Goal: Task Accomplishment & Management: Complete application form

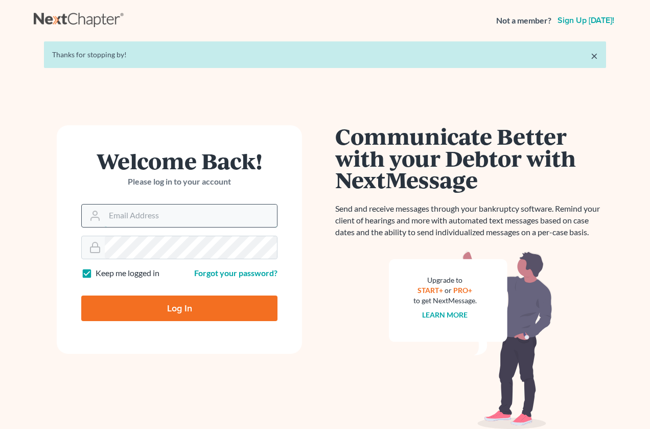
click at [172, 219] on input "Email Address" at bounding box center [191, 216] width 172 height 23
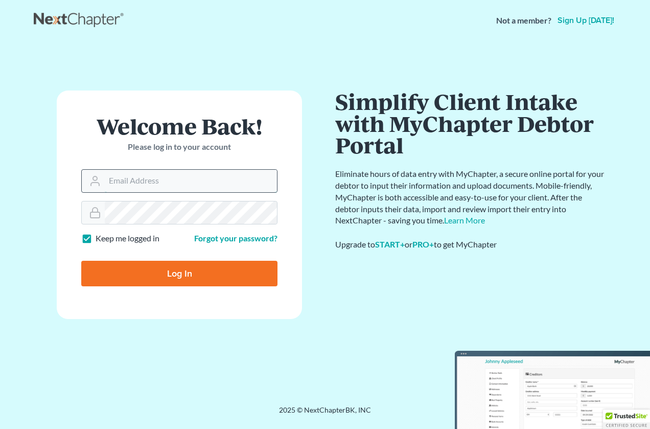
type input "[PERSON_NAME][EMAIL_ADDRESS][DOMAIN_NAME]"
click at [81, 261] on input "Log In" at bounding box center [179, 274] width 196 height 26
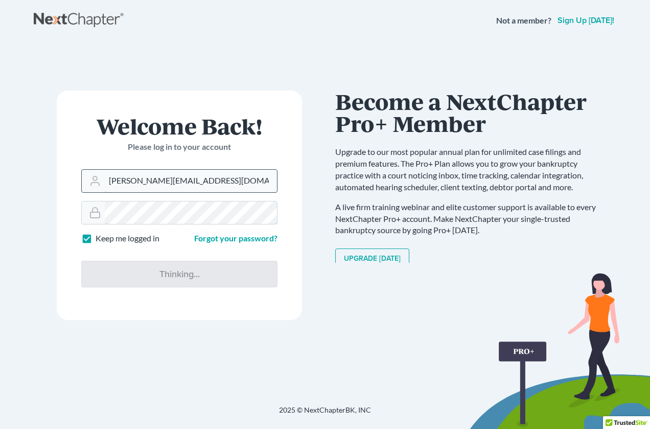
type input "Thinking..."
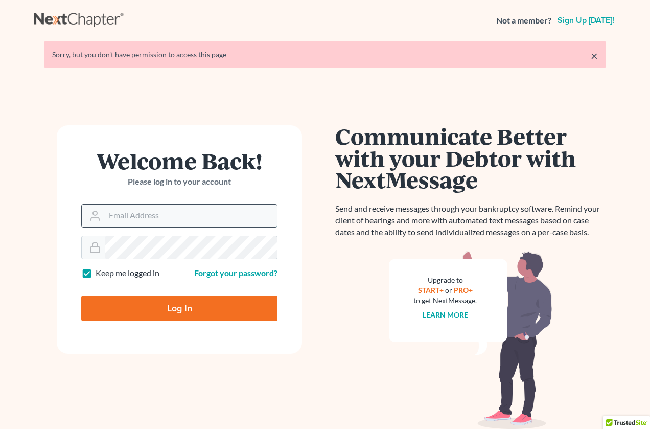
click at [152, 212] on input "Email Address" at bounding box center [191, 216] width 172 height 23
type input "[PERSON_NAME][EMAIL_ADDRESS][DOMAIN_NAME]"
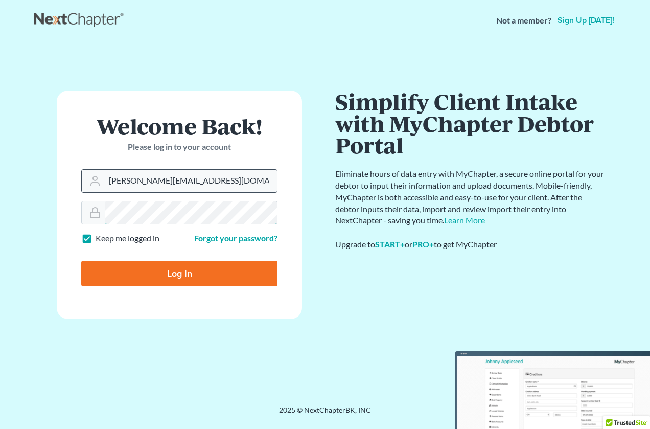
click at [81, 261] on input "Log In" at bounding box center [179, 274] width 196 height 26
type input "Thinking..."
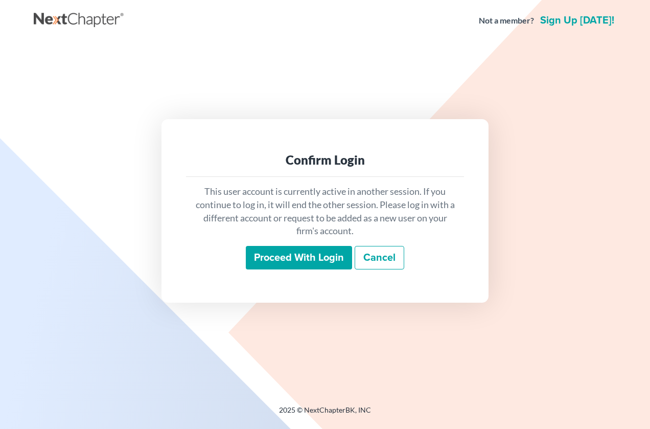
click at [308, 262] on input "Proceed with login" at bounding box center [299, 258] width 106 height 24
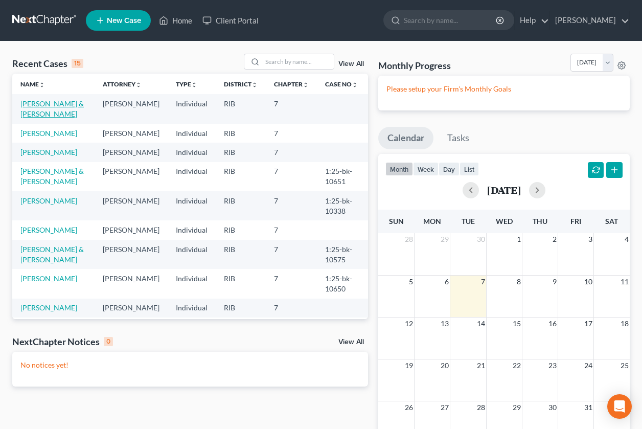
click at [46, 107] on td "[PERSON_NAME] & [PERSON_NAME]" at bounding box center [53, 108] width 82 height 29
click at [48, 106] on link "[PERSON_NAME] & [PERSON_NAME]" at bounding box center [51, 108] width 63 height 19
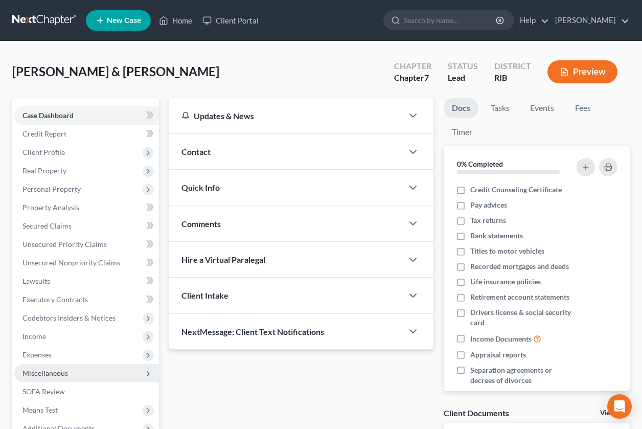
click at [56, 381] on span "Miscellaneous" at bounding box center [86, 373] width 145 height 18
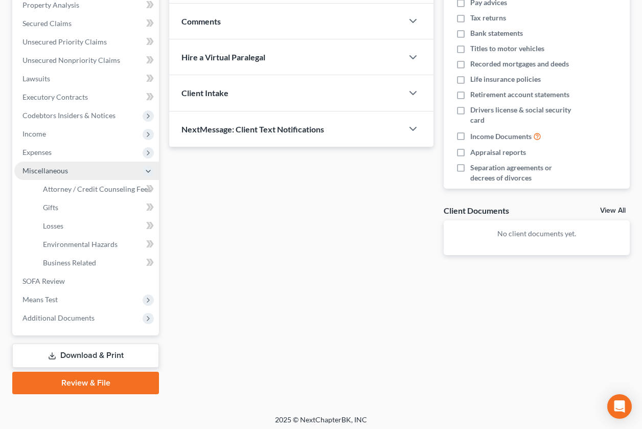
scroll to position [207, 0]
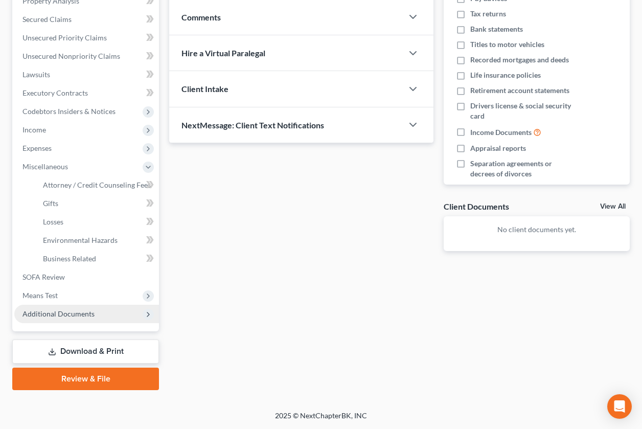
click at [78, 319] on span "Additional Documents" at bounding box center [86, 314] width 145 height 18
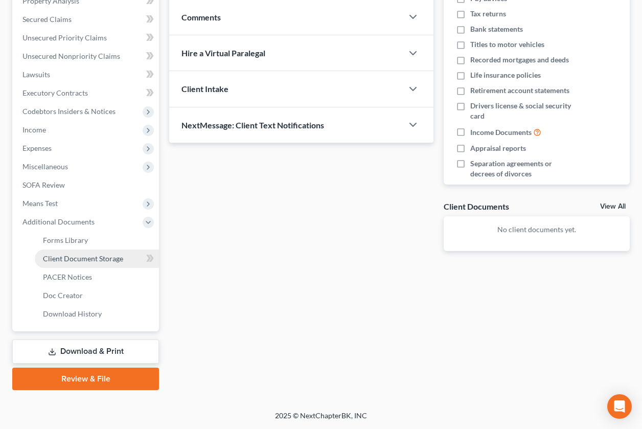
click at [75, 257] on span "Client Document Storage" at bounding box center [83, 258] width 80 height 9
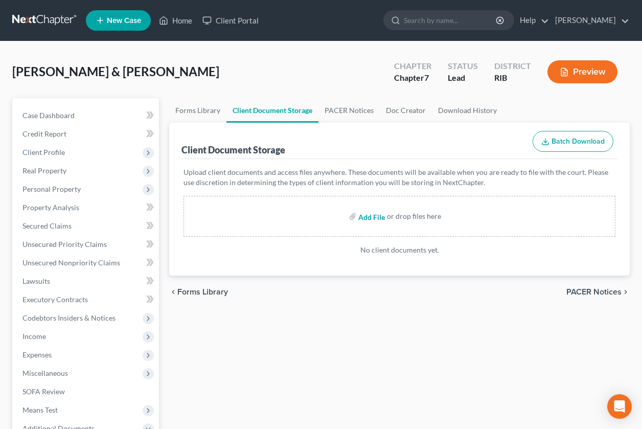
click at [369, 218] on input "file" at bounding box center [370, 216] width 25 height 18
type input "C:\fakepath\Molina, Victor J 1st course.pdf"
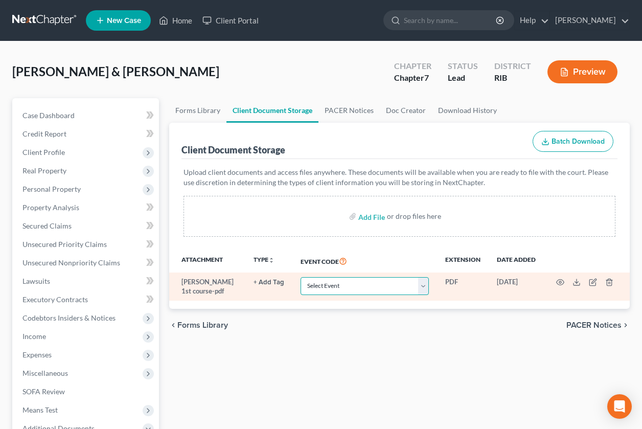
click at [422, 289] on select "Select Event Certificate of Credit Counseling (Obtained prior to filing) Chapte…" at bounding box center [365, 286] width 128 height 18
select select "0"
click at [301, 277] on select "Select Event Certificate of Credit Counseling (Obtained prior to filing) Chapte…" at bounding box center [365, 286] width 128 height 18
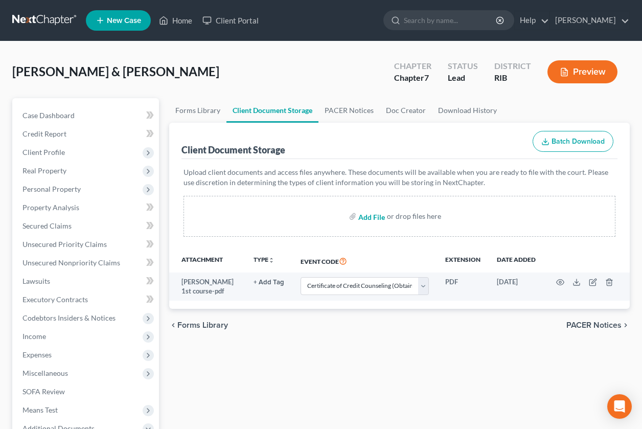
click at [370, 220] on input "file" at bounding box center [370, 216] width 25 height 18
type input "C:\fakepath\Molina, Gladys 1st course.pdf"
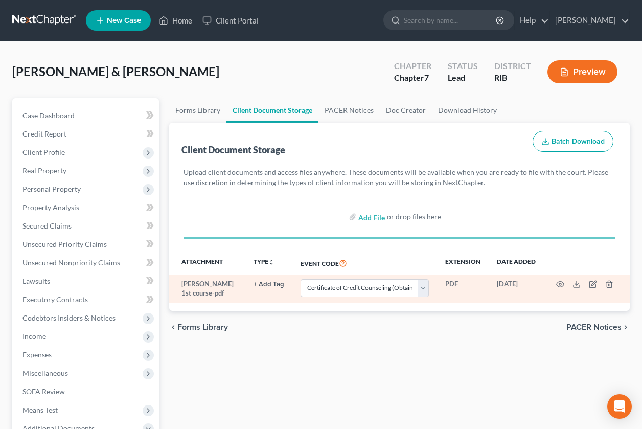
select select "0"
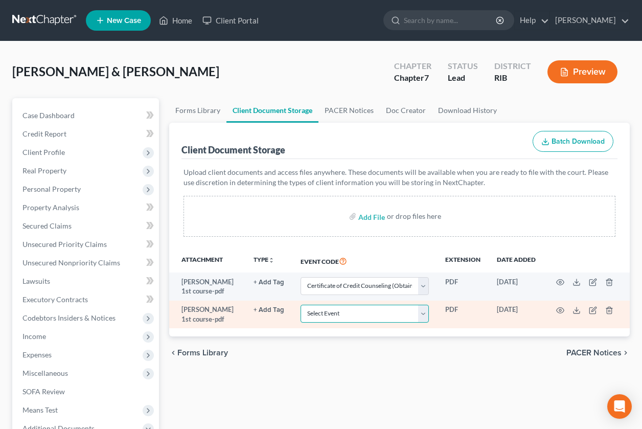
click at [426, 318] on select "Select Event Certificate of Credit Counseling (Obtained prior to filing) Chapte…" at bounding box center [365, 314] width 128 height 18
select select "0"
click at [301, 305] on select "Select Event Certificate of Credit Counseling (Obtained prior to filing) Chapte…" at bounding box center [365, 314] width 128 height 18
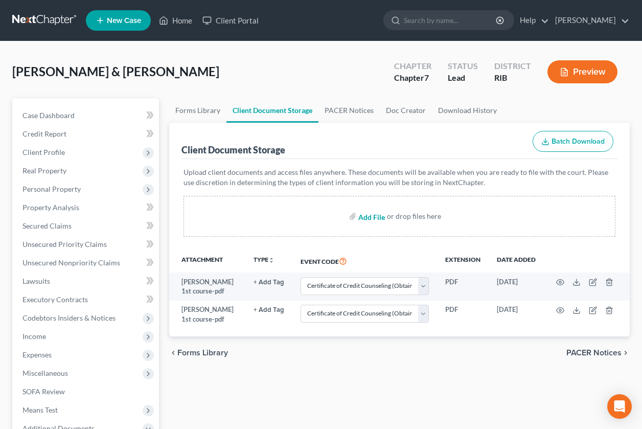
click at [369, 218] on input "file" at bounding box center [370, 216] width 25 height 18
type input "C:\fakepath\Pay advises Victor.pdf"
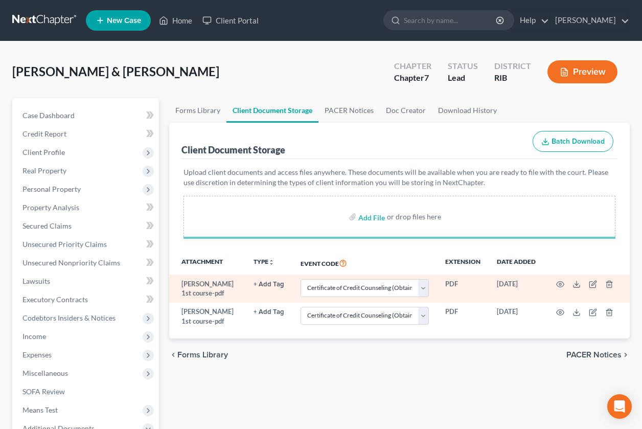
select select "0"
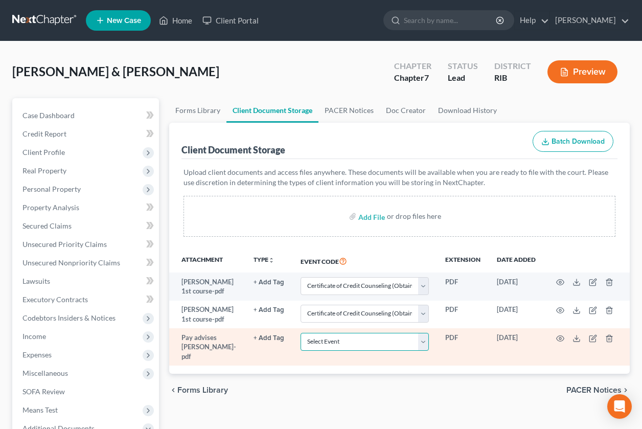
click at [426, 343] on select "Select Event Certificate of Credit Counseling (Obtained prior to filing) Chapte…" at bounding box center [365, 342] width 128 height 18
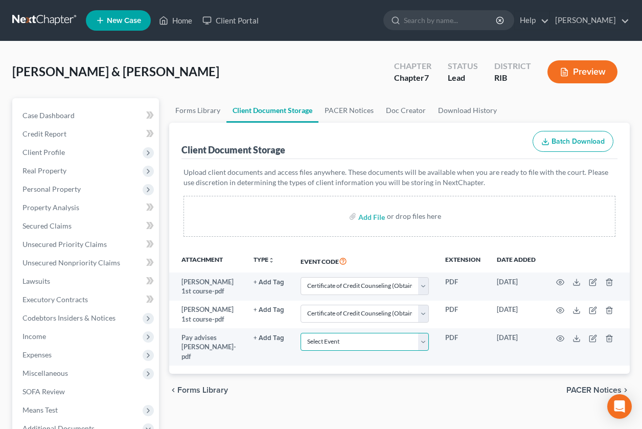
select select "5"
click at [301, 333] on select "Select Event Certificate of Credit Counseling (Obtained prior to filing) Chapte…" at bounding box center [365, 342] width 128 height 18
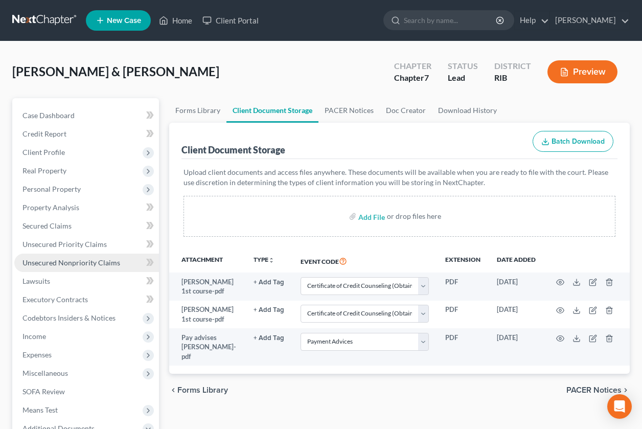
click at [97, 263] on span "Unsecured Nonpriority Claims" at bounding box center [72, 262] width 98 height 9
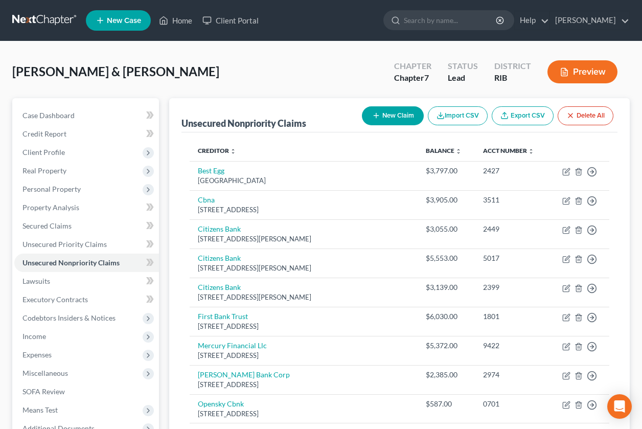
click at [385, 110] on button "New Claim" at bounding box center [393, 115] width 62 height 19
select select "2"
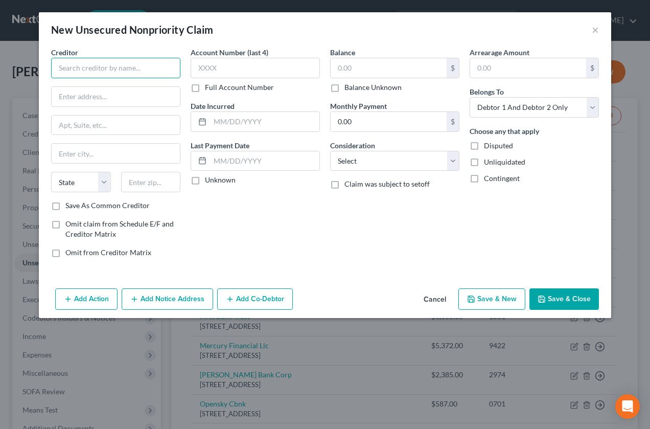
click at [69, 73] on input "text" at bounding box center [115, 68] width 129 height 20
type input "Brown Health"
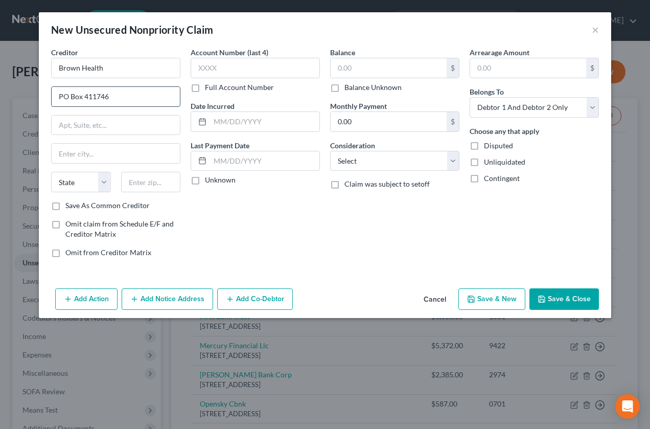
type input "PO Box 411746"
type input "b"
type input "Boston"
select select "22"
type input "02241"
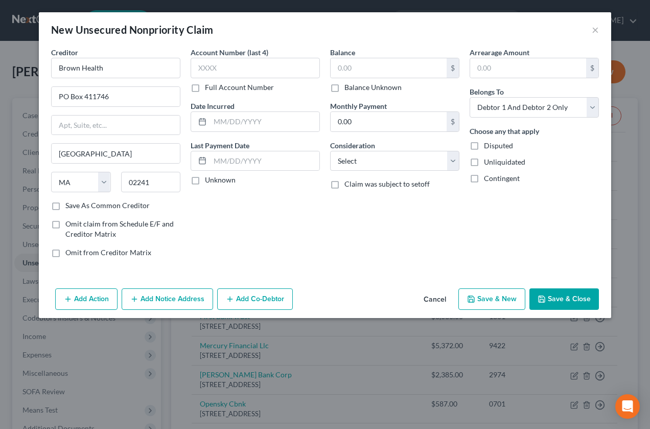
click at [65, 208] on label "Save As Common Creditor" at bounding box center [107, 205] width 84 height 10
click at [70, 207] on input "Save As Common Creditor" at bounding box center [73, 203] width 7 height 7
checkbox input "true"
click at [244, 77] on input "text" at bounding box center [255, 68] width 129 height 20
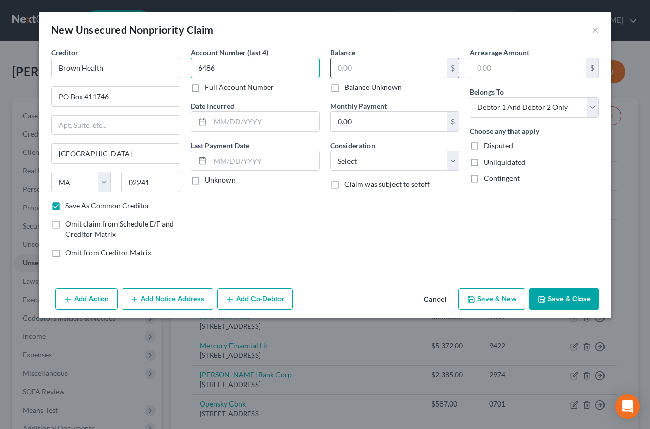
type input "6486"
click at [367, 64] on input "text" at bounding box center [389, 67] width 116 height 19
type input "3,560.66"
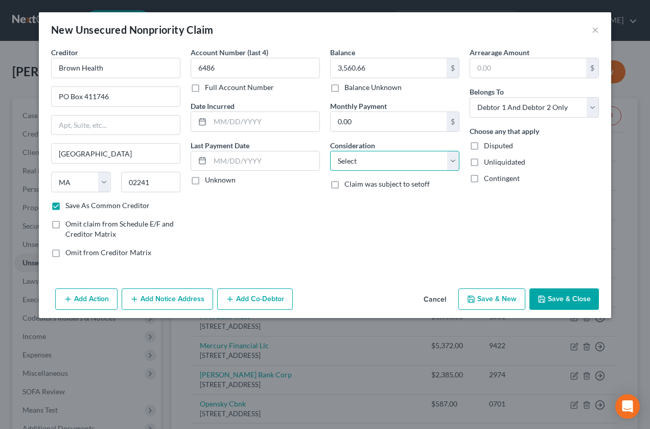
click at [451, 160] on select "Select Cable / Satellite Services Collection Agency Credit Card Debt Debt Couns…" at bounding box center [394, 161] width 129 height 20
select select "9"
click at [330, 151] on select "Select Cable / Satellite Services Collection Agency Credit Card Debt Debt Couns…" at bounding box center [394, 161] width 129 height 20
click at [551, 298] on button "Save & Close" at bounding box center [565, 298] width 70 height 21
checkbox input "false"
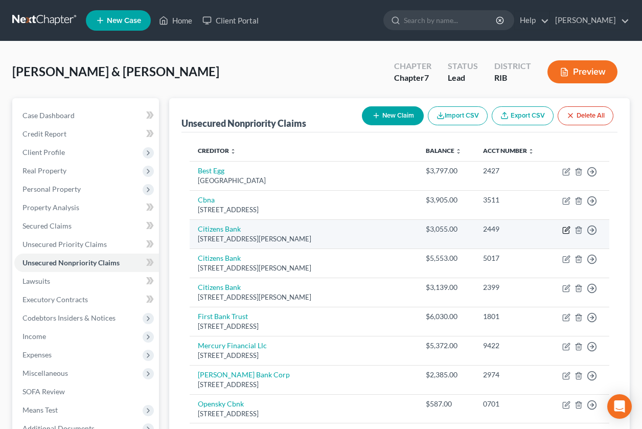
click at [568, 229] on icon "button" at bounding box center [567, 229] width 5 height 5
select select "6"
select select "2"
select select "1"
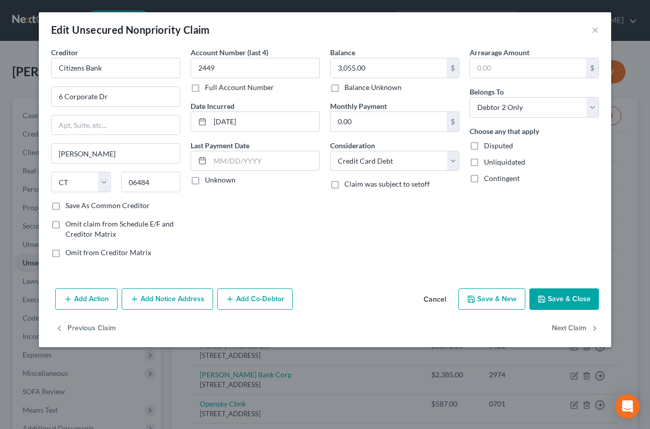
click at [168, 304] on button "Add Notice Address" at bounding box center [168, 298] width 92 height 21
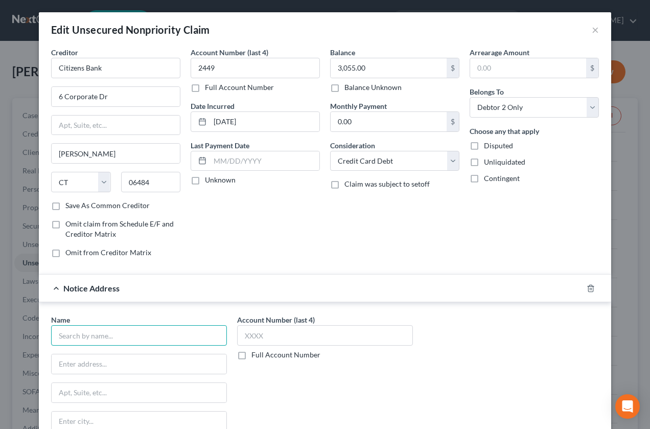
click at [108, 337] on input "text" at bounding box center [139, 335] width 176 height 20
click at [133, 336] on input "Radius Global Solut" at bounding box center [139, 335] width 176 height 20
type input "Radius Global Solutions"
click at [131, 355] on input "text" at bounding box center [139, 363] width 175 height 19
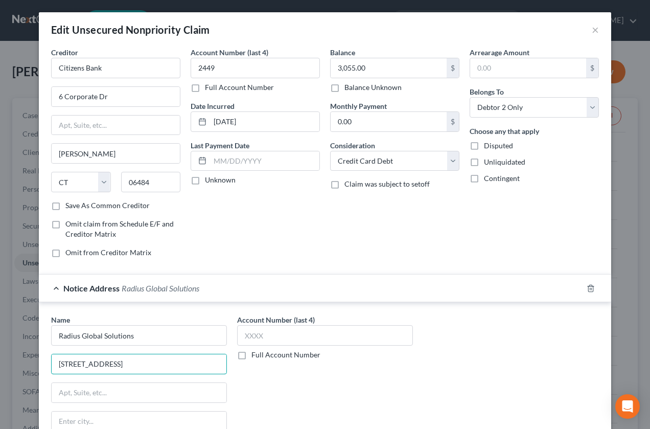
type input "9550 Regency Square"
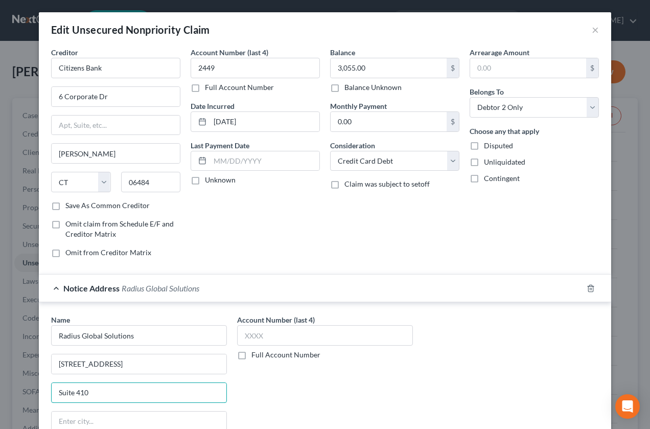
type input "Suite 410"
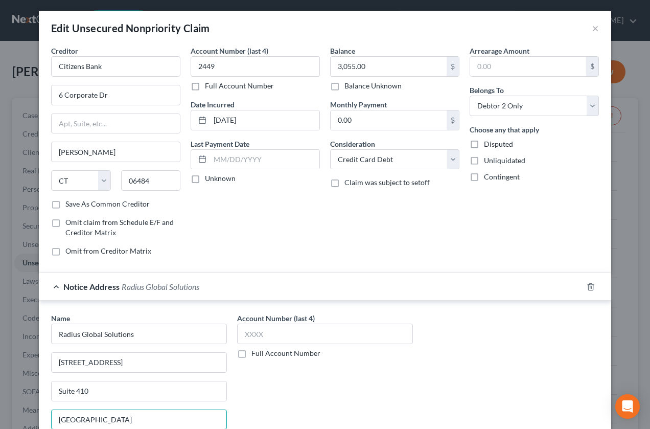
type input "Jacksonville"
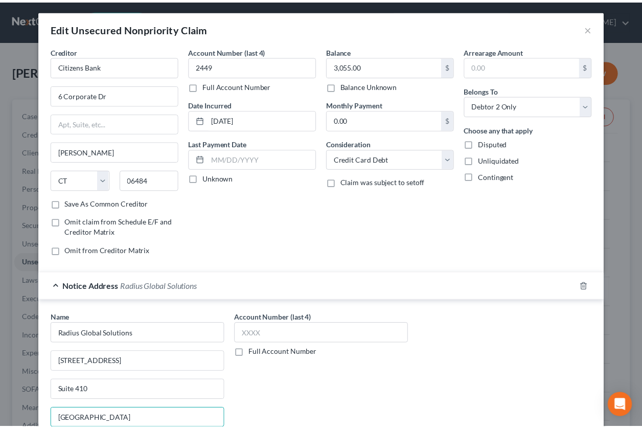
scroll to position [151, 0]
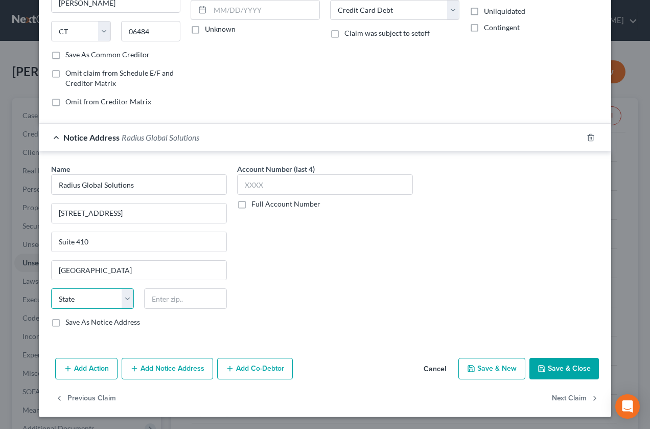
select select "9"
type input "32225"
drag, startPoint x: 546, startPoint y: 369, endPoint x: 475, endPoint y: 406, distance: 80.3
click at [544, 369] on button "Save & Close" at bounding box center [565, 368] width 70 height 21
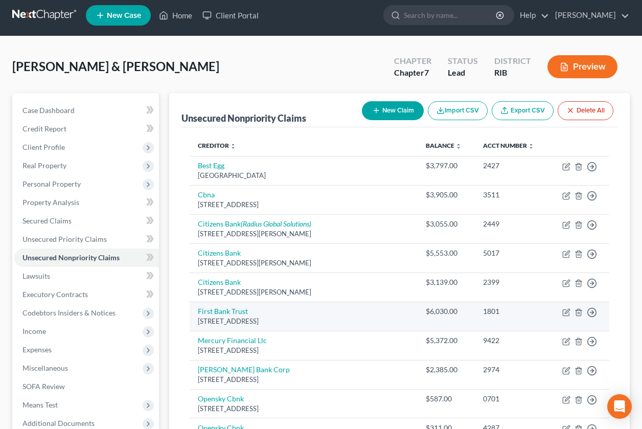
scroll to position [0, 0]
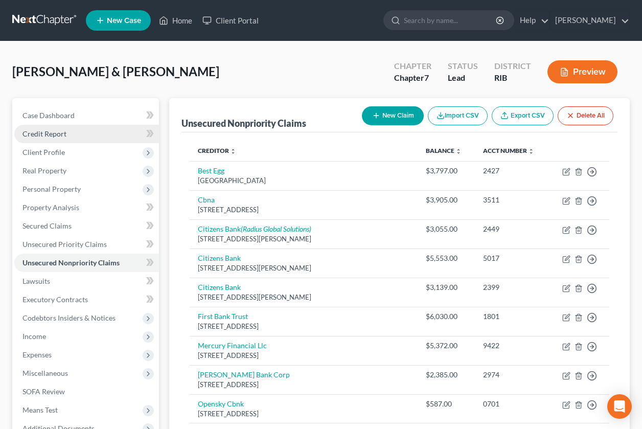
click at [39, 133] on span "Credit Report" at bounding box center [45, 133] width 44 height 9
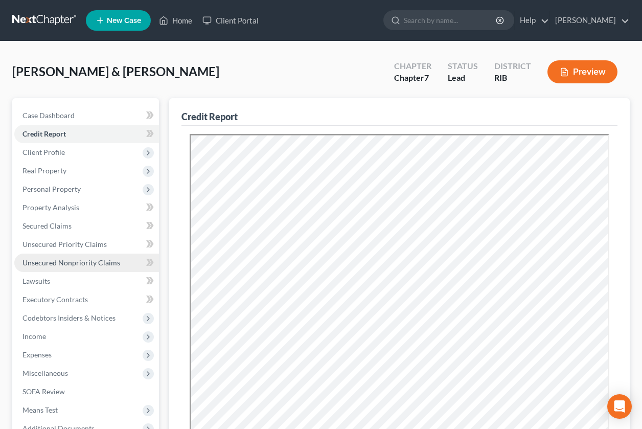
click at [85, 265] on span "Unsecured Nonpriority Claims" at bounding box center [72, 262] width 98 height 9
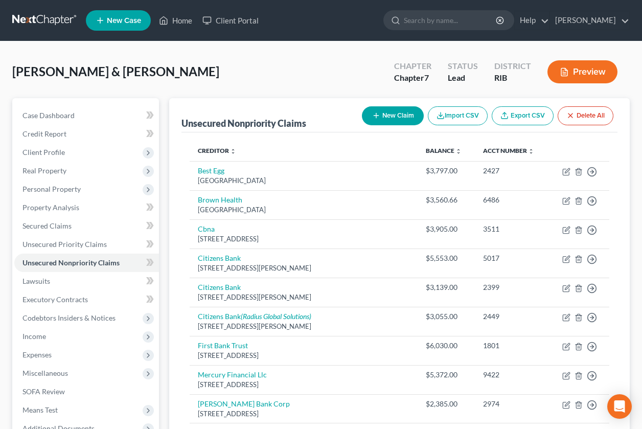
click at [392, 114] on button "New Claim" at bounding box center [393, 115] width 62 height 19
select select "2"
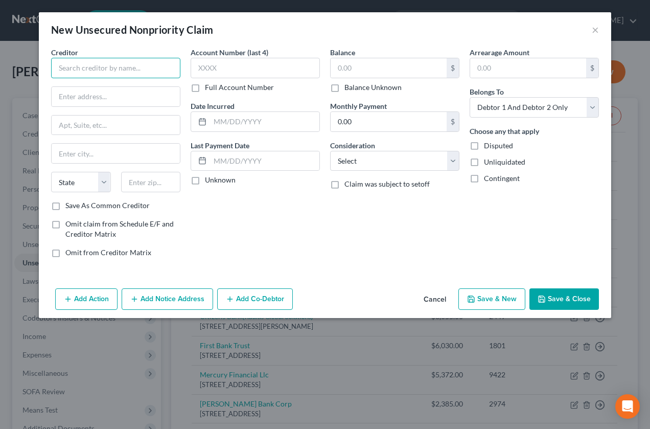
click at [58, 74] on input "text" at bounding box center [115, 68] width 129 height 20
type input "Capital One NA"
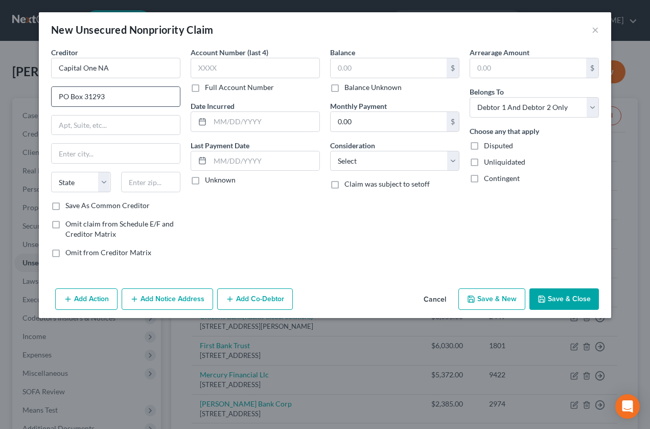
type input "PO Box 31293"
type input "Salt Lake City"
select select "46"
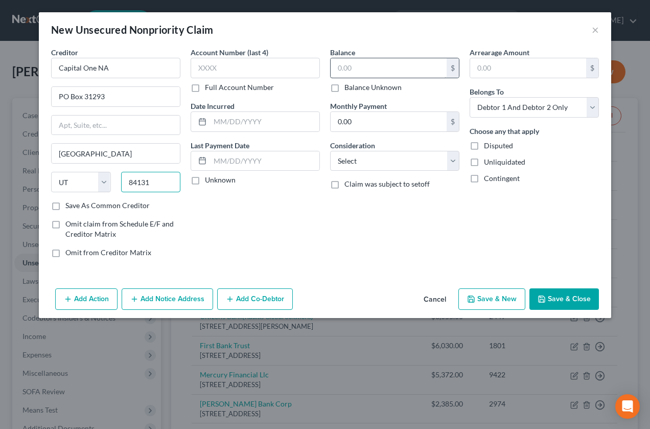
type input "84131"
click at [347, 71] on input "text" at bounding box center [389, 67] width 116 height 19
type input "3,677"
click at [149, 299] on button "Add Notice Address" at bounding box center [168, 298] width 92 height 21
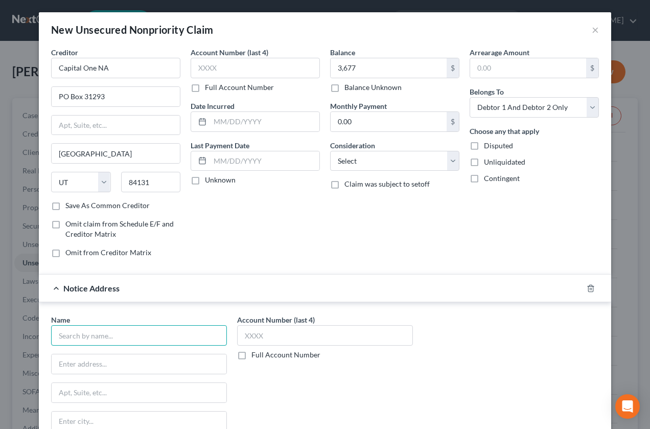
click at [145, 327] on input "text" at bounding box center [139, 335] width 176 height 20
type input "Portfolio Recovery"
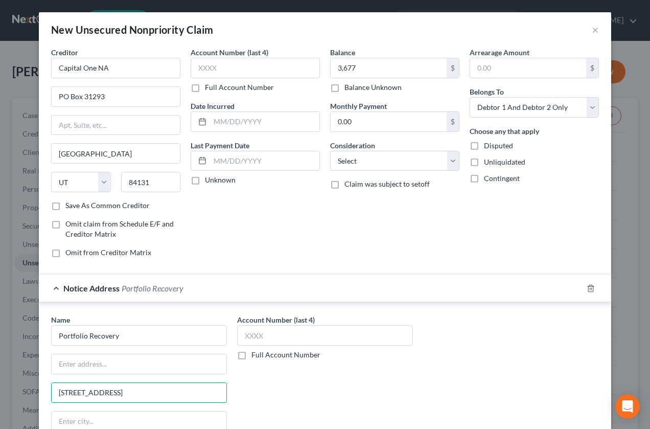
type input "120 Corporate Blvd"
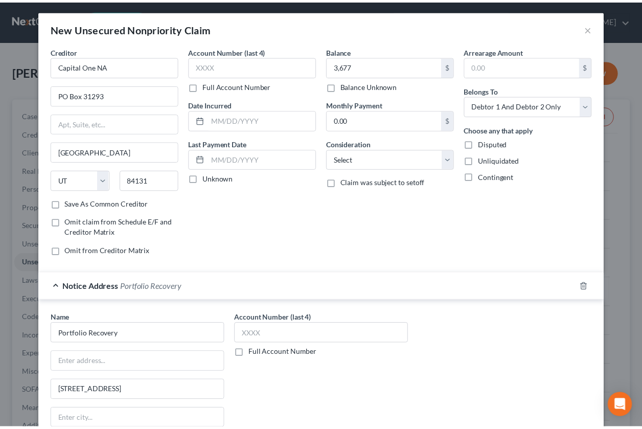
scroll to position [122, 0]
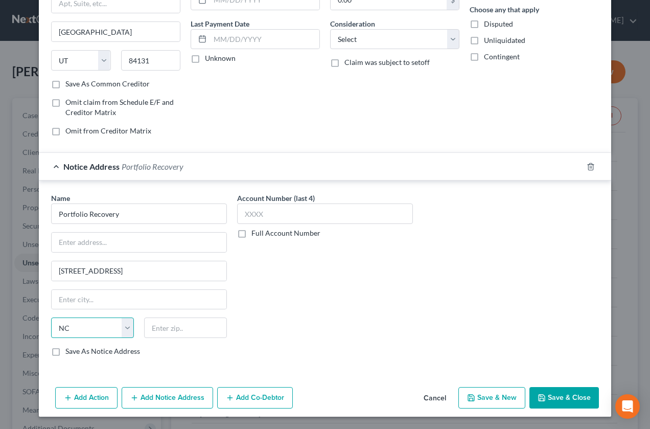
click at [115, 335] on select "State AL AK AR AZ CA CO CT DE DC FL GA GU HI ID IL IN IA KS KY LA ME MD MA MI M…" at bounding box center [92, 328] width 83 height 20
select select "48"
click at [51, 318] on select "State AL AK AR AZ CA CO CT DE DC FL GA GU HI ID IL IN IA KS KY LA ME MD MA MI M…" at bounding box center [92, 328] width 83 height 20
drag, startPoint x: 87, startPoint y: 268, endPoint x: 85, endPoint y: 280, distance: 11.9
click at [87, 268] on input "120 Corporate Blvd" at bounding box center [139, 270] width 175 height 19
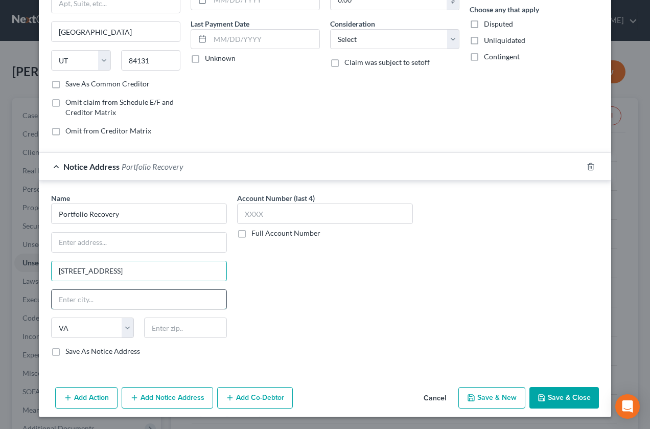
click at [83, 290] on input "text" at bounding box center [139, 299] width 175 height 19
type input "Norfolk"
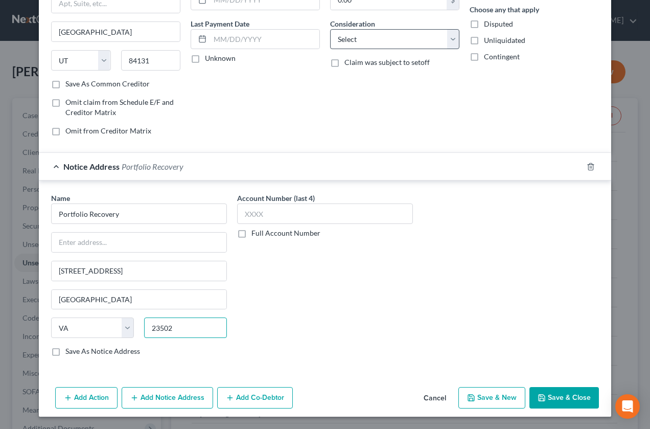
type input "23502"
click at [453, 40] on select "Select Cable / Satellite Services Collection Agency Credit Card Debt Debt Couns…" at bounding box center [394, 39] width 129 height 20
select select "2"
click at [330, 29] on select "Select Cable / Satellite Services Collection Agency Credit Card Debt Debt Couns…" at bounding box center [394, 39] width 129 height 20
drag, startPoint x: 474, startPoint y: 23, endPoint x: 509, endPoint y: 69, distance: 57.6
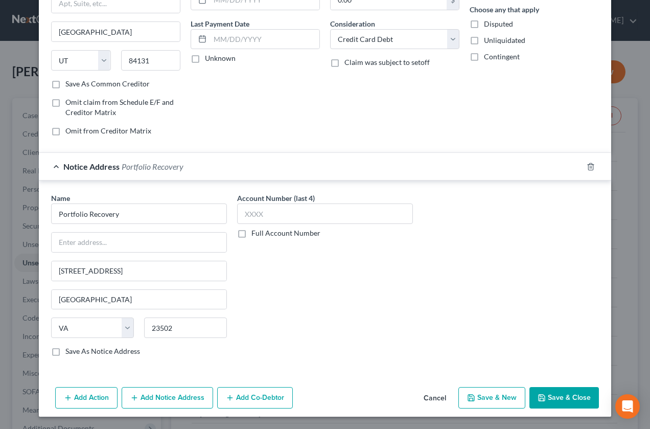
click at [484, 23] on label "Disputed" at bounding box center [498, 24] width 29 height 10
click at [488, 23] on input "Disputed" at bounding box center [491, 22] width 7 height 7
checkbox input "true"
click at [550, 394] on button "Save & Close" at bounding box center [565, 397] width 70 height 21
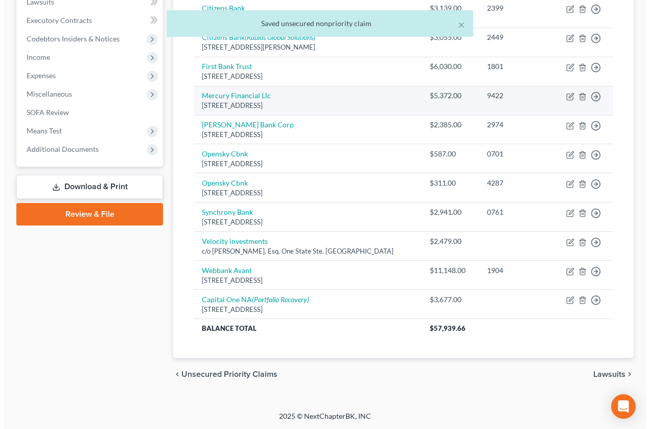
scroll to position [280, 0]
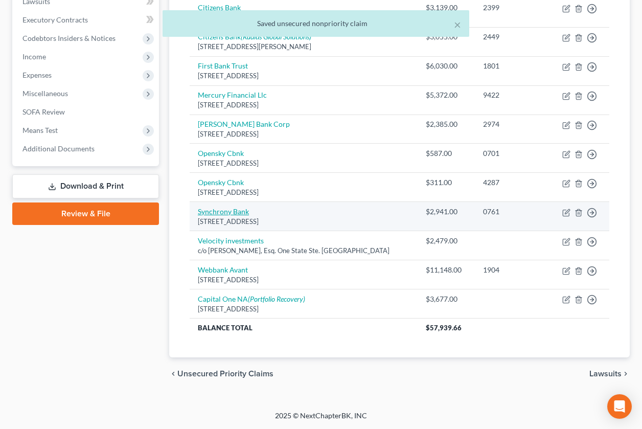
click at [236, 210] on link "Synchrony Bank" at bounding box center [223, 211] width 51 height 9
select select "23"
select select "0"
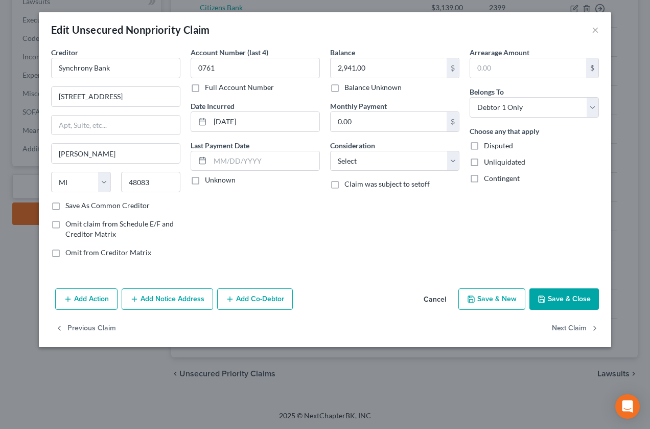
drag, startPoint x: 169, startPoint y: 287, endPoint x: 169, endPoint y: 296, distance: 8.7
click at [169, 289] on div "Add Action Add Notice Address Add Co-Debtor Cancel Save & New Save & Close" at bounding box center [325, 301] width 573 height 34
click at [170, 296] on button "Add Notice Address" at bounding box center [168, 298] width 92 height 21
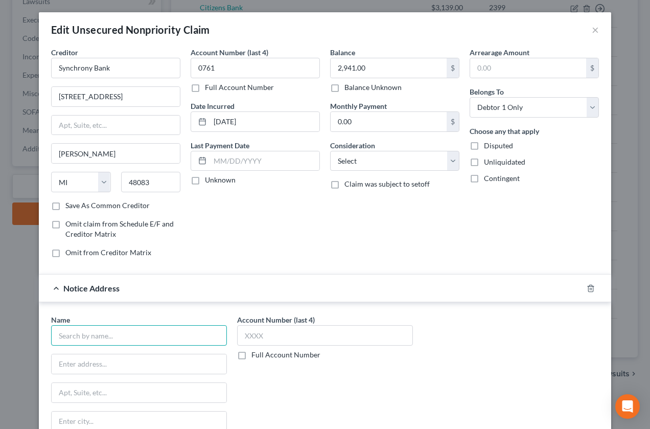
click at [147, 332] on input "text" at bounding box center [139, 335] width 176 height 20
type input "Midland Credit"
type input "350 Camino De La Reina"
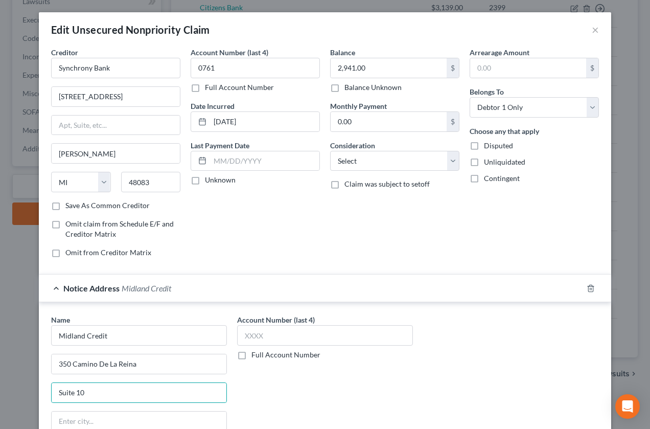
scroll to position [2, 0]
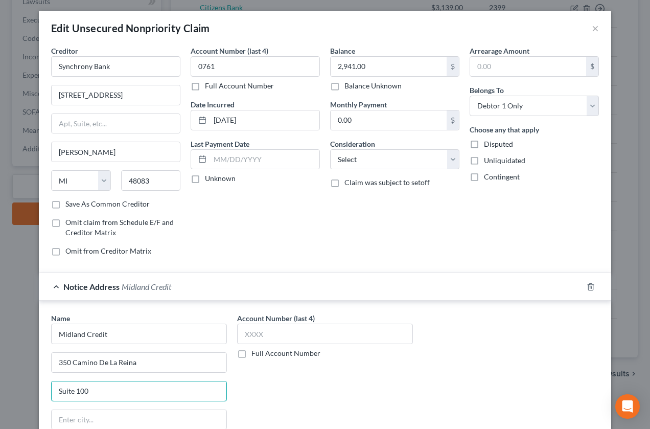
type input "Suite 100"
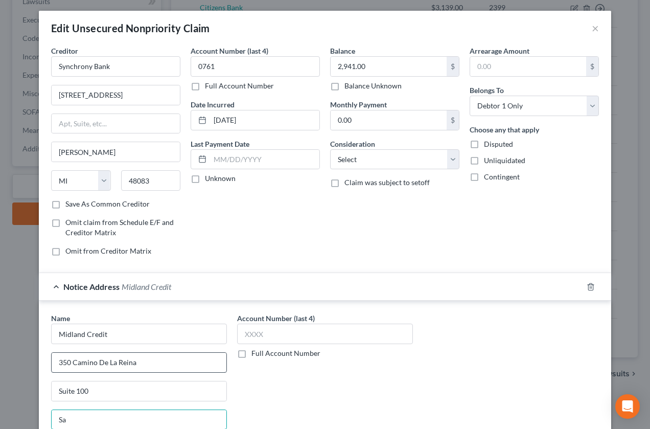
type input "San Diego"
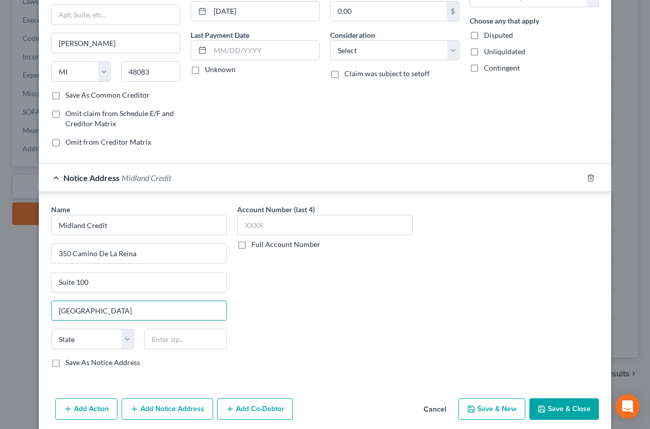
scroll to position [130, 0]
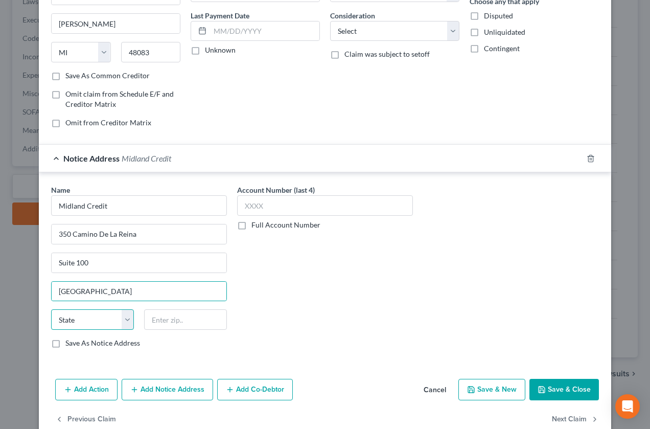
click at [87, 326] on select "State AL AK AR AZ CA CO CT DE DC FL GA GU HI ID IL IN IA KS KY LA ME MD MA MI M…" at bounding box center [92, 319] width 83 height 20
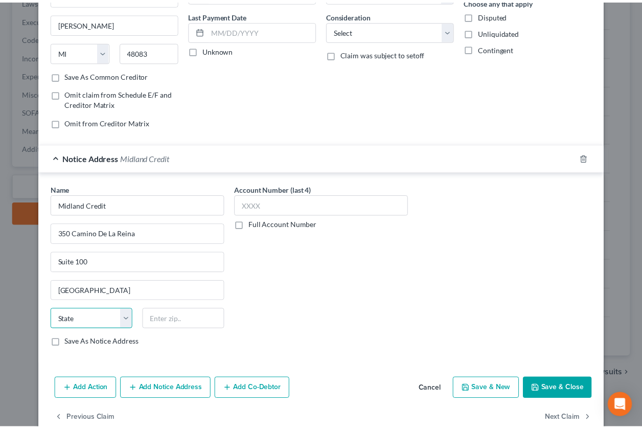
scroll to position [130, 0]
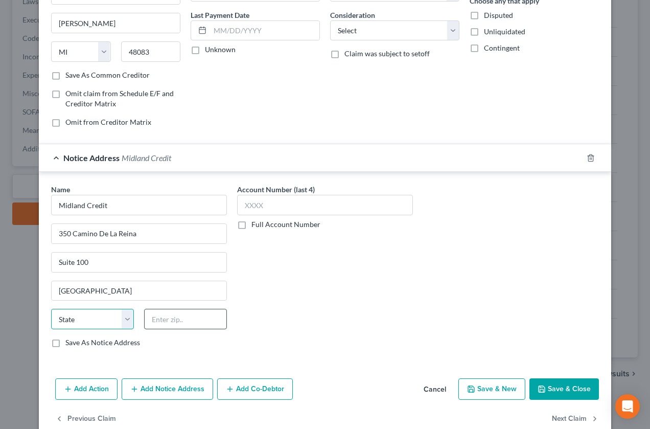
select select "4"
click at [170, 319] on input "text" at bounding box center [185, 319] width 83 height 20
type input "9210/8"
click at [546, 392] on button "Save & Close" at bounding box center [565, 388] width 70 height 21
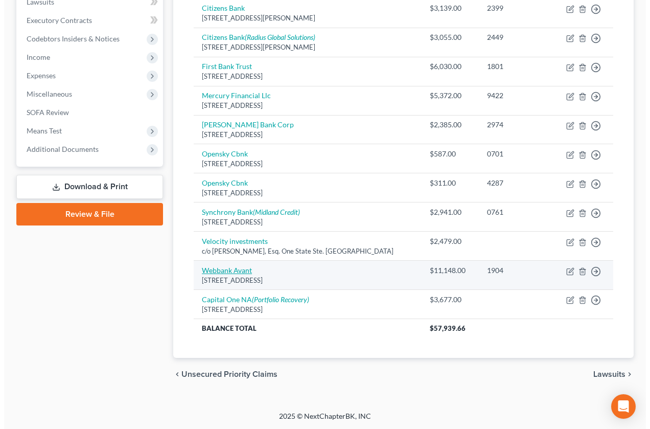
scroll to position [280, 0]
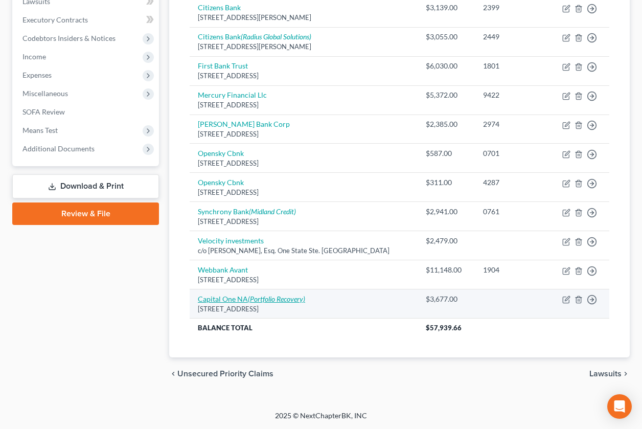
click at [247, 301] on link "Capital One NA (Portfolio Recovery)" at bounding box center [251, 299] width 107 height 9
select select "46"
select select "2"
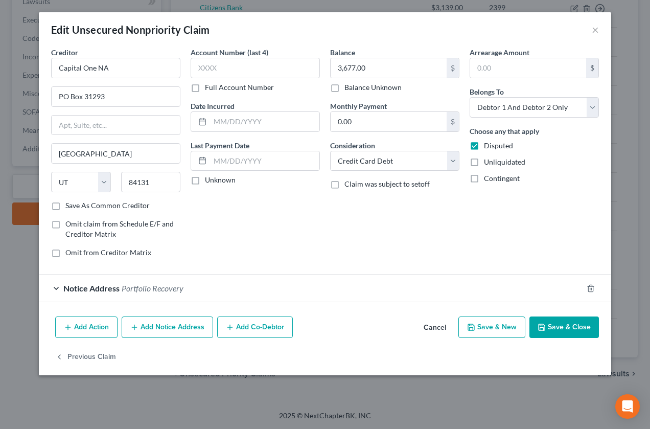
click at [188, 330] on button "Add Notice Address" at bounding box center [168, 327] width 92 height 21
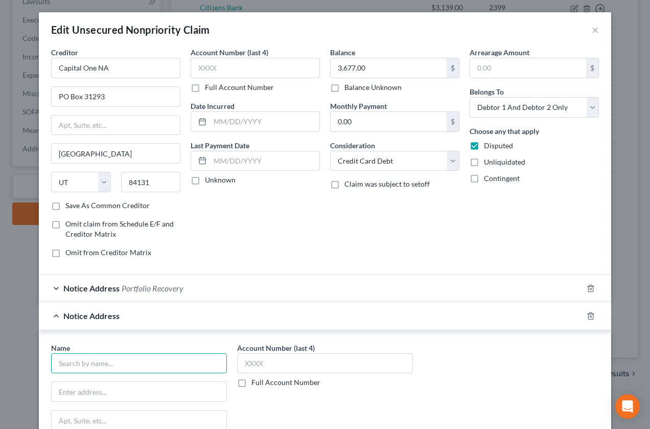
click at [151, 358] on input "text" at bounding box center [139, 363] width 176 height 20
type input "Halstead Financial"
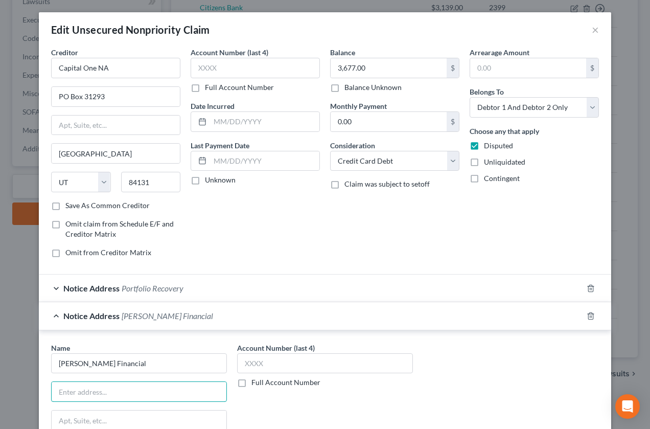
paste input "8001 Lincoln Ave Suite 500"
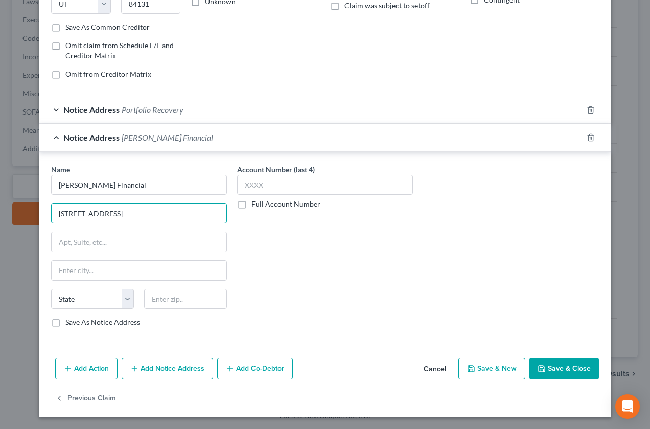
scroll to position [179, 0]
type input "8001 Lincoln Ave Suite 500"
click at [107, 275] on input "text" at bounding box center [139, 269] width 175 height 19
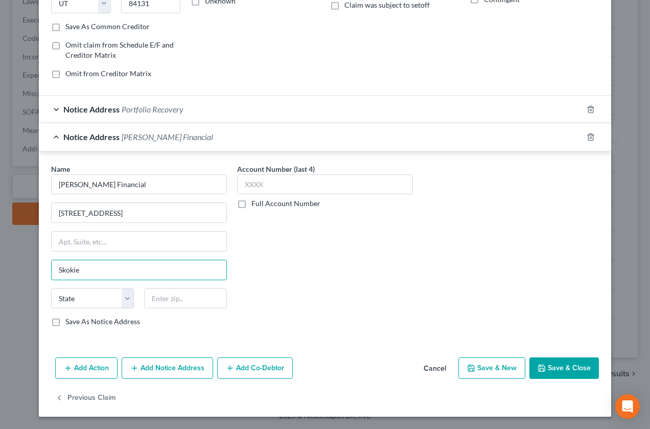
type input "Skokie"
click at [122, 300] on select "State AL AK AR AZ CA CO CT DE DC FL GA GU HI ID IL IN IA KS KY LA ME MD MA MI M…" at bounding box center [92, 298] width 83 height 20
select select "14"
click at [51, 288] on select "State AL AK AR AZ CA CO CT DE DC FL GA GU HI ID IL IN IA KS KY LA ME MD MA MI M…" at bounding box center [92, 298] width 83 height 20
click at [156, 296] on input "text" at bounding box center [185, 298] width 83 height 20
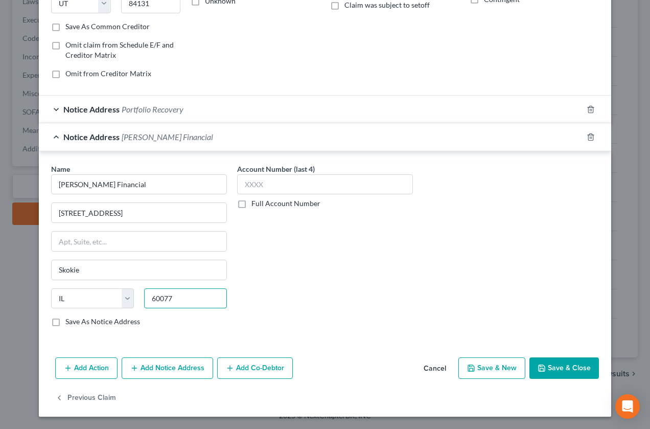
type input "60077"
click at [556, 359] on button "Save & Close" at bounding box center [565, 367] width 70 height 21
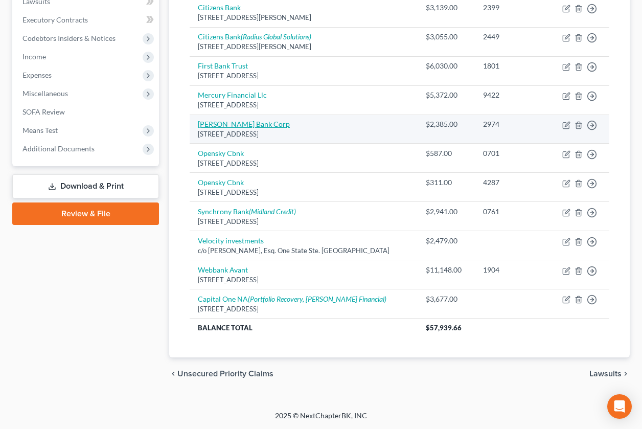
click at [251, 125] on link "Merrick Bank Corp" at bounding box center [244, 124] width 92 height 9
select select "35"
select select "2"
select select "1"
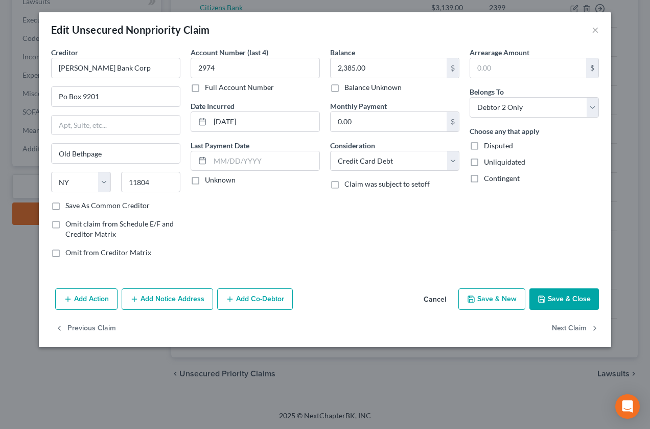
click at [171, 294] on button "Add Notice Address" at bounding box center [168, 298] width 92 height 21
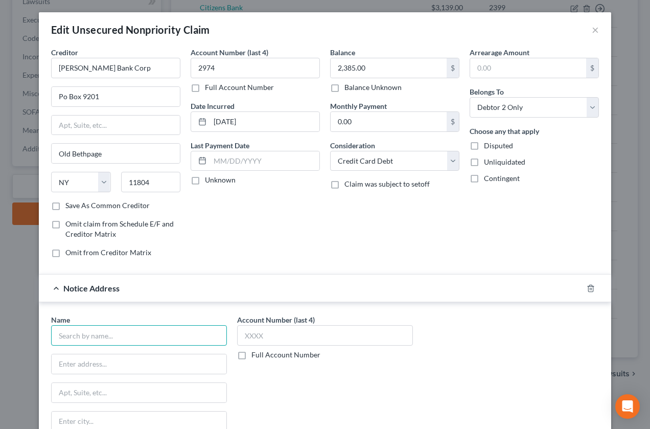
click at [129, 337] on input "text" at bounding box center [139, 335] width 176 height 20
type input "Carson Smithfield, LLC"
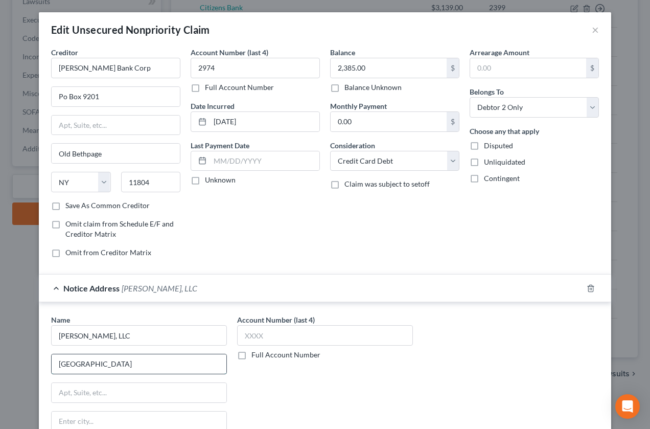
click at [141, 359] on input "225 West Station" at bounding box center [139, 363] width 175 height 19
type input "225 West Station Square Dr."
type input "4th Floor"
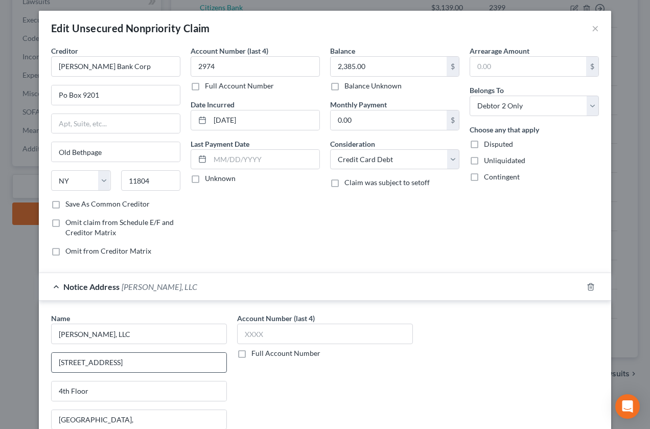
scroll to position [151, 0]
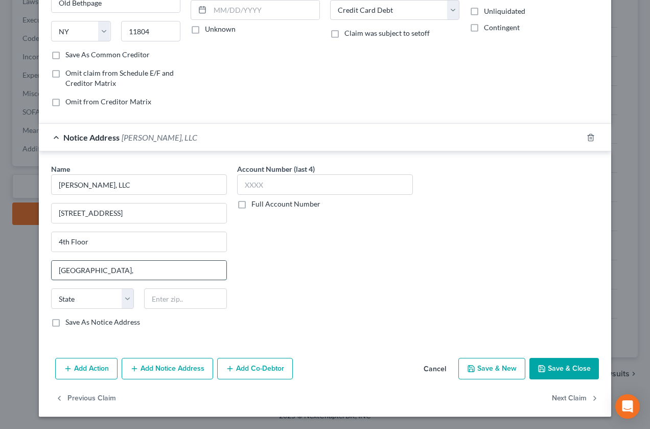
click at [110, 265] on input "Pittsburgh," at bounding box center [139, 270] width 175 height 19
type input "Pittsburgh"
click at [86, 298] on select "State AL AK AR AZ CA CO CT DE DC FL GA GU HI ID IL IN IA KS KY LA ME MD MA MI M…" at bounding box center [92, 298] width 83 height 20
select select "39"
click at [51, 288] on select "State AL AK AR AZ CA CO CT DE DC FL GA GU HI ID IL IN IA KS KY LA ME MD MA MI M…" at bounding box center [92, 298] width 83 height 20
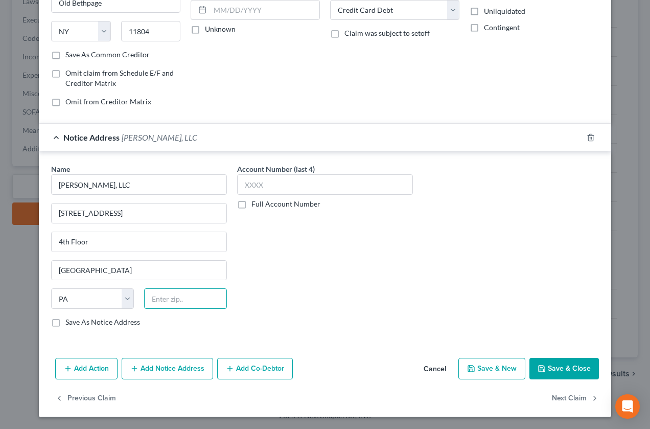
click at [156, 295] on input "text" at bounding box center [185, 298] width 83 height 20
type input "15219"
click at [566, 358] on div "Add Action Add Notice Address Add Co-Debtor Cancel Save & New Save & Close" at bounding box center [325, 371] width 573 height 34
click at [566, 369] on button "Save & Close" at bounding box center [565, 368] width 70 height 21
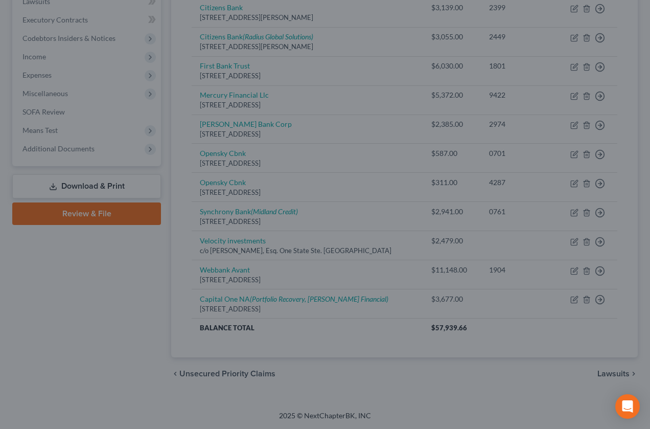
type input "0"
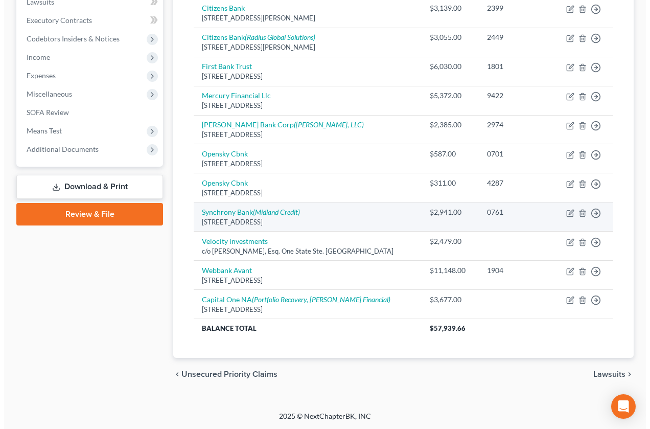
scroll to position [280, 0]
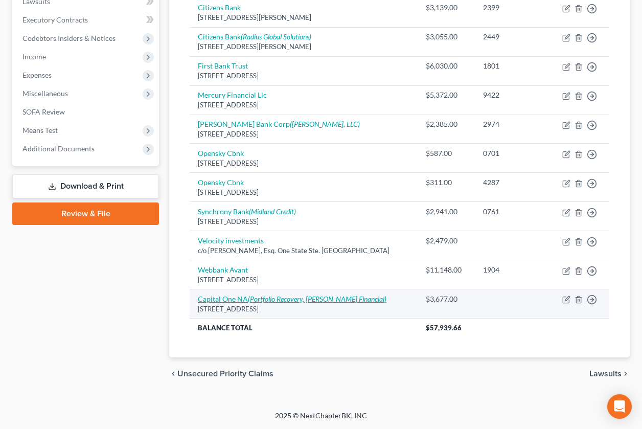
click at [259, 299] on icon "(Portfolio Recovery, Halstead Financial)" at bounding box center [317, 299] width 139 height 9
select select "46"
select select "2"
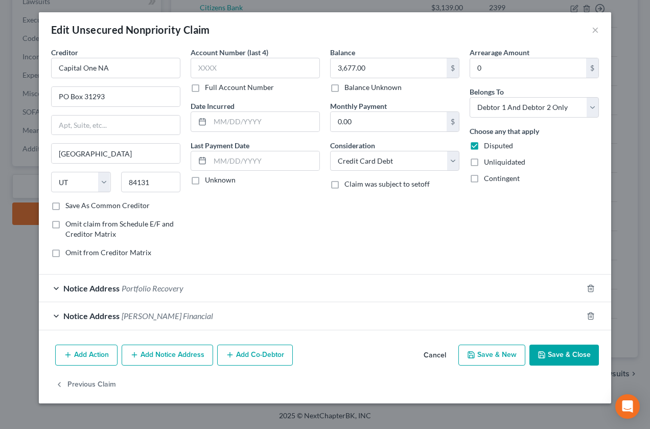
click at [193, 350] on button "Add Notice Address" at bounding box center [168, 355] width 92 height 21
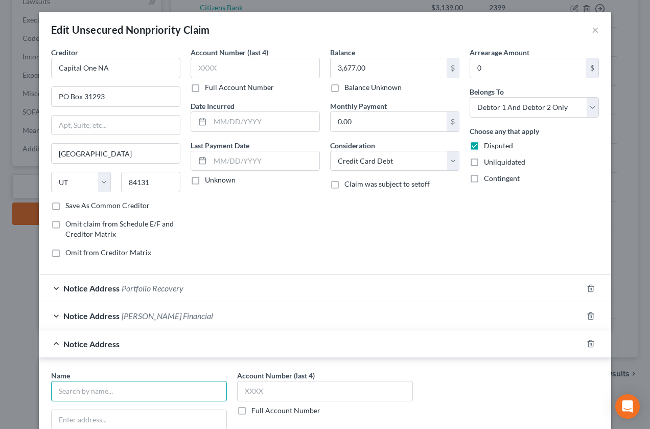
click at [162, 392] on input "text" at bounding box center [139, 391] width 176 height 20
type input "Resurgent"
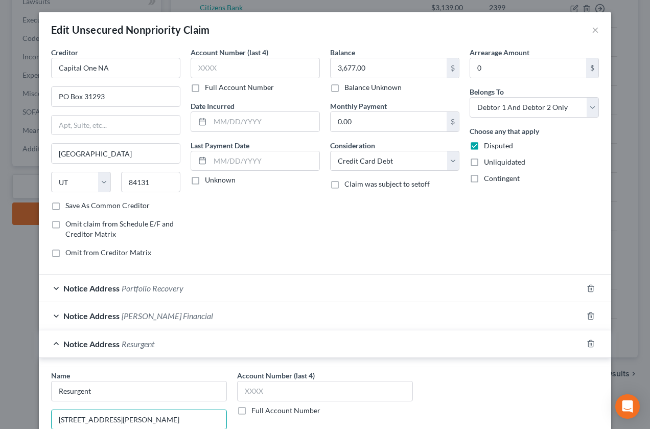
type input "55 Beattie Place"
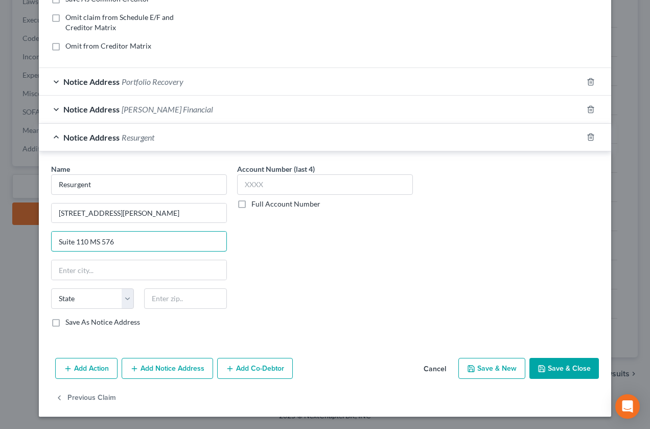
type input "Suite 110 MS 576"
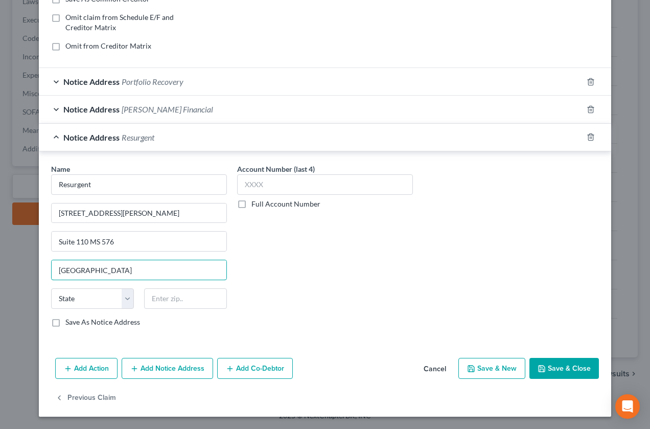
type input "Greenville"
select select "42"
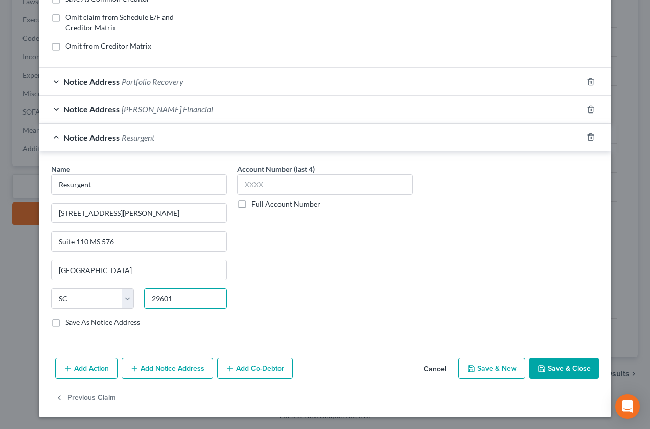
type input "29601"
drag, startPoint x: 554, startPoint y: 370, endPoint x: 525, endPoint y: 383, distance: 31.6
click at [553, 370] on button "Save & Close" at bounding box center [565, 368] width 70 height 21
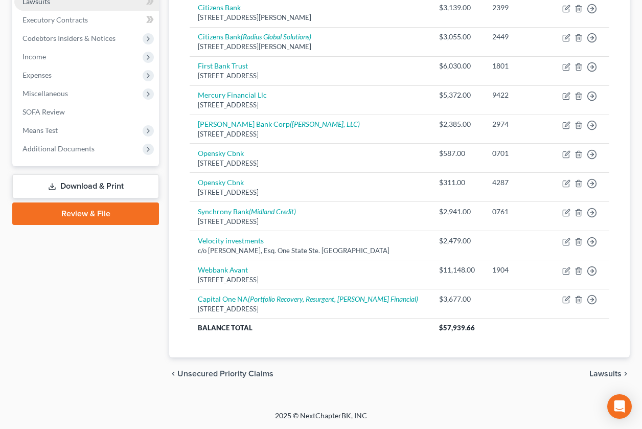
click at [52, 6] on link "Lawsuits" at bounding box center [86, 1] width 145 height 18
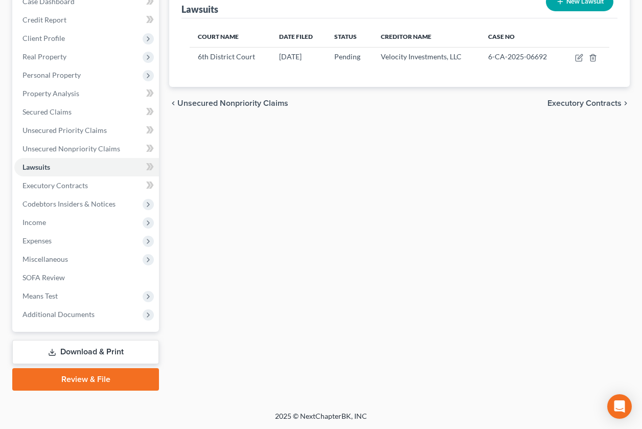
scroll to position [115, 0]
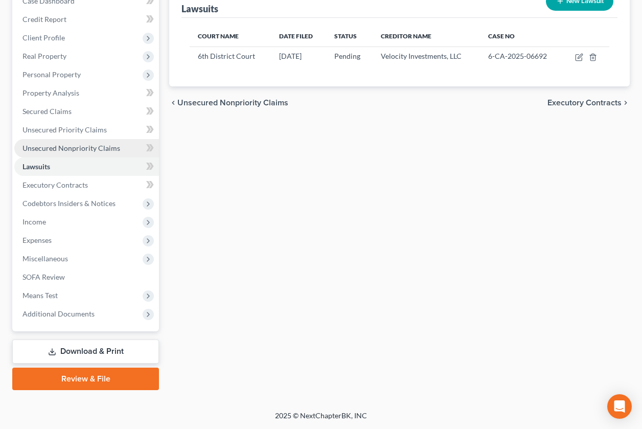
click at [54, 151] on span "Unsecured Nonpriority Claims" at bounding box center [72, 148] width 98 height 9
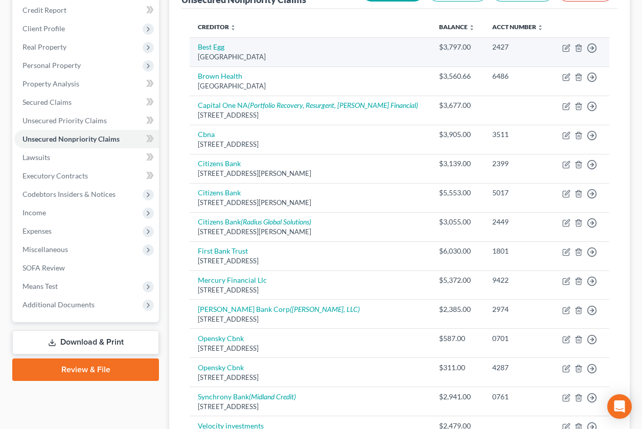
scroll to position [128, 0]
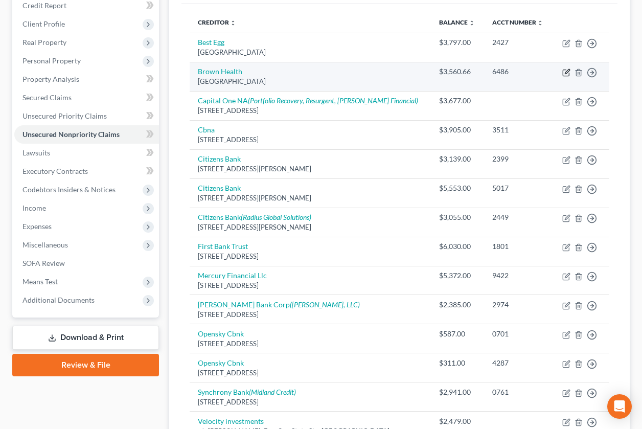
click at [566, 74] on icon "button" at bounding box center [567, 73] width 8 height 8
select select "22"
select select "9"
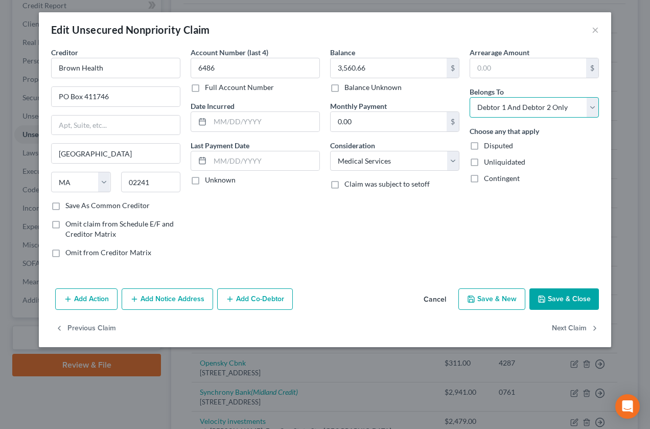
click at [594, 110] on select "Select Debtor 1 Only Debtor 2 Only Debtor 1 And Debtor 2 Only At Least One Of T…" at bounding box center [534, 107] width 129 height 20
select select "1"
click at [470, 97] on select "Select Debtor 1 Only Debtor 2 Only Debtor 1 And Debtor 2 Only At Least One Of T…" at bounding box center [534, 107] width 129 height 20
drag, startPoint x: 546, startPoint y: 303, endPoint x: 446, endPoint y: 270, distance: 105.0
click at [545, 303] on icon "button" at bounding box center [542, 299] width 8 height 8
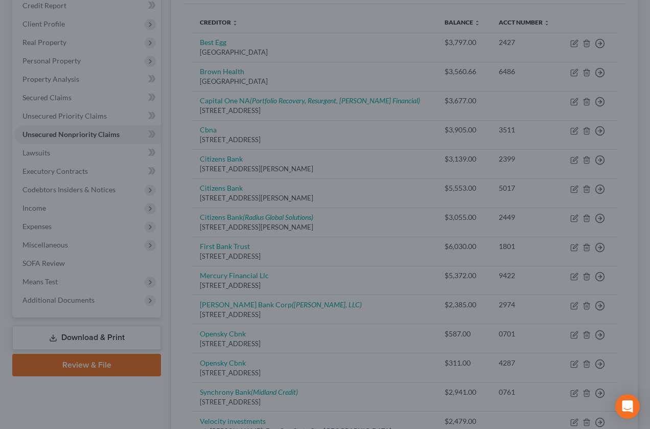
type input "0"
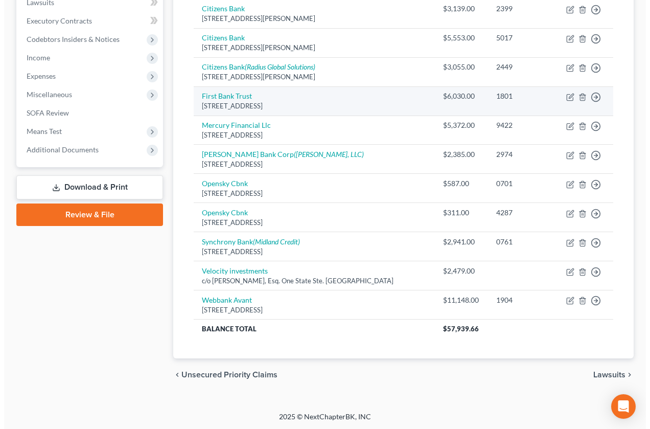
scroll to position [280, 0]
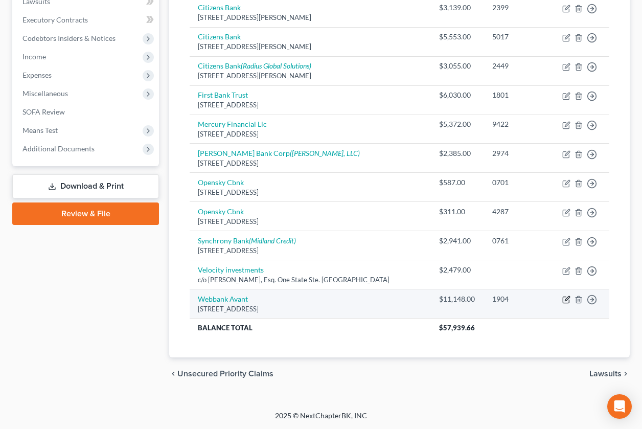
click at [566, 301] on icon "button" at bounding box center [567, 299] width 5 height 5
select select "42"
select select "0"
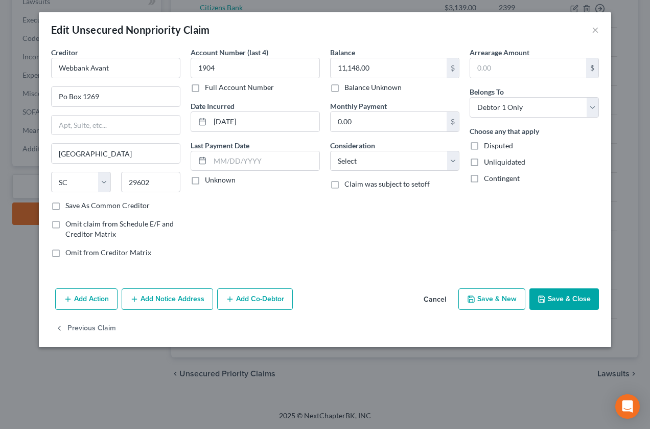
click at [189, 299] on button "Add Notice Address" at bounding box center [168, 298] width 92 height 21
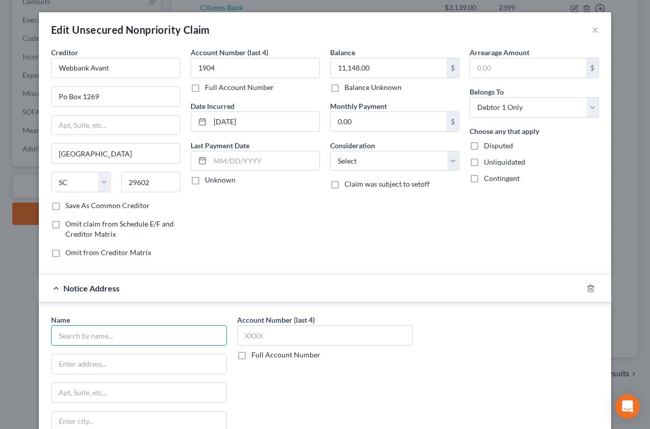
click at [147, 338] on input "text" at bounding box center [139, 335] width 176 height 20
type input "Halsted Financial"
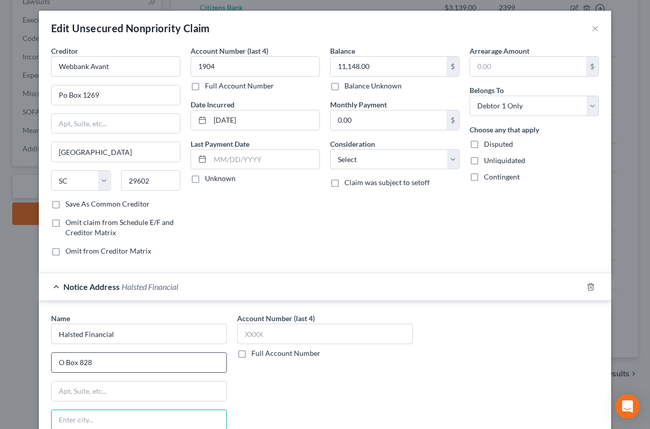
drag, startPoint x: 55, startPoint y: 363, endPoint x: 77, endPoint y: 368, distance: 22.5
click at [55, 363] on input "O Box 828" at bounding box center [139, 362] width 175 height 19
type input "PO Box 828"
click at [117, 415] on input "text" at bounding box center [139, 419] width 175 height 19
type input "Skokie"
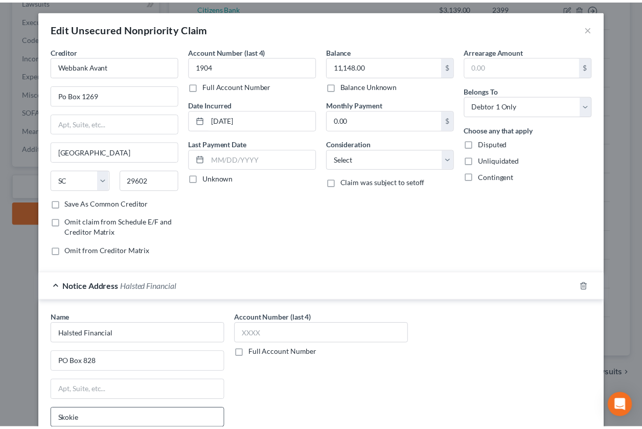
scroll to position [151, 0]
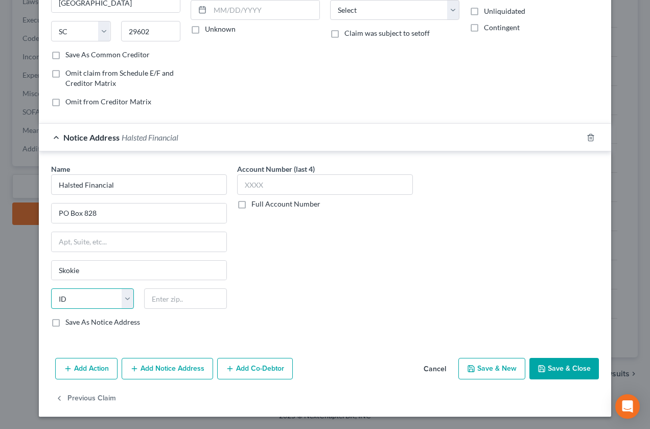
click at [122, 301] on select "State AL AK AR AZ CA CO CT DE DC FL GA GU HI ID IL IN IA KS KY LA ME MD MA MI M…" at bounding box center [92, 298] width 83 height 20
select select "14"
click at [51, 288] on select "State AL AK AR AZ CA CO CT DE DC FL GA GU HI ID IL IN IA KS KY LA ME MD MA MI M…" at bounding box center [92, 298] width 83 height 20
click at [191, 307] on input "text" at bounding box center [185, 298] width 83 height 20
type input "60076"
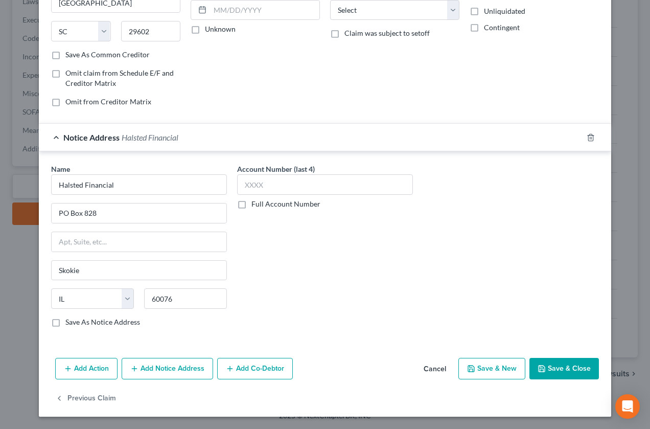
click at [570, 373] on button "Save & Close" at bounding box center [565, 368] width 70 height 21
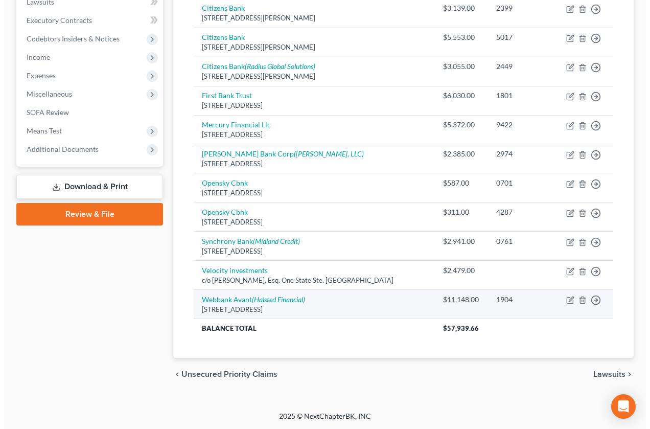
scroll to position [280, 0]
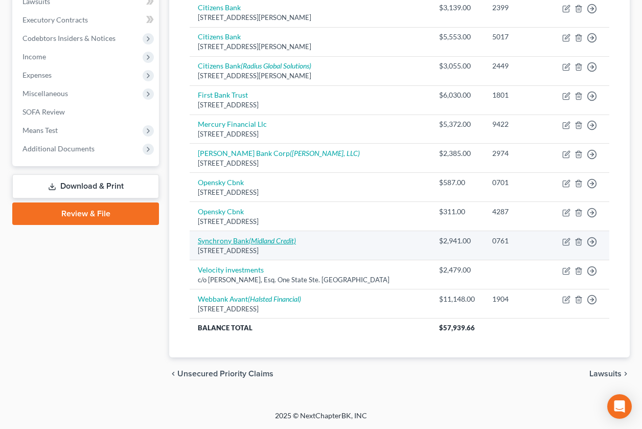
click at [235, 243] on link "Synchrony Bank (Midland Credit)" at bounding box center [247, 240] width 98 height 9
select select "23"
select select "0"
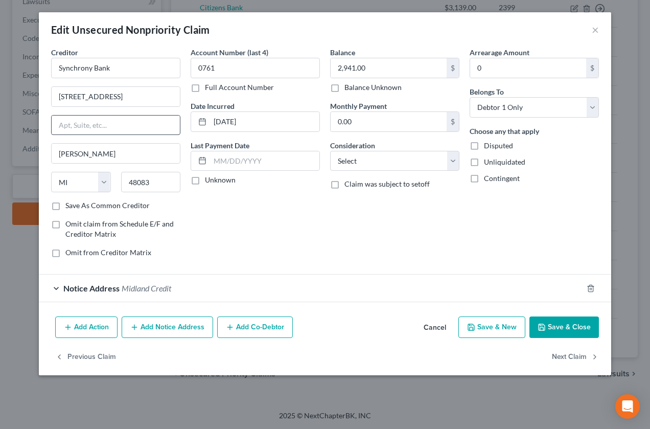
drag, startPoint x: 563, startPoint y: 319, endPoint x: 136, endPoint y: 120, distance: 470.8
click at [563, 320] on button "Save & Close" at bounding box center [565, 327] width 70 height 21
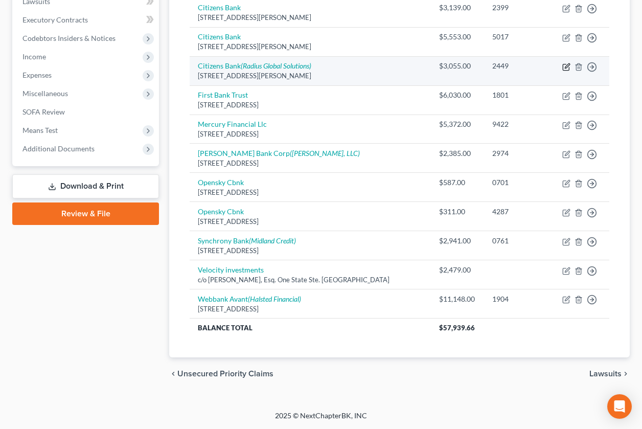
click at [565, 69] on icon "button" at bounding box center [567, 67] width 8 height 8
select select "6"
select select "2"
select select "1"
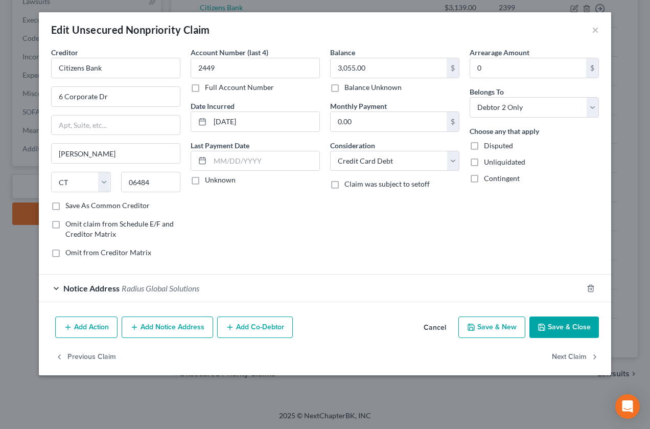
click at [179, 326] on button "Add Notice Address" at bounding box center [168, 327] width 92 height 21
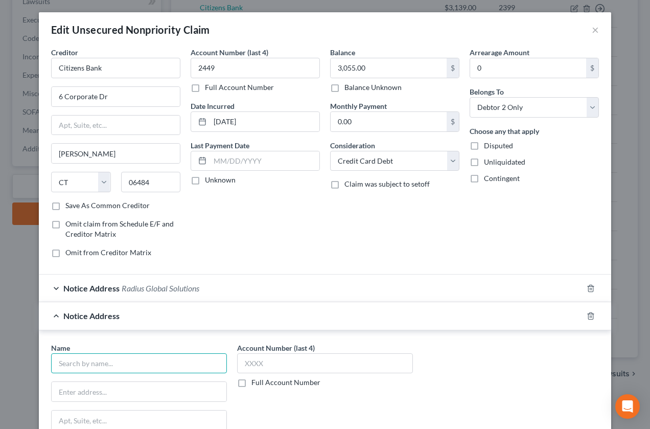
click at [116, 368] on input "text" at bounding box center [139, 363] width 176 height 20
type input "Asxociated Credit"
type input "PO Box 1201"
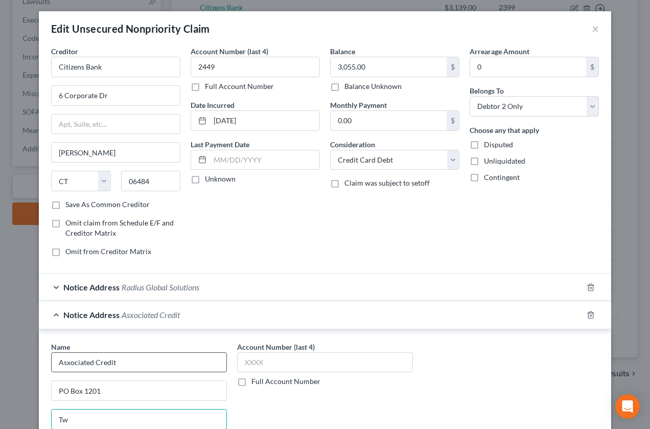
type input "T"
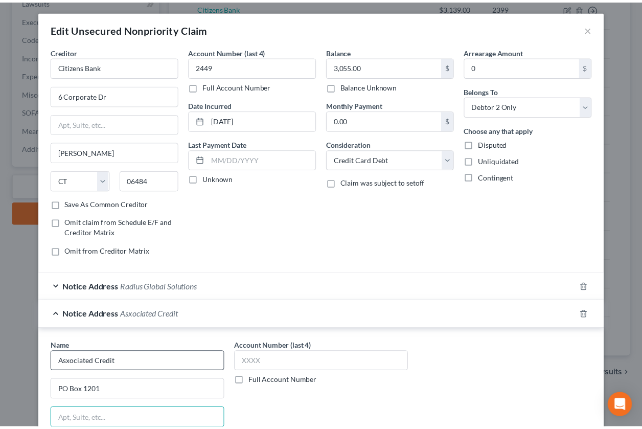
scroll to position [179, 0]
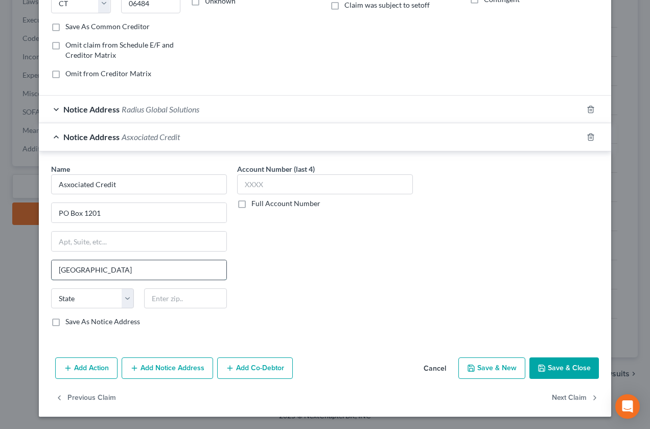
drag, startPoint x: 106, startPoint y: 270, endPoint x: 126, endPoint y: 273, distance: 20.2
click at [126, 273] on input "Tewksbury, MA 01876" at bounding box center [139, 269] width 175 height 19
drag, startPoint x: 105, startPoint y: 273, endPoint x: 128, endPoint y: 272, distance: 23.5
click at [128, 272] on input "Tewksbury, MA 01876" at bounding box center [139, 269] width 175 height 19
type input "Tewksbury, MA"
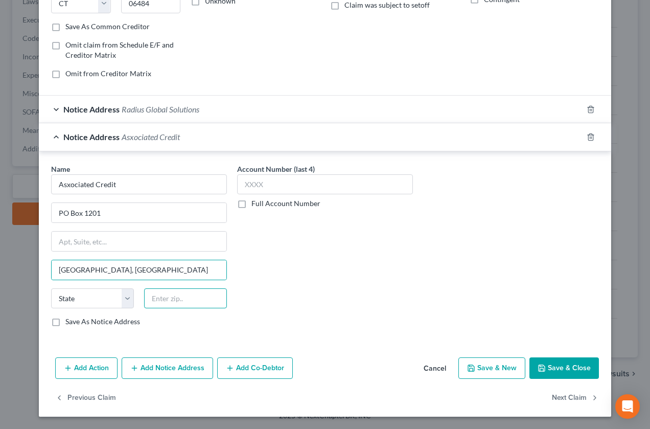
click at [166, 307] on input "text" at bounding box center [185, 298] width 83 height 20
paste input "01876"
type input "01876"
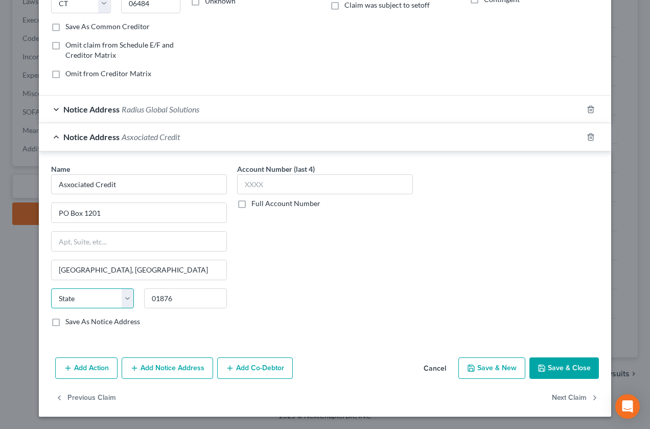
click at [119, 305] on select "State AL AK AR AZ CA CO CT DE DC FL GA GU HI ID IL IN IA KS KY LA ME MD MA MI M…" at bounding box center [92, 298] width 83 height 20
type input "Tewksbury"
select select "22"
click at [51, 288] on select "State AL AK AR AZ CA CO CT DE DC FL GA GU HI ID IL IN IA KS KY LA ME MD MA MI M…" at bounding box center [92, 298] width 83 height 20
click at [560, 369] on button "Save & Close" at bounding box center [565, 367] width 70 height 21
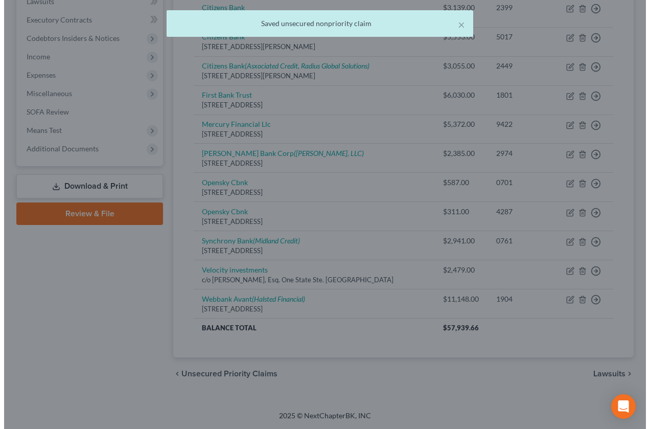
scroll to position [0, 0]
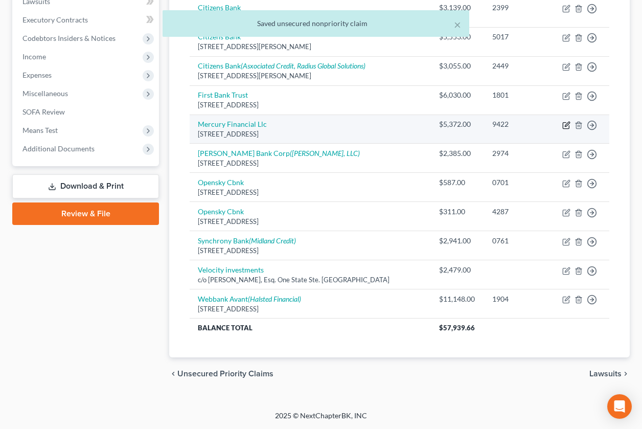
click at [567, 122] on icon "button" at bounding box center [567, 125] width 8 height 8
select select "25"
select select "1"
select select "0"
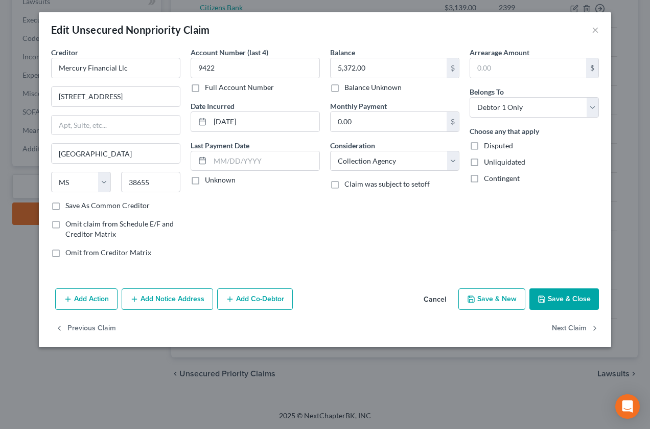
click at [163, 302] on button "Add Notice Address" at bounding box center [168, 298] width 92 height 21
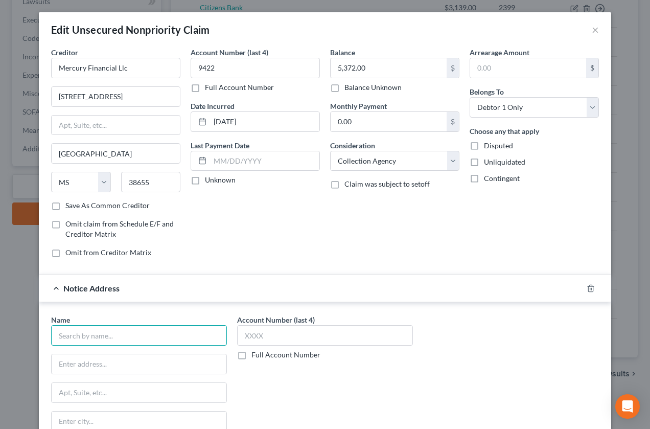
click at [125, 331] on input "text" at bounding box center [139, 335] width 176 height 20
click at [152, 338] on input "National Recover" at bounding box center [139, 335] width 176 height 20
type input "National Recovery Solutions"
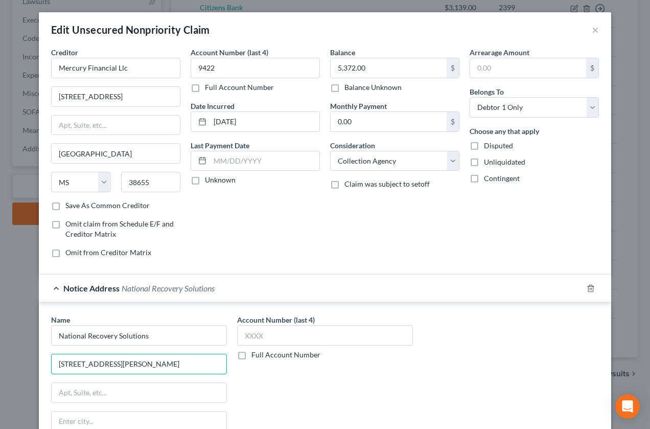
type input "3425 Dysinger Rd."
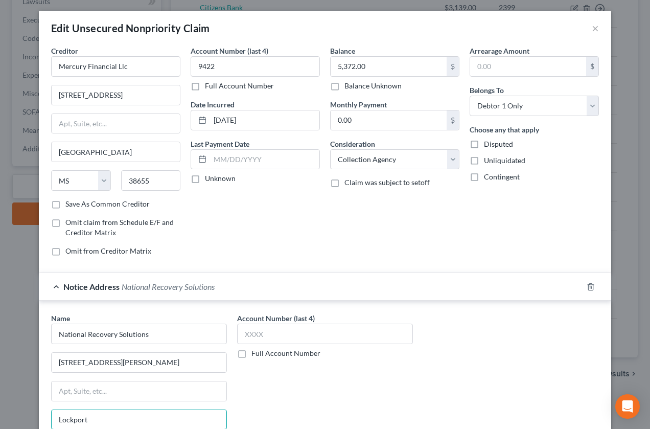
type input "Lockport"
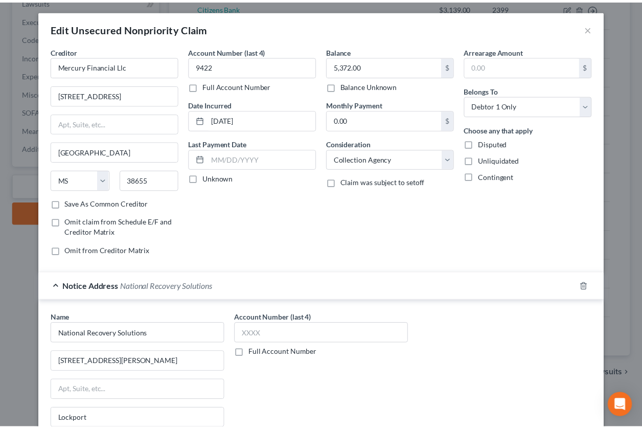
scroll to position [151, 0]
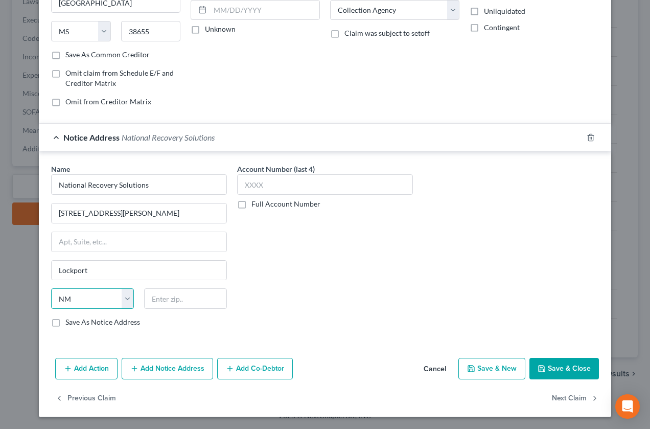
select select "35"
type input "14094"
click at [560, 366] on button "Save & Close" at bounding box center [565, 368] width 70 height 21
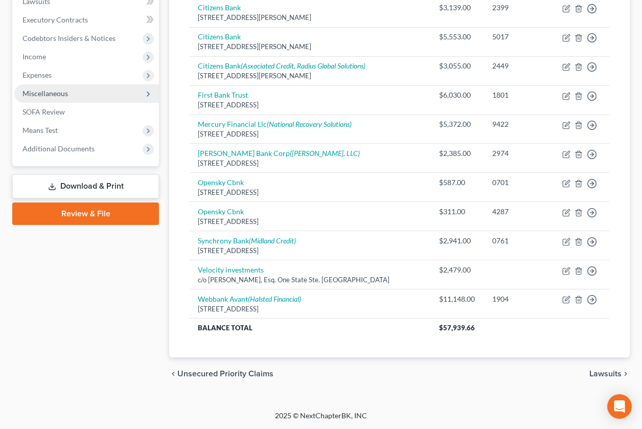
click at [55, 99] on span "Miscellaneous" at bounding box center [86, 93] width 145 height 18
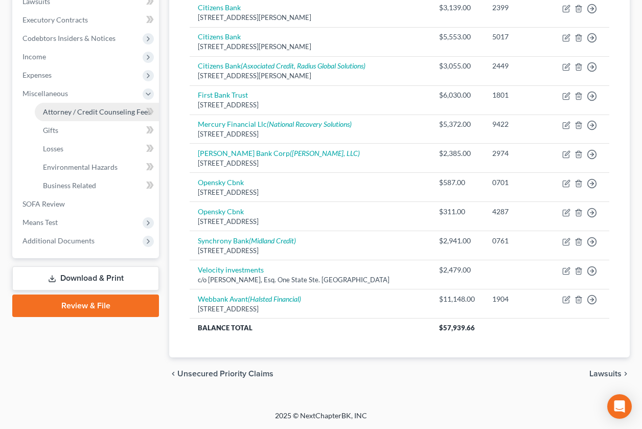
click at [93, 111] on span "Attorney / Credit Counseling Fees" at bounding box center [97, 111] width 108 height 9
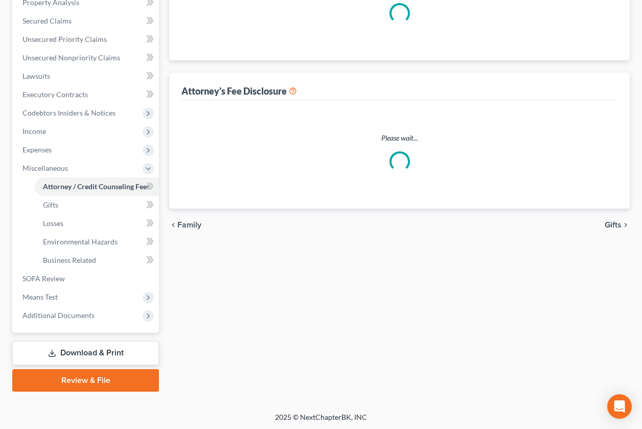
scroll to position [69, 0]
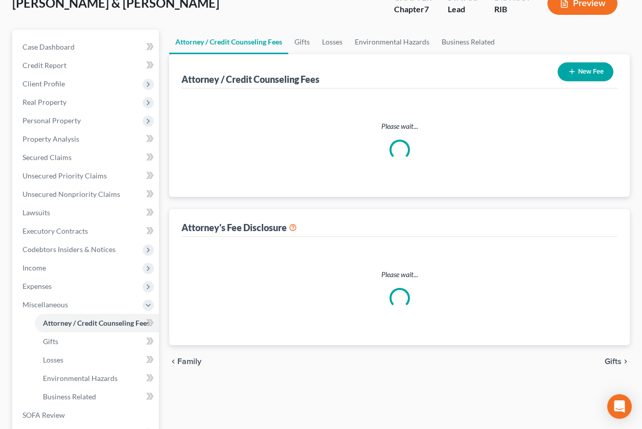
select select "0"
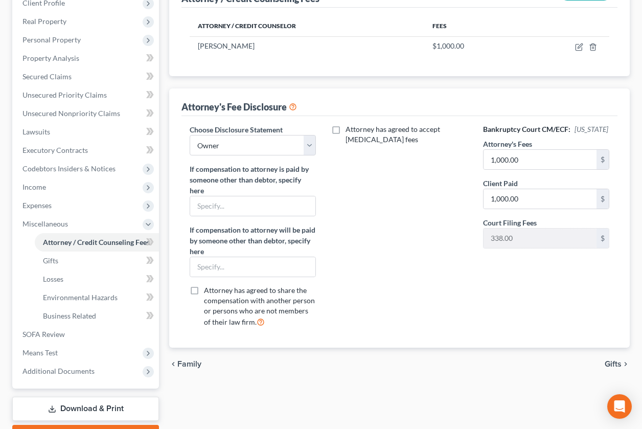
scroll to position [193, 0]
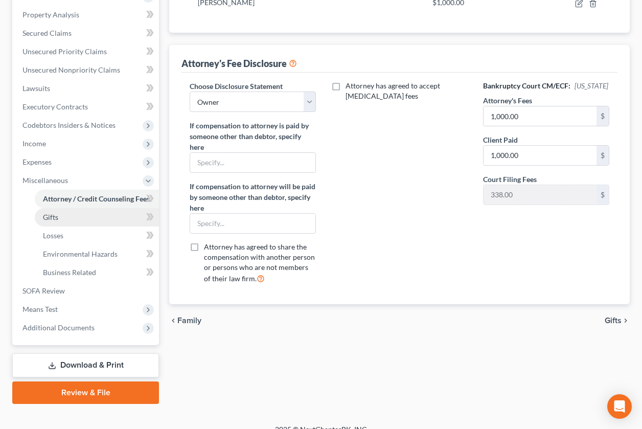
click at [106, 222] on link "Gifts" at bounding box center [97, 217] width 124 height 18
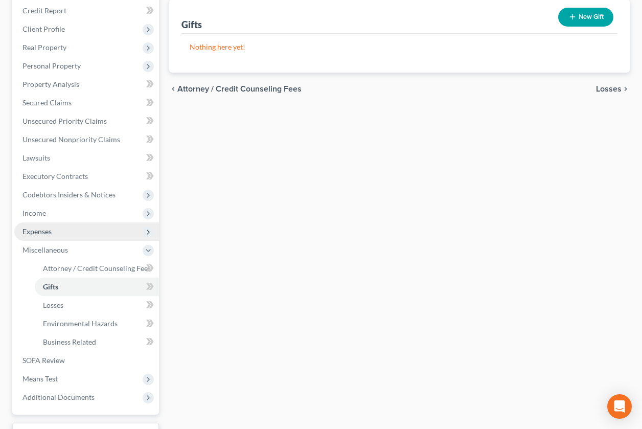
scroll to position [128, 0]
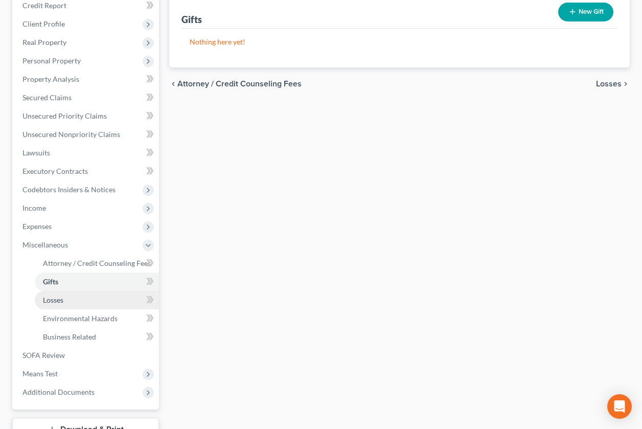
click at [91, 301] on link "Losses" at bounding box center [97, 300] width 124 height 18
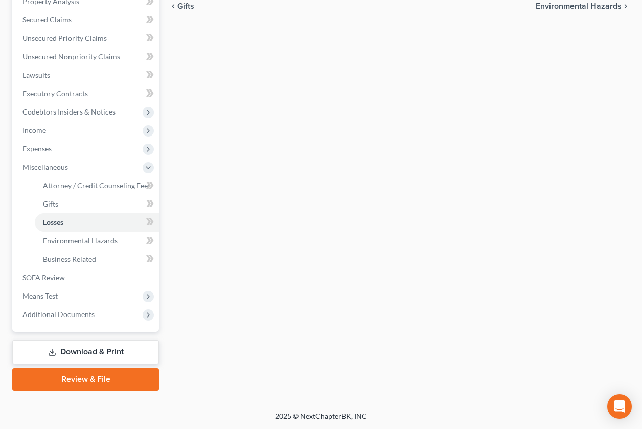
scroll to position [207, 0]
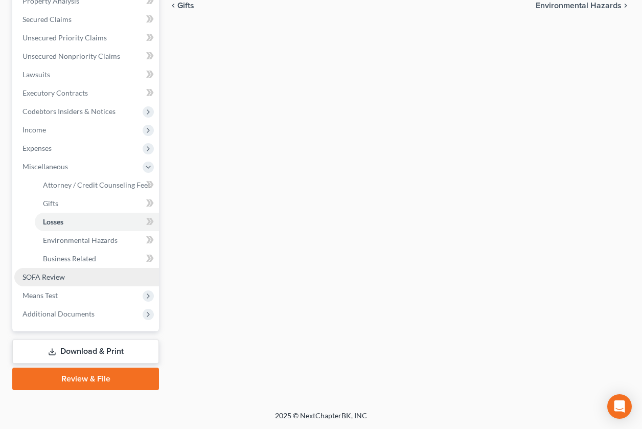
click at [65, 280] on link "SOFA Review" at bounding box center [86, 277] width 145 height 18
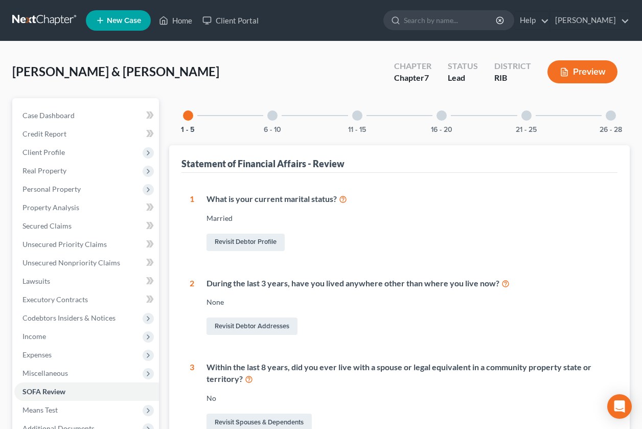
click at [271, 119] on div at bounding box center [272, 115] width 10 height 10
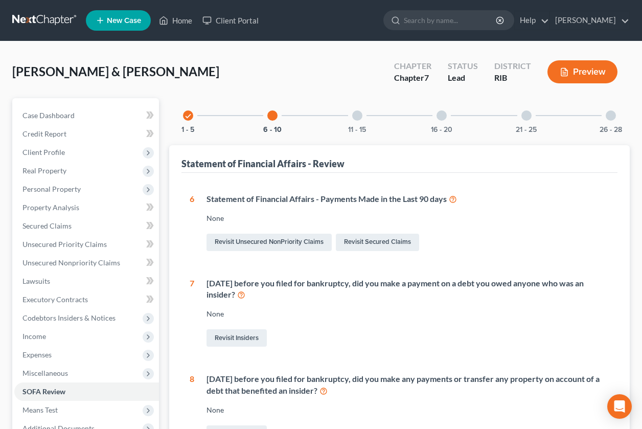
click at [364, 116] on div "11 - 15" at bounding box center [357, 115] width 35 height 35
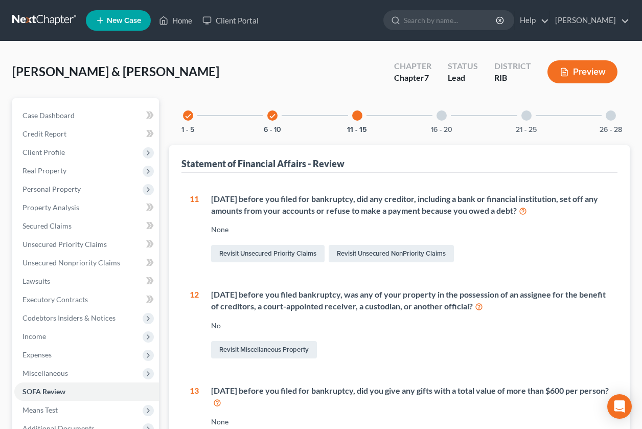
click at [442, 118] on div at bounding box center [442, 115] width 10 height 10
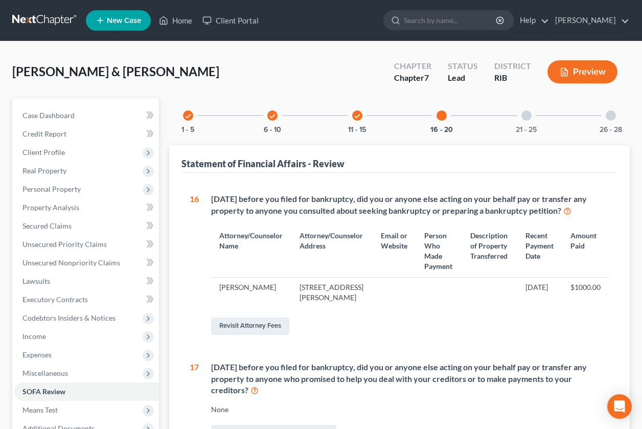
click at [528, 120] on div at bounding box center [527, 115] width 10 height 10
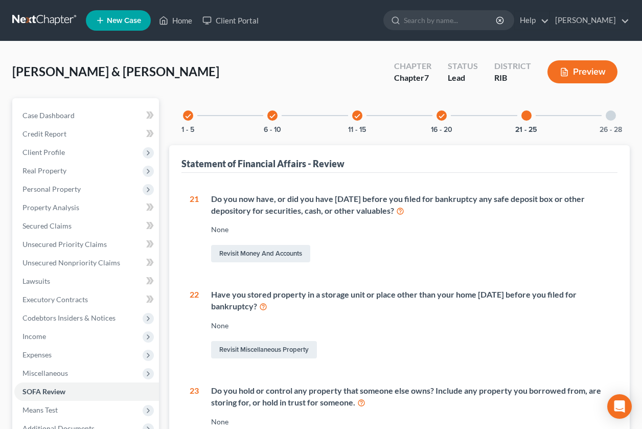
click at [610, 119] on div at bounding box center [611, 115] width 10 height 10
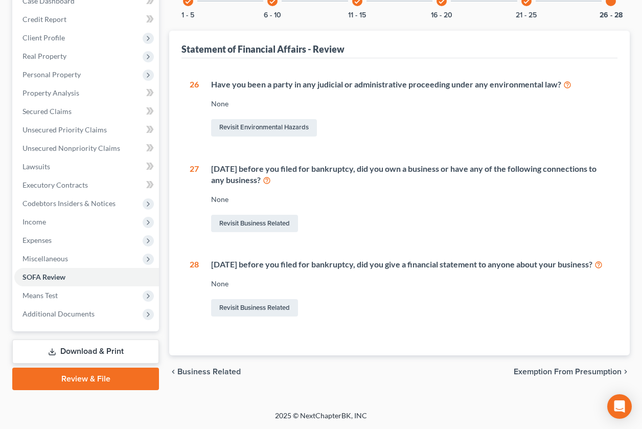
scroll to position [124, 0]
click at [107, 288] on span "Means Test" at bounding box center [86, 295] width 145 height 18
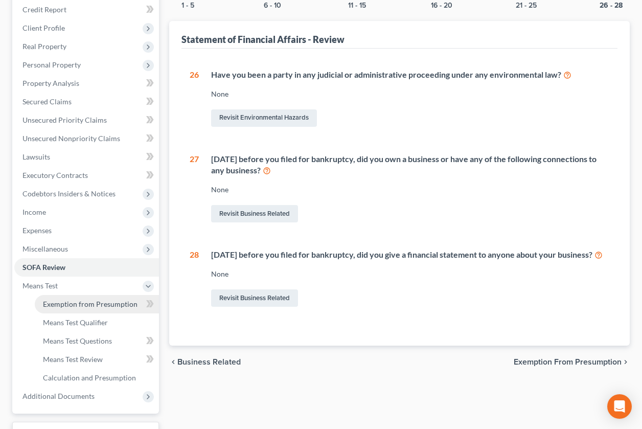
click at [117, 308] on link "Exemption from Presumption" at bounding box center [97, 304] width 124 height 18
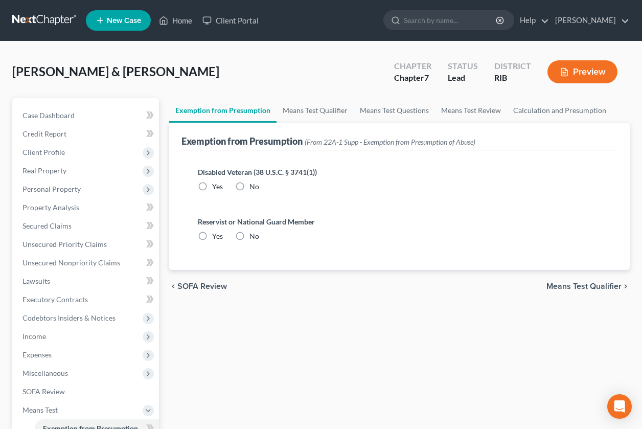
drag, startPoint x: 237, startPoint y: 184, endPoint x: 248, endPoint y: 221, distance: 38.8
click at [250, 185] on label "No" at bounding box center [255, 187] width 10 height 10
click at [254, 185] on input "No" at bounding box center [257, 185] width 7 height 7
radio input "true"
click at [250, 240] on label "No" at bounding box center [255, 236] width 10 height 10
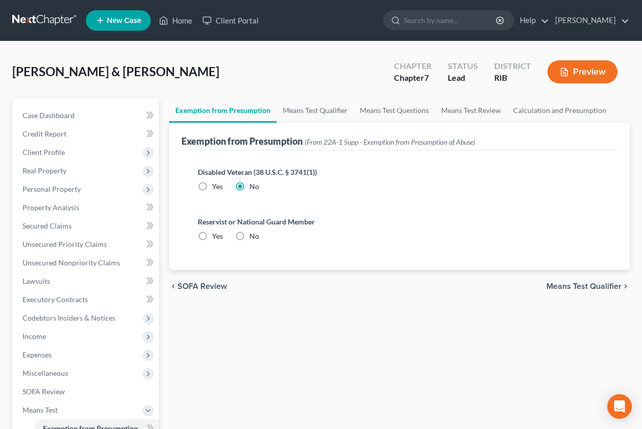
click at [254, 238] on input "No" at bounding box center [257, 234] width 7 height 7
radio input "true"
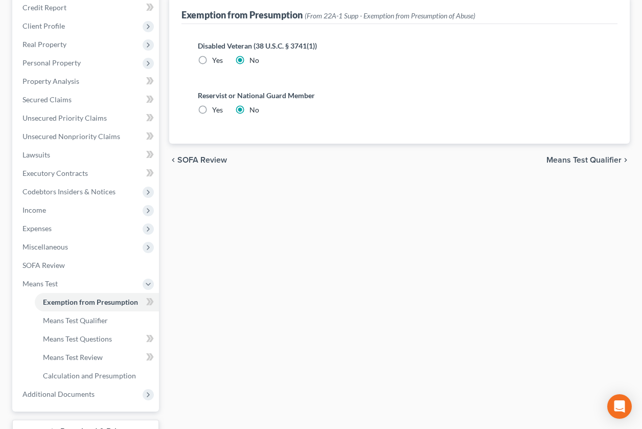
scroll to position [128, 0]
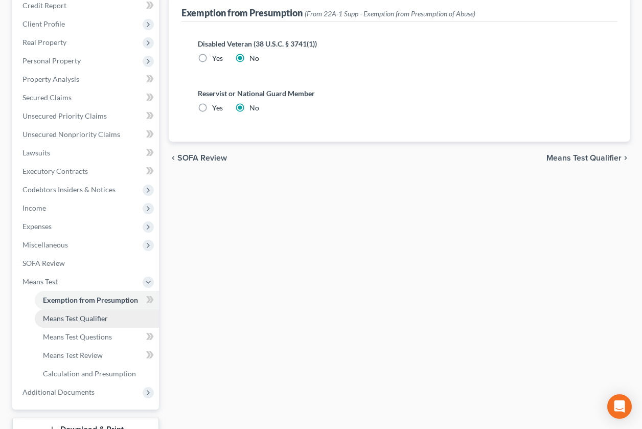
click at [89, 313] on link "Means Test Qualifier" at bounding box center [97, 318] width 124 height 18
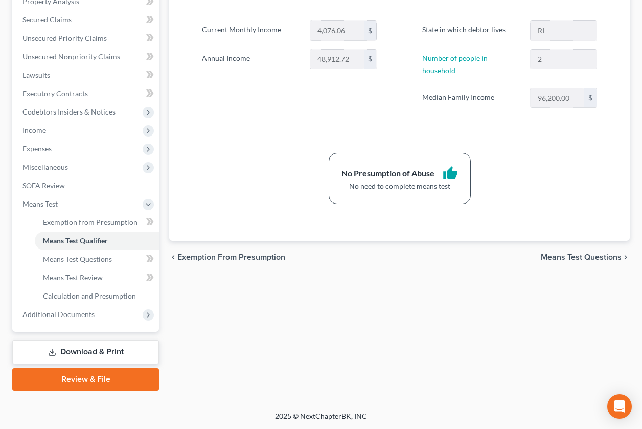
scroll to position [207, 0]
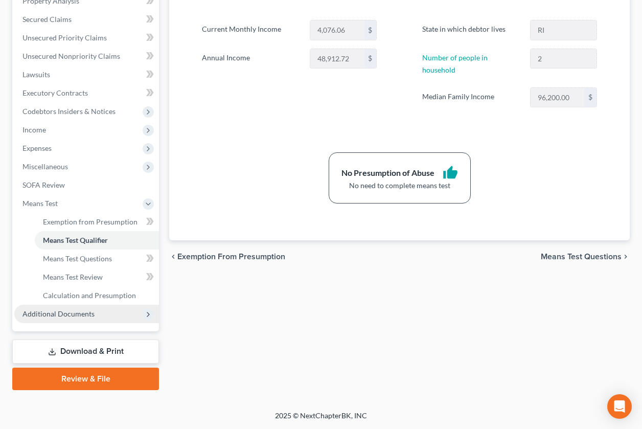
click at [123, 313] on span "Additional Documents" at bounding box center [86, 314] width 145 height 18
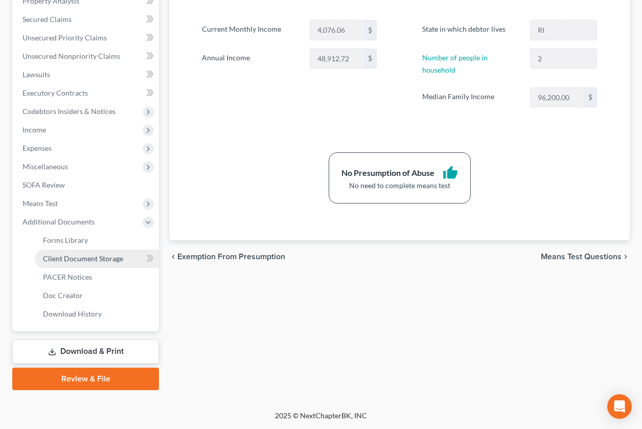
click at [124, 260] on link "Client Document Storage" at bounding box center [97, 259] width 124 height 18
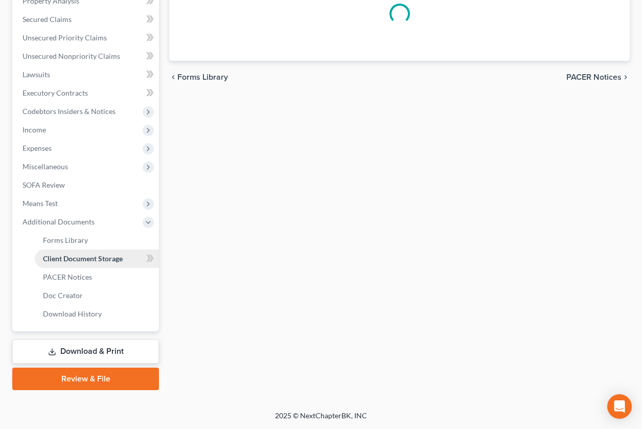
select select "0"
select select "5"
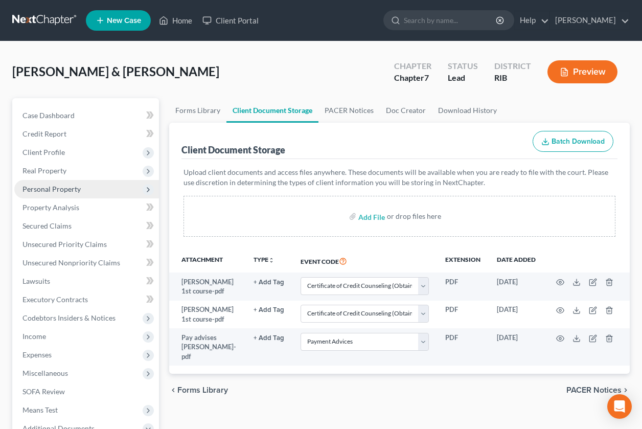
click at [95, 186] on span "Personal Property" at bounding box center [86, 189] width 145 height 18
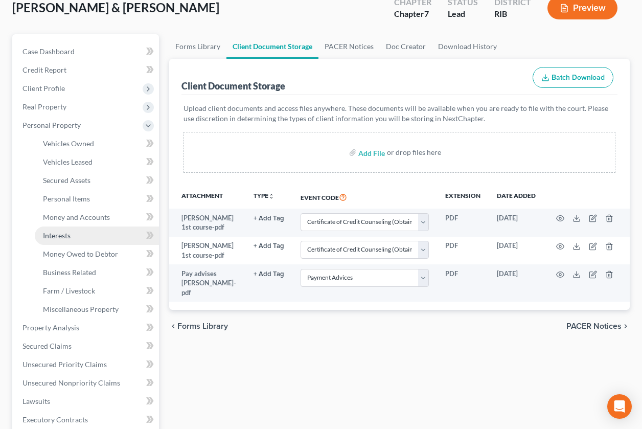
scroll to position [64, 0]
drag, startPoint x: 62, startPoint y: 326, endPoint x: 170, endPoint y: 230, distance: 144.2
click at [62, 326] on span "Property Analysis" at bounding box center [51, 327] width 57 height 9
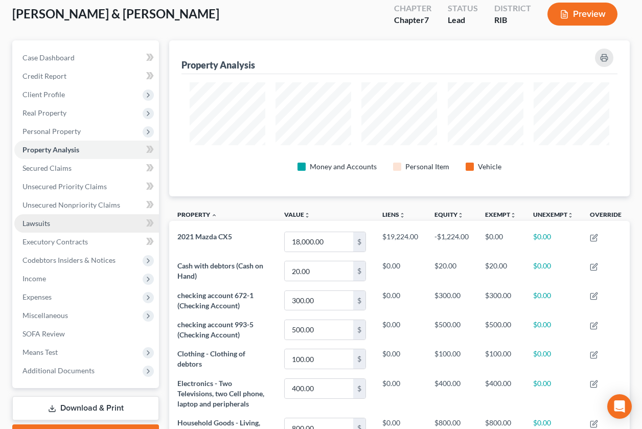
scroll to position [58, 0]
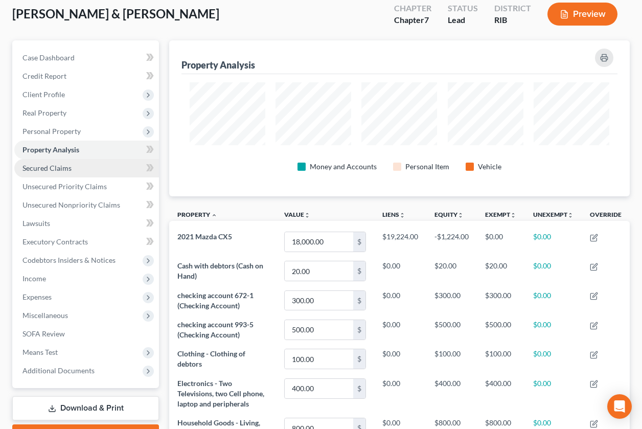
click at [65, 169] on span "Secured Claims" at bounding box center [47, 168] width 49 height 9
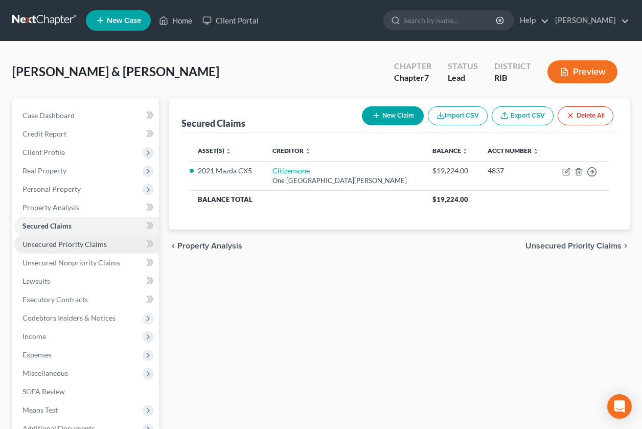
click at [65, 245] on span "Unsecured Priority Claims" at bounding box center [65, 244] width 84 height 9
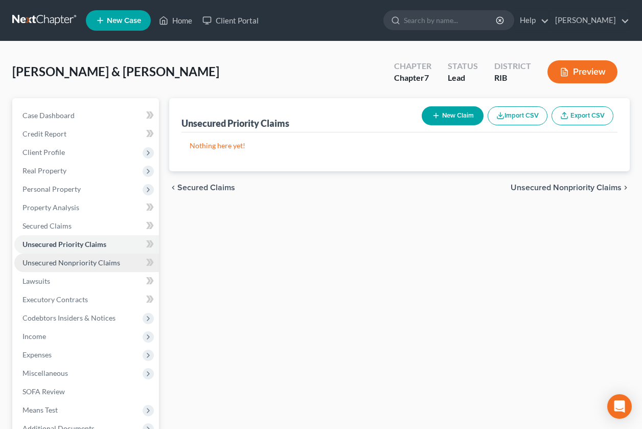
click at [63, 266] on span "Unsecured Nonpriority Claims" at bounding box center [72, 262] width 98 height 9
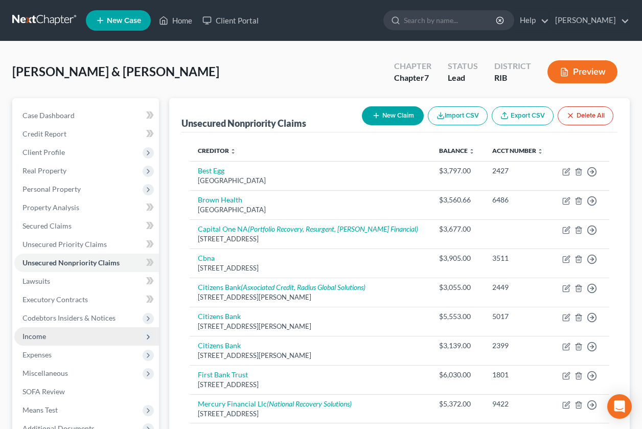
click at [69, 335] on span "Income" at bounding box center [86, 336] width 145 height 18
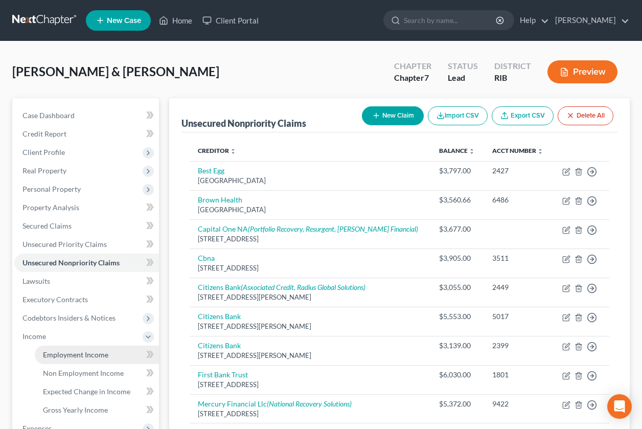
click at [60, 352] on span "Employment Income" at bounding box center [75, 354] width 65 height 9
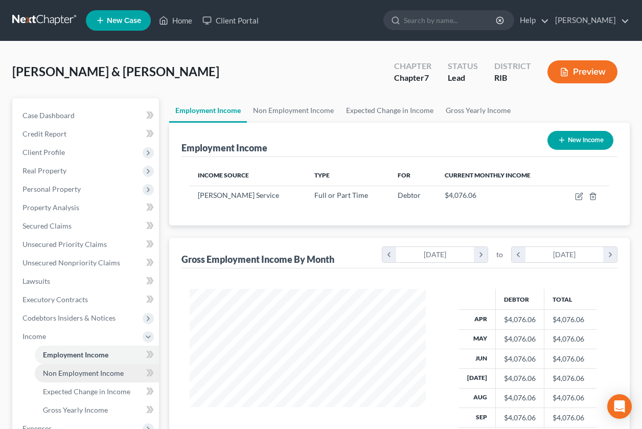
click at [91, 369] on span "Non Employment Income" at bounding box center [83, 373] width 81 height 9
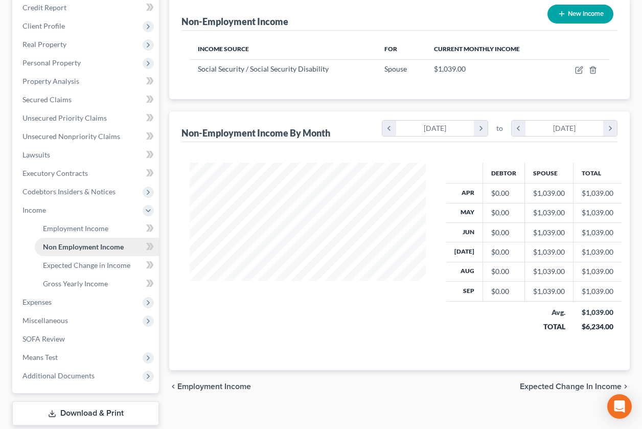
scroll to position [128, 0]
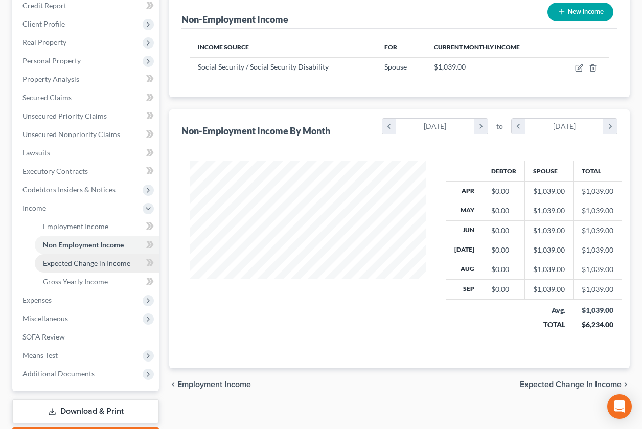
click at [90, 261] on span "Expected Change in Income" at bounding box center [86, 263] width 87 height 9
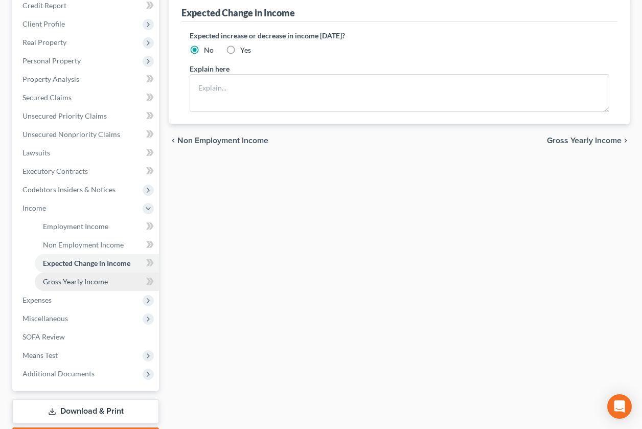
click at [89, 281] on span "Gross Yearly Income" at bounding box center [75, 281] width 65 height 9
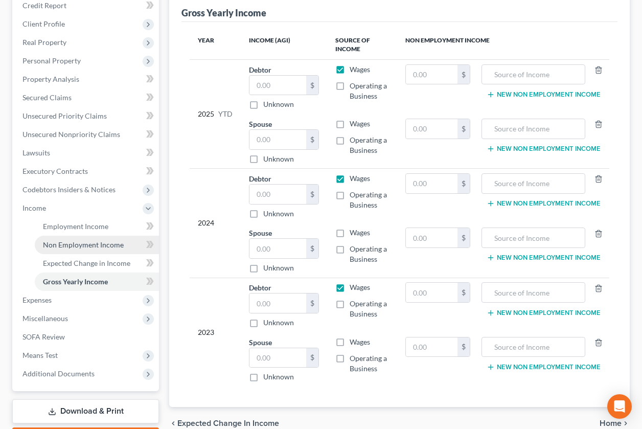
click at [87, 245] on span "Non Employment Income" at bounding box center [83, 244] width 81 height 9
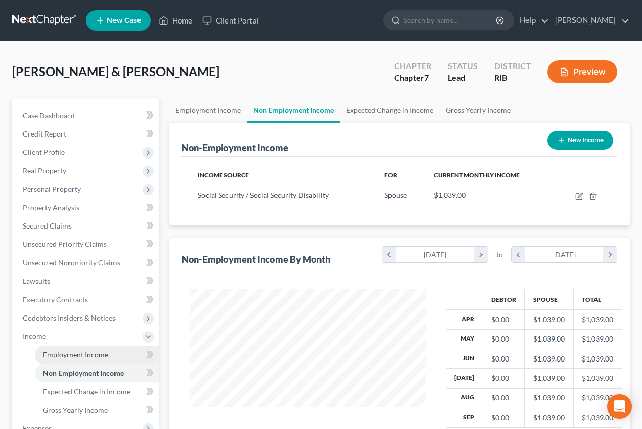
click at [96, 353] on span "Employment Income" at bounding box center [75, 354] width 65 height 9
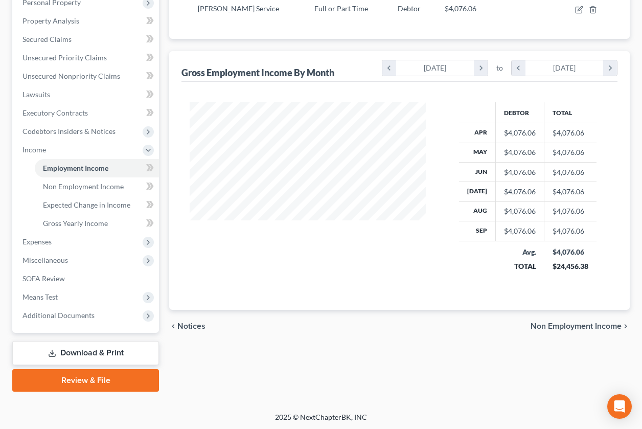
scroll to position [188, 0]
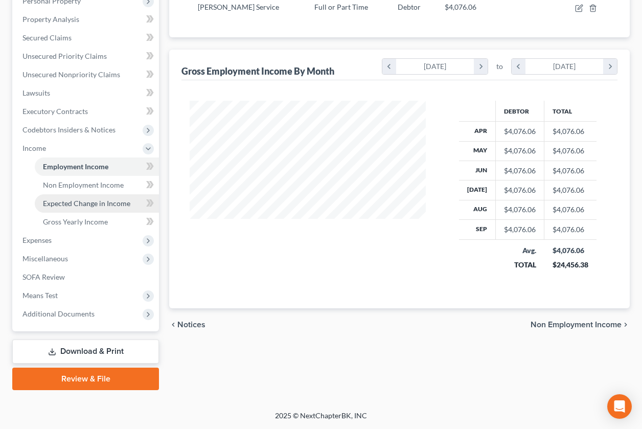
click at [88, 205] on span "Expected Change in Income" at bounding box center [86, 203] width 87 height 9
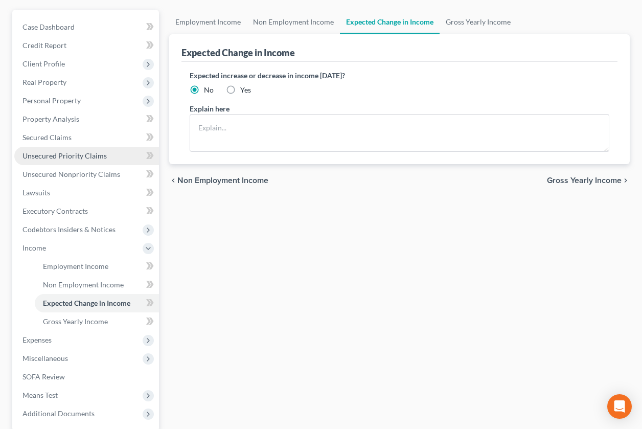
scroll to position [128, 0]
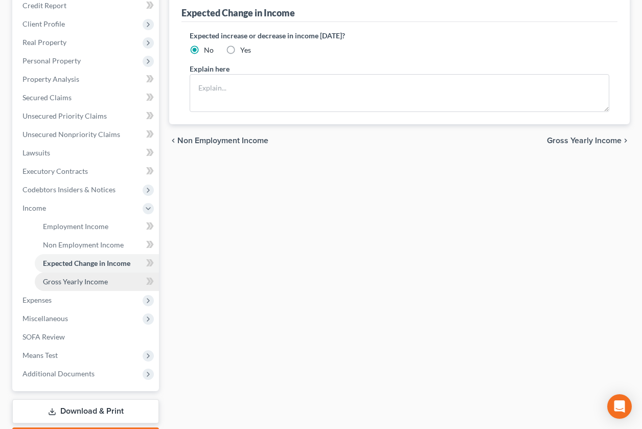
click at [82, 282] on span "Gross Yearly Income" at bounding box center [75, 281] width 65 height 9
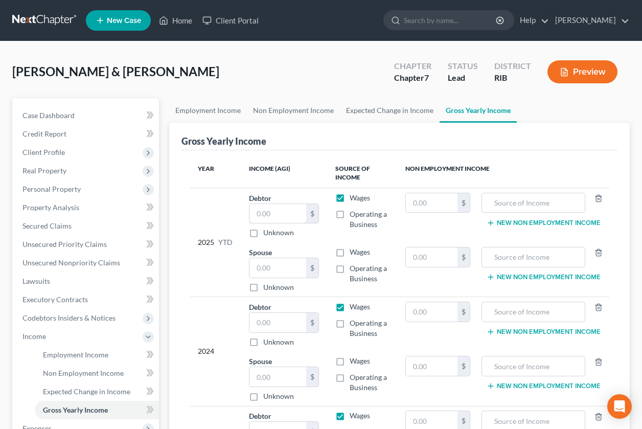
drag, startPoint x: 264, startPoint y: 214, endPoint x: 325, endPoint y: 246, distance: 68.2
click at [264, 216] on input "text" at bounding box center [278, 213] width 57 height 19
type input "20,000"
click at [410, 263] on input "text" at bounding box center [432, 257] width 52 height 19
click at [68, 358] on span "Employment Income" at bounding box center [75, 354] width 65 height 9
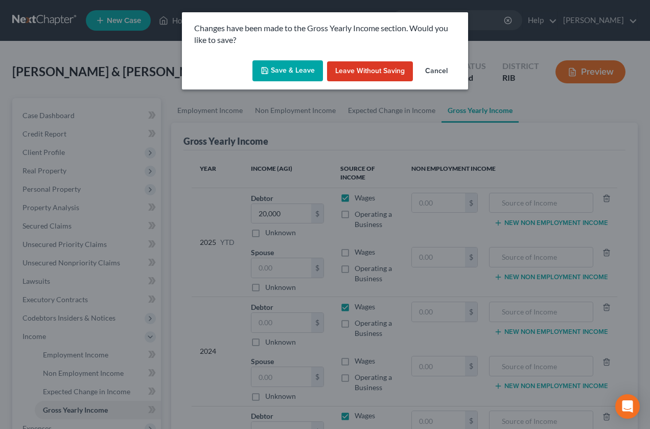
click at [295, 78] on button "Save & Leave" at bounding box center [288, 70] width 71 height 21
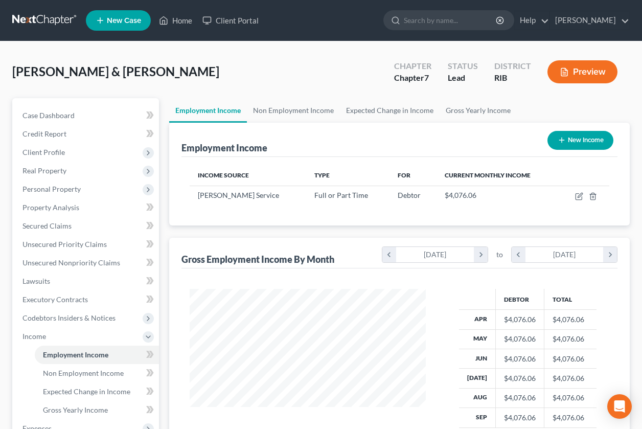
scroll to position [184, 257]
click at [112, 368] on link "Non Employment Income" at bounding box center [97, 373] width 124 height 18
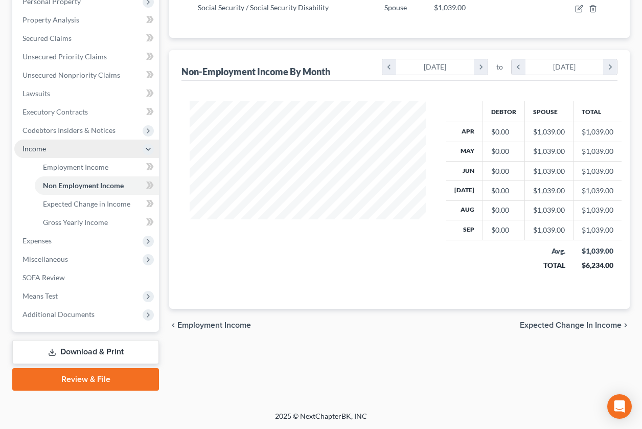
scroll to position [188, 0]
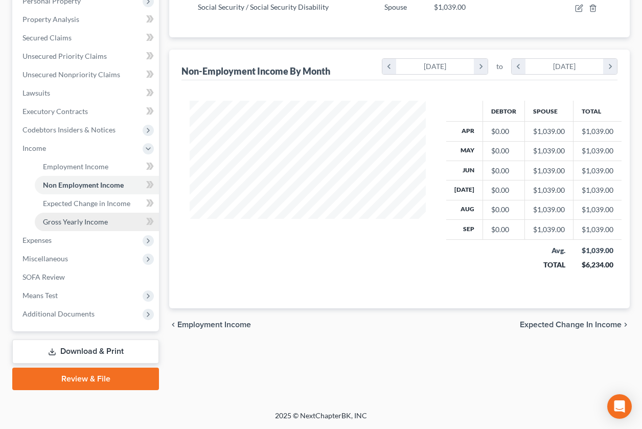
click at [82, 223] on span "Gross Yearly Income" at bounding box center [75, 221] width 65 height 9
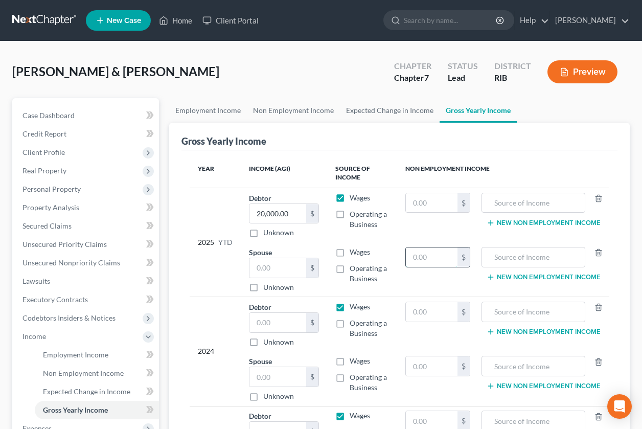
click at [430, 261] on input "text" at bounding box center [432, 257] width 52 height 19
type input "10,039"
type input "SSDI"
click at [420, 316] on input "text" at bounding box center [432, 311] width 52 height 19
type input "1"
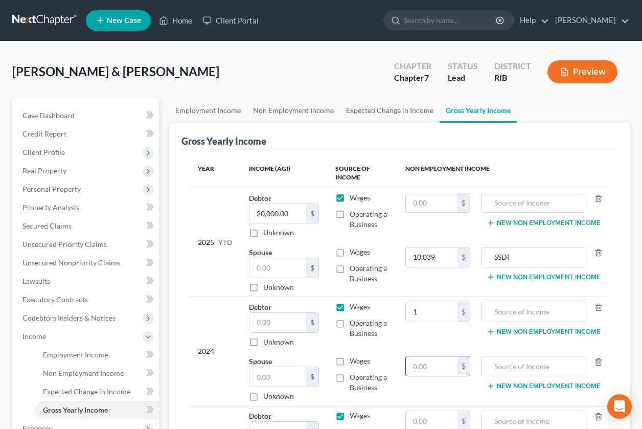
click at [435, 370] on input "text" at bounding box center [432, 365] width 52 height 19
type input "12,000"
click at [520, 367] on input "text" at bounding box center [533, 365] width 93 height 19
type input "SSDI"
click at [288, 327] on input "text" at bounding box center [278, 322] width 57 height 19
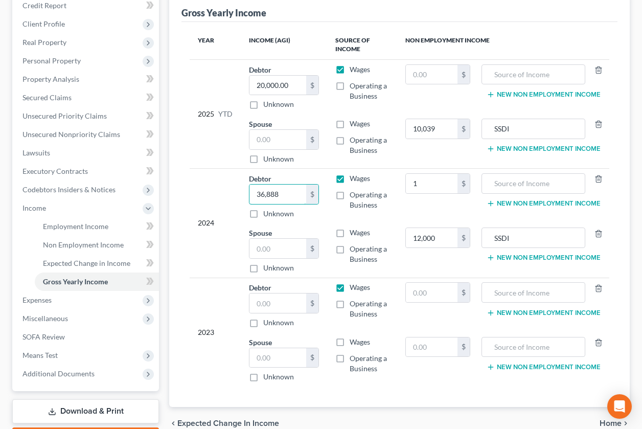
scroll to position [128, 0]
type input "36,888"
click at [265, 311] on input "text" at bounding box center [278, 303] width 57 height 19
type input "35,000"
click at [413, 346] on input "text" at bounding box center [432, 347] width 52 height 19
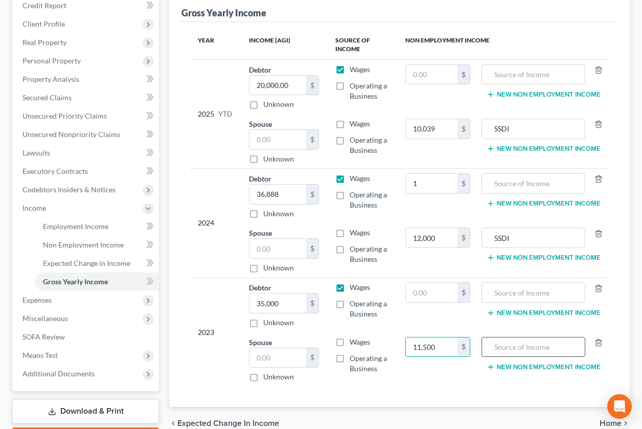
type input "11,500"
click at [492, 344] on input "text" at bounding box center [533, 347] width 93 height 19
type input "D"
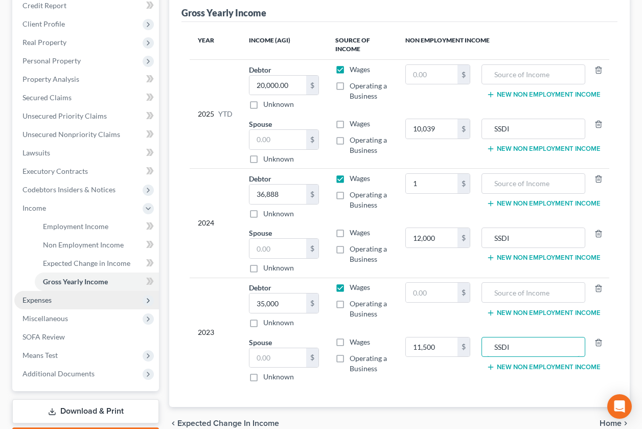
type input "SSDI"
click at [63, 307] on span "Expenses" at bounding box center [86, 300] width 145 height 18
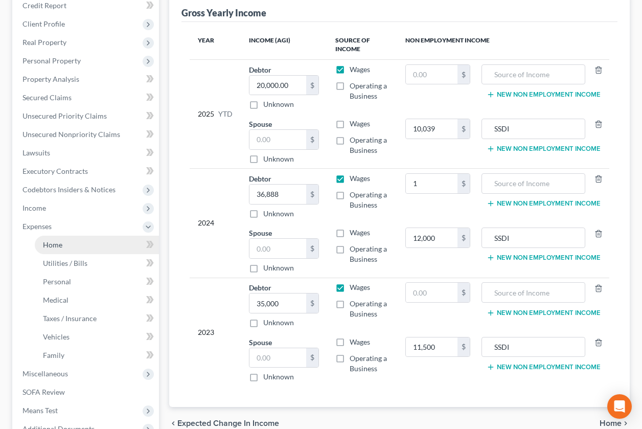
click at [90, 243] on link "Home" at bounding box center [97, 245] width 124 height 18
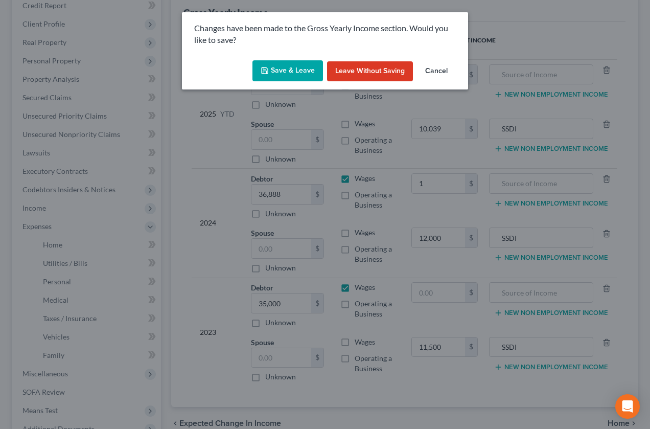
click at [277, 76] on button "Save & Leave" at bounding box center [288, 70] width 71 height 21
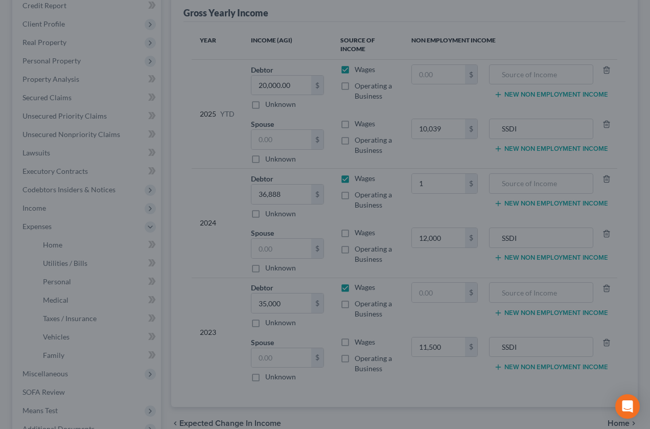
type input "10,039.00"
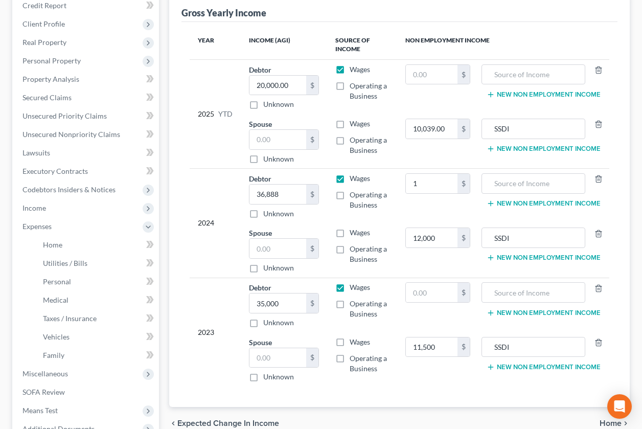
type input "1.00"
type input "12,000.00"
type input "11,500.00"
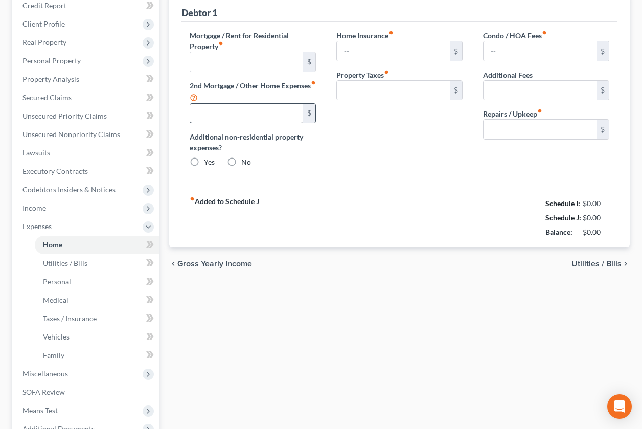
type input "1,570.00"
type input "0.00"
radio input "true"
type input "0.00"
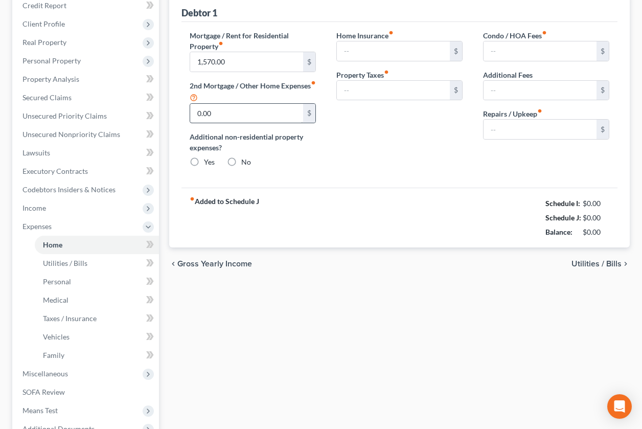
type input "0.00"
type input "25.00"
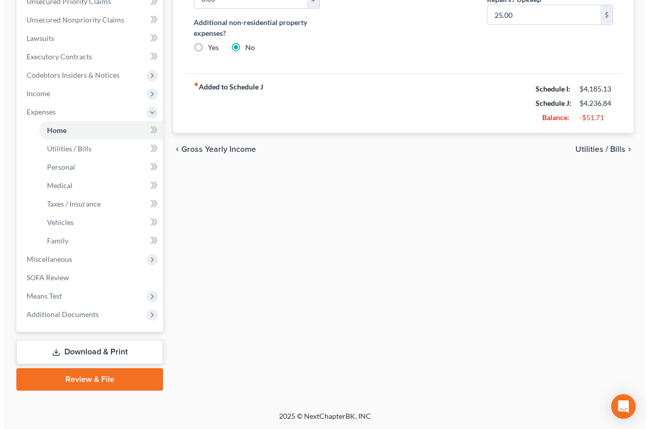
scroll to position [243, 0]
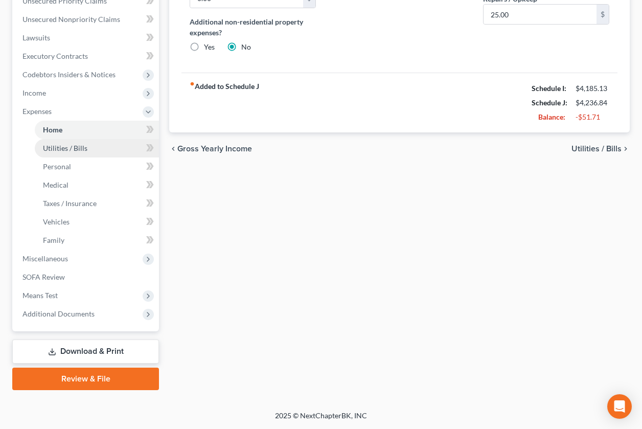
click at [60, 151] on span "Utilities / Bills" at bounding box center [65, 148] width 44 height 9
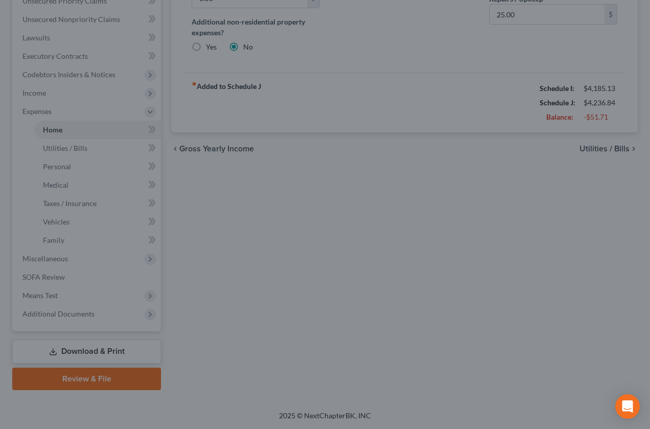
click at [49, 165] on div at bounding box center [325, 214] width 650 height 429
drag, startPoint x: 60, startPoint y: 149, endPoint x: 317, endPoint y: 207, distance: 262.5
click at [60, 149] on div at bounding box center [325, 214] width 650 height 429
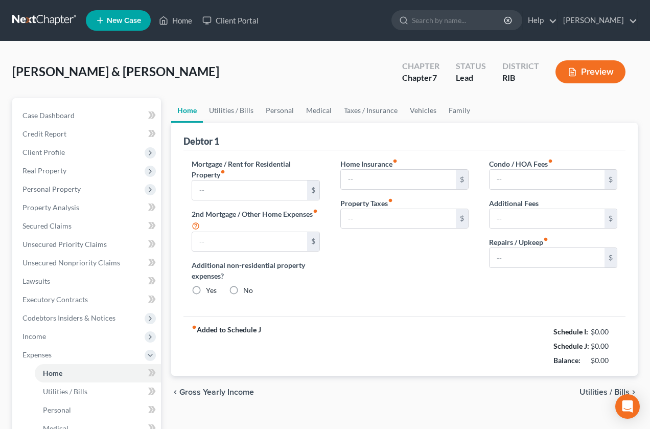
type input "1,570.00"
type input "0.00"
radio input "true"
type input "0.00"
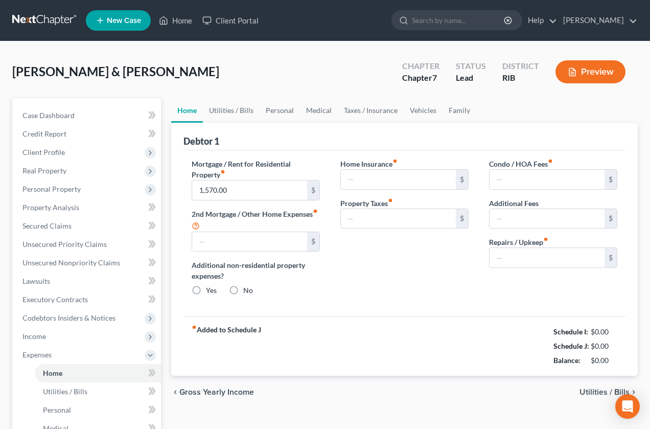
type input "0.00"
type input "25.00"
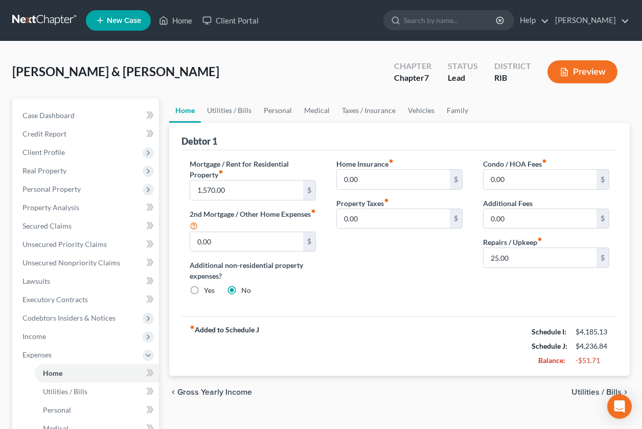
click at [586, 394] on span "Utilities / Bills" at bounding box center [597, 392] width 50 height 8
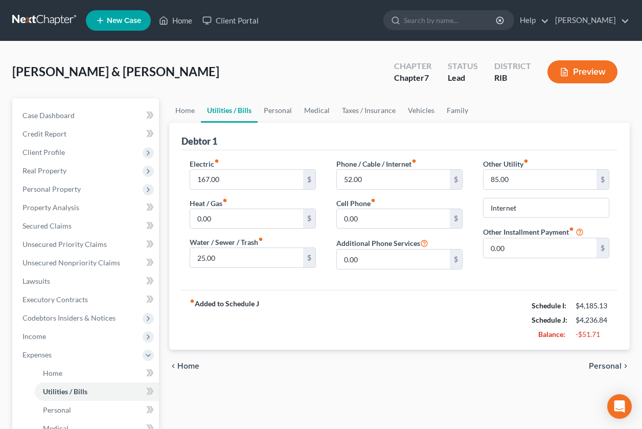
click at [601, 366] on span "Personal" at bounding box center [605, 366] width 33 height 8
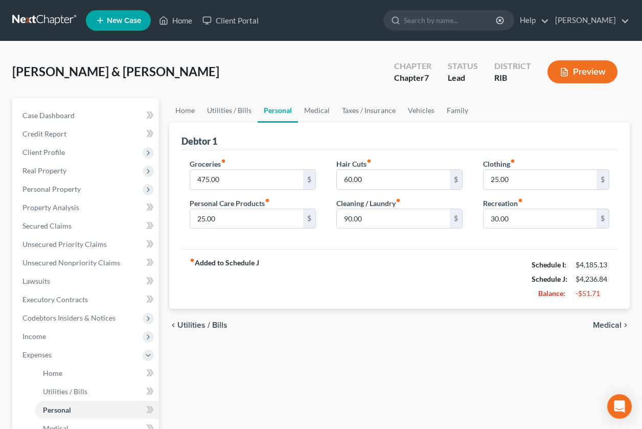
click at [601, 321] on span "Medical" at bounding box center [607, 325] width 29 height 8
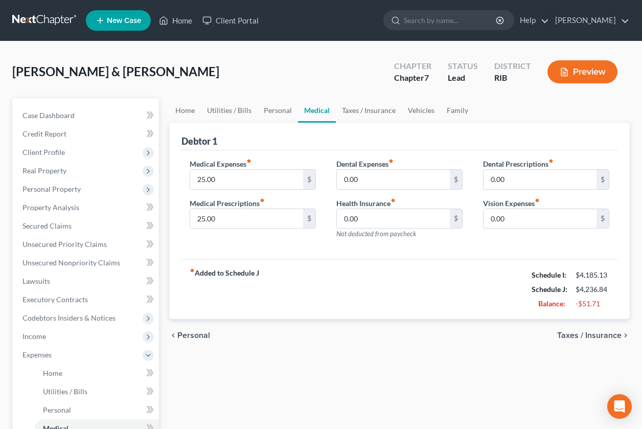
click at [600, 334] on span "Taxes / Insurance" at bounding box center [589, 335] width 64 height 8
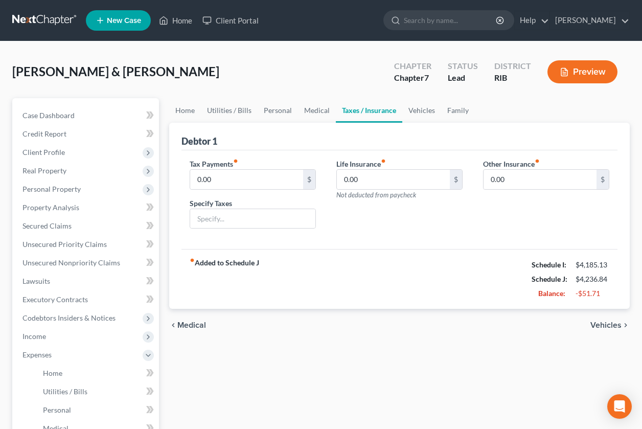
click at [600, 334] on div "chevron_left Medical Vehicles chevron_right" at bounding box center [399, 325] width 461 height 33
click at [599, 327] on span "Vehicles" at bounding box center [606, 325] width 31 height 8
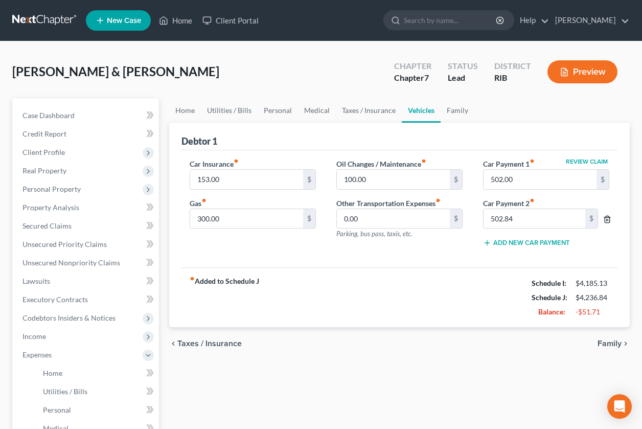
click at [606, 220] on line "button" at bounding box center [606, 220] width 0 height 2
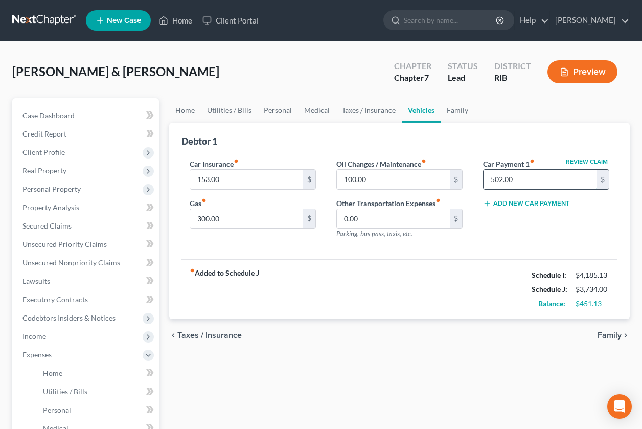
click at [521, 184] on input "502.00" at bounding box center [540, 179] width 113 height 19
type input "502.84"
click at [215, 335] on span "Taxes / Insurance" at bounding box center [209, 335] width 64 height 8
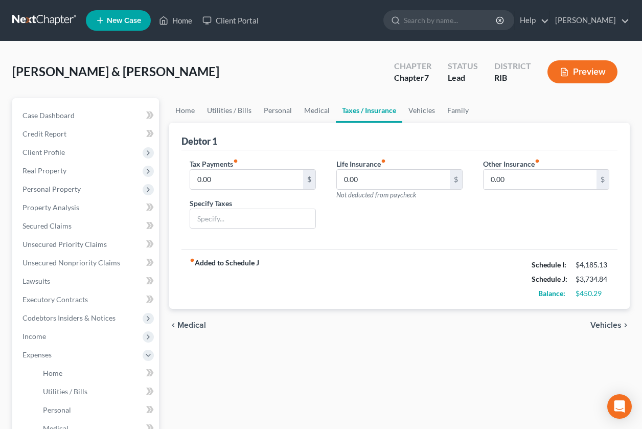
click at [195, 324] on span "Medical" at bounding box center [191, 325] width 29 height 8
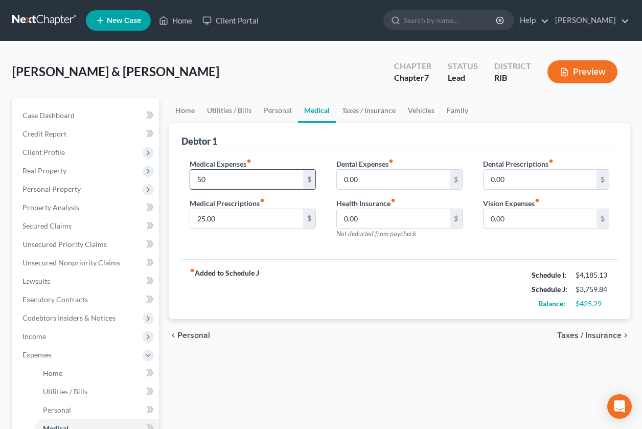
type input "50"
type input "25"
click at [201, 334] on span "Personal" at bounding box center [193, 335] width 33 height 8
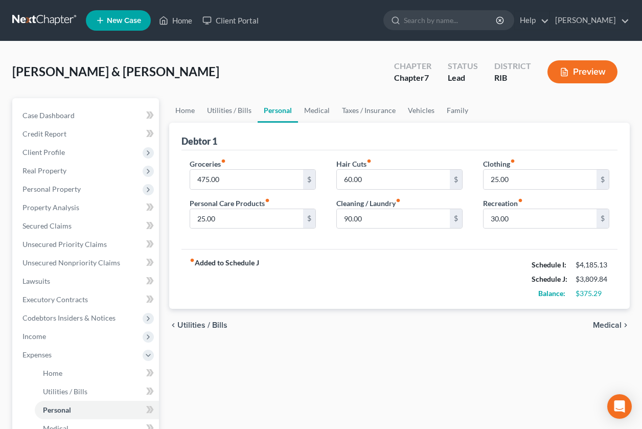
click at [201, 328] on span "Utilities / Bills" at bounding box center [202, 325] width 50 height 8
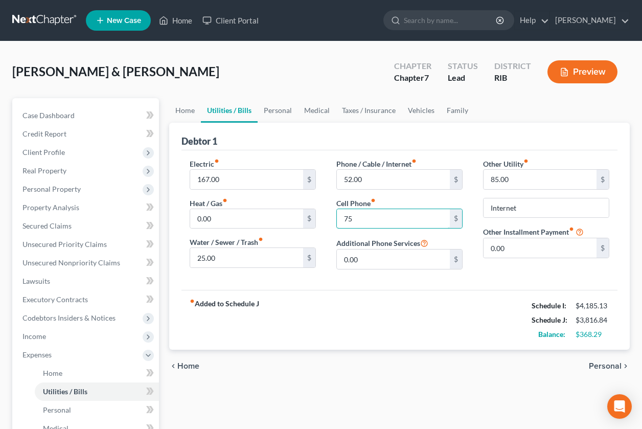
type input "75"
click at [193, 364] on span "Home" at bounding box center [188, 366] width 22 height 8
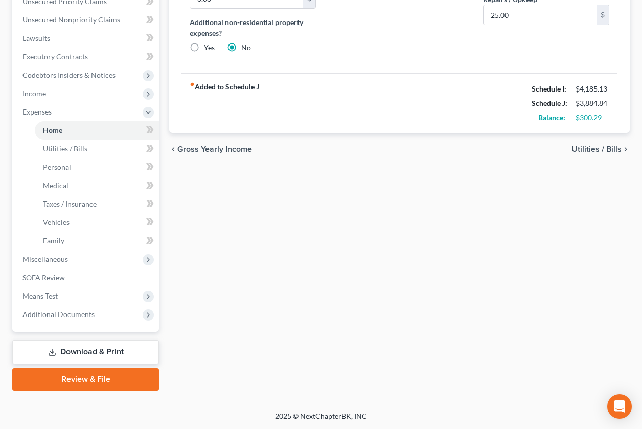
scroll to position [243, 0]
click at [81, 354] on link "Download & Print" at bounding box center [85, 352] width 147 height 24
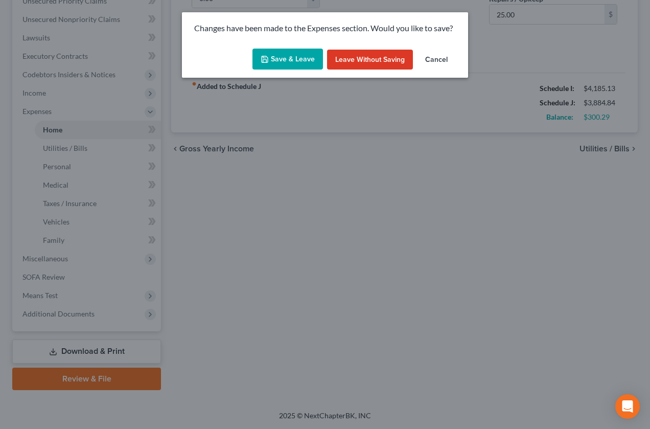
click at [282, 58] on button "Save & Leave" at bounding box center [288, 59] width 71 height 21
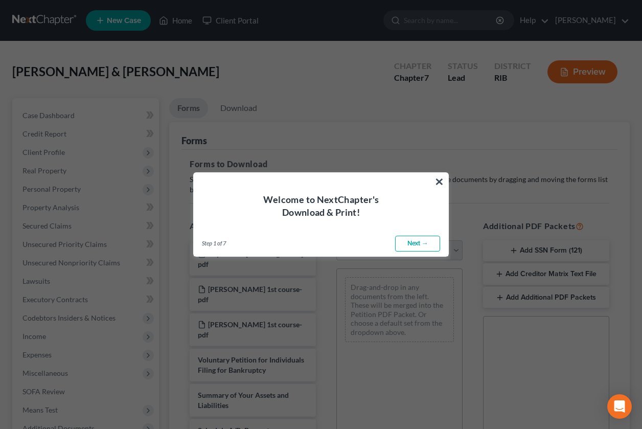
drag, startPoint x: 437, startPoint y: 187, endPoint x: 441, endPoint y: 183, distance: 5.8
click at [438, 186] on button "×" at bounding box center [440, 181] width 10 height 16
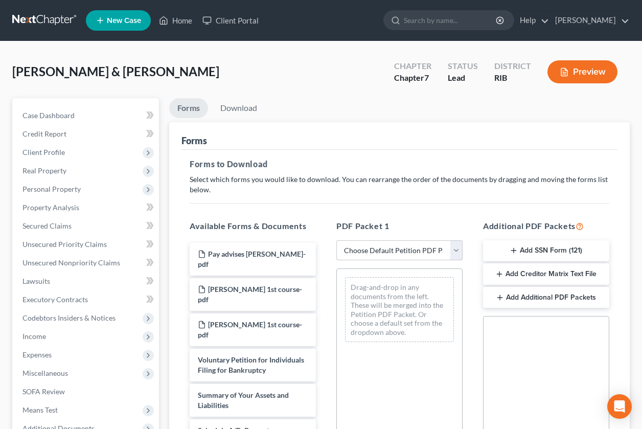
click at [457, 249] on select "Choose Default Petition PDF Packet Complete Bankruptcy Petition (all forms and …" at bounding box center [399, 250] width 126 height 20
select select "4"
click at [336, 240] on select "Choose Default Petition PDF Packet Complete Bankruptcy Petition (all forms and …" at bounding box center [399, 250] width 126 height 20
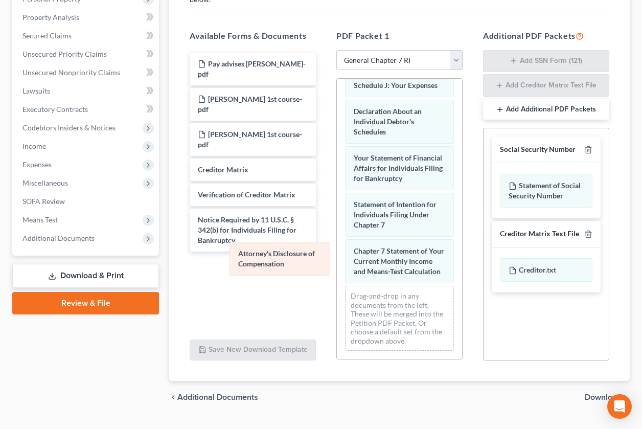
scroll to position [391, 0]
drag, startPoint x: 378, startPoint y: 265, endPoint x: 232, endPoint y: 236, distance: 148.6
click at [337, 231] on div "Attorney's Disclosure of Compensation Voluntary Petition for Individuals Filing…" at bounding box center [399, 43] width 125 height 631
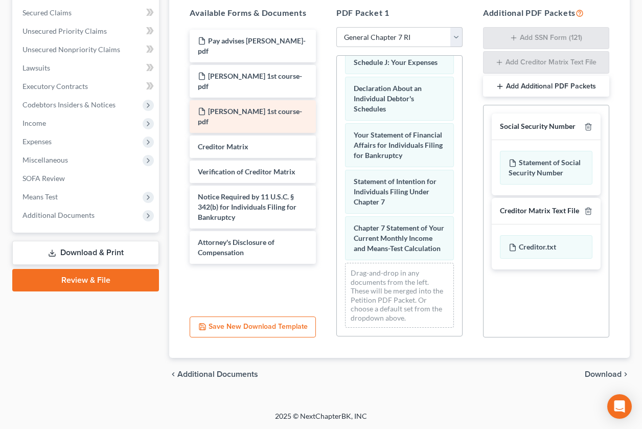
scroll to position [214, 0]
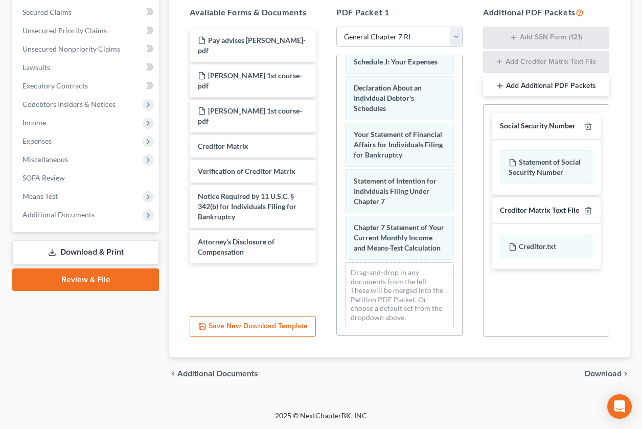
click at [602, 373] on span "Download" at bounding box center [603, 374] width 37 height 8
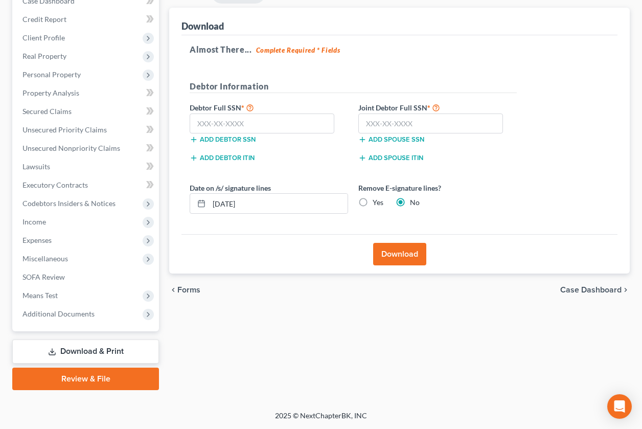
scroll to position [115, 0]
click at [373, 202] on label "Yes" at bounding box center [378, 202] width 11 height 10
click at [377, 202] on input "Yes" at bounding box center [380, 200] width 7 height 7
radio input "true"
radio input "false"
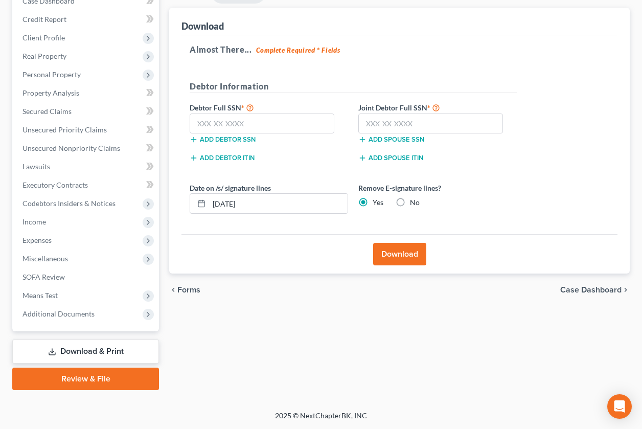
click at [396, 257] on button "Download" at bounding box center [399, 254] width 53 height 23
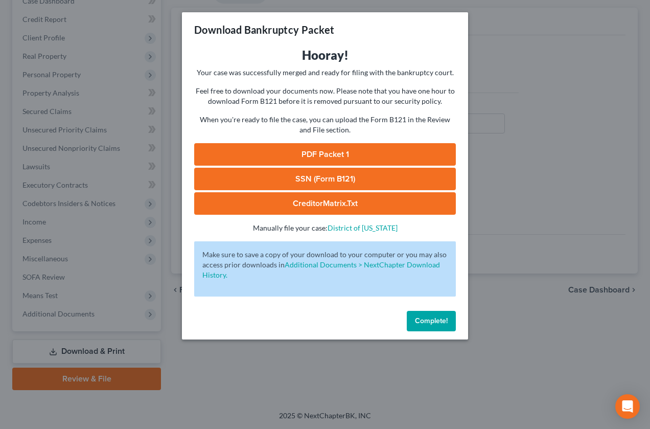
click at [328, 177] on link "SSN (Form B121)" at bounding box center [325, 179] width 262 height 23
click at [323, 149] on link "PDF Packet 1" at bounding box center [325, 154] width 262 height 23
drag, startPoint x: 425, startPoint y: 323, endPoint x: 403, endPoint y: 311, distance: 24.7
click at [425, 323] on span "Complete!" at bounding box center [431, 321] width 33 height 9
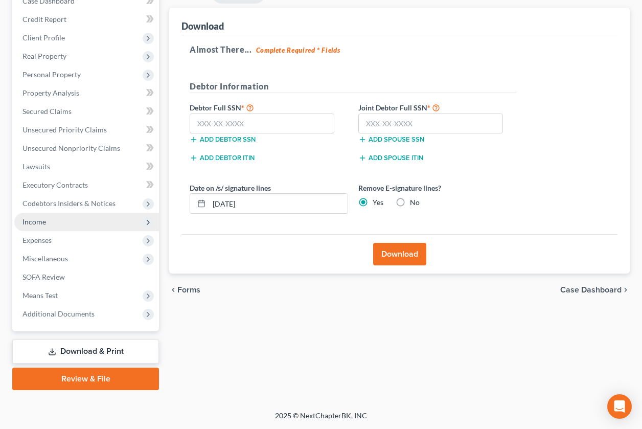
click at [71, 223] on span "Income" at bounding box center [86, 222] width 145 height 18
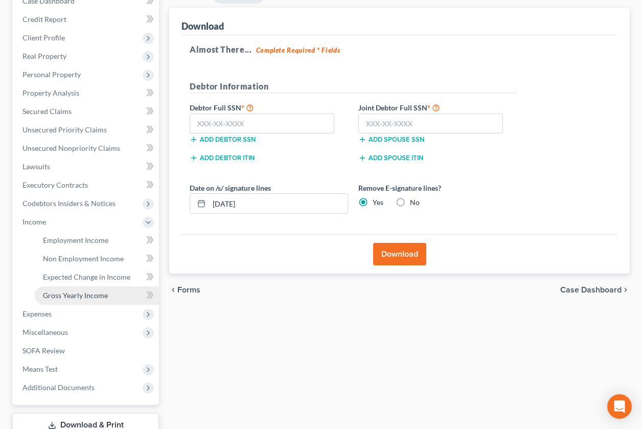
click at [103, 298] on span "Gross Yearly Income" at bounding box center [75, 295] width 65 height 9
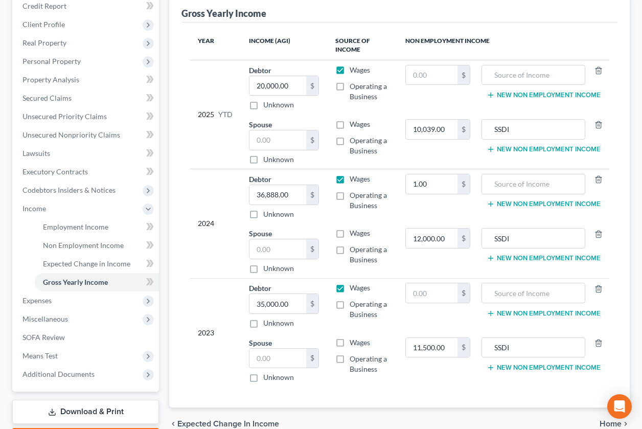
scroll to position [128, 0]
type input "0"
drag, startPoint x: 413, startPoint y: 182, endPoint x: 437, endPoint y: 175, distance: 25.4
drag, startPoint x: 437, startPoint y: 175, endPoint x: 407, endPoint y: 201, distance: 39.9
click at [406, 201] on td "0 $" at bounding box center [437, 196] width 81 height 55
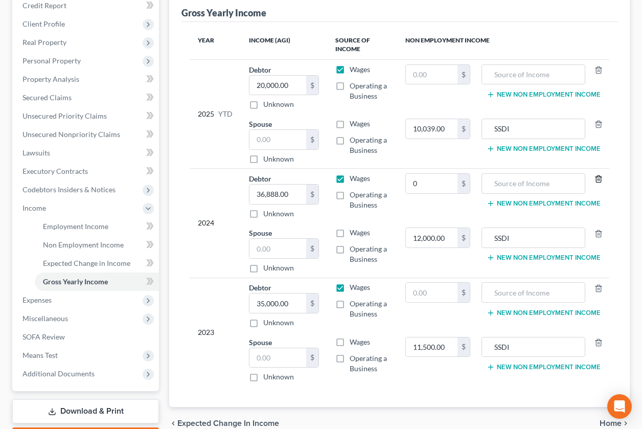
click at [597, 181] on icon "button" at bounding box center [599, 179] width 5 height 7
drag, startPoint x: 423, startPoint y: 130, endPoint x: 428, endPoint y: 139, distance: 9.6
click at [424, 130] on input "10,039.00" at bounding box center [432, 128] width 52 height 19
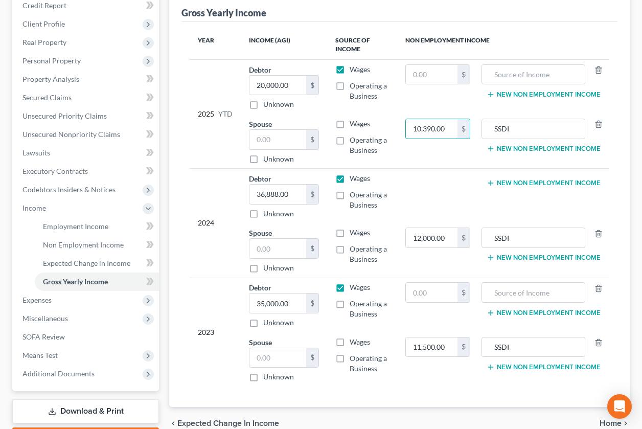
type input "10,390.00"
click at [613, 424] on span "Home" at bounding box center [611, 423] width 22 height 8
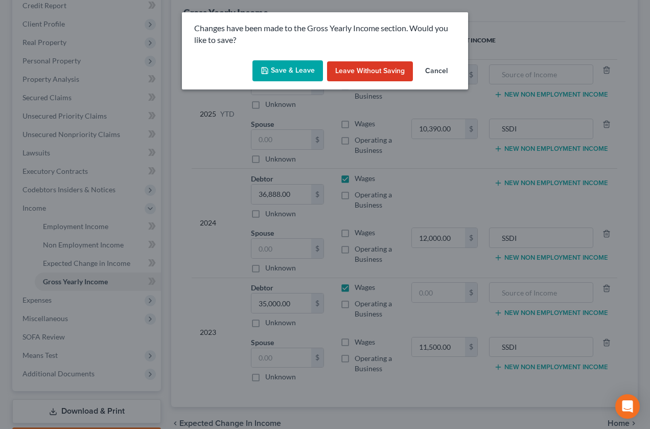
click at [299, 70] on button "Save & Leave" at bounding box center [288, 70] width 71 height 21
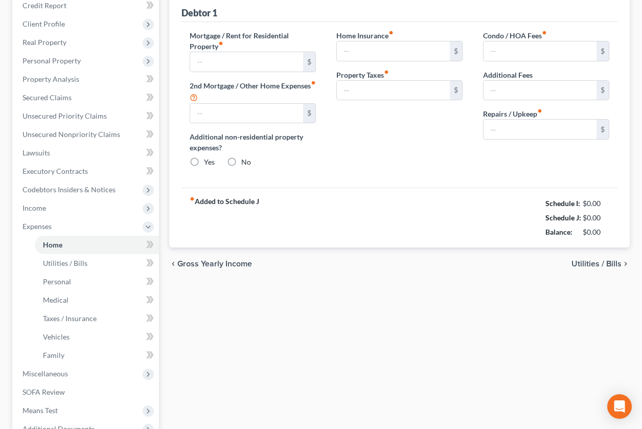
type input "1,570.00"
type input "0.00"
radio input "true"
type input "0.00"
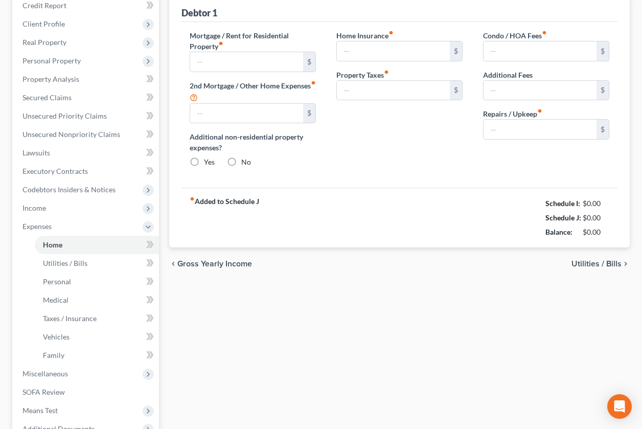
type input "0.00"
type input "25.00"
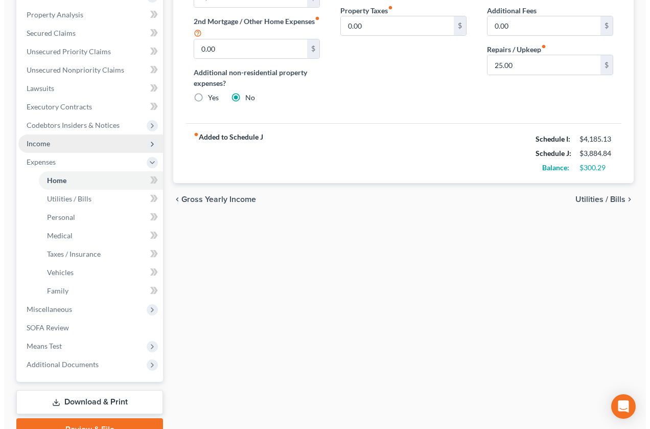
scroll to position [193, 0]
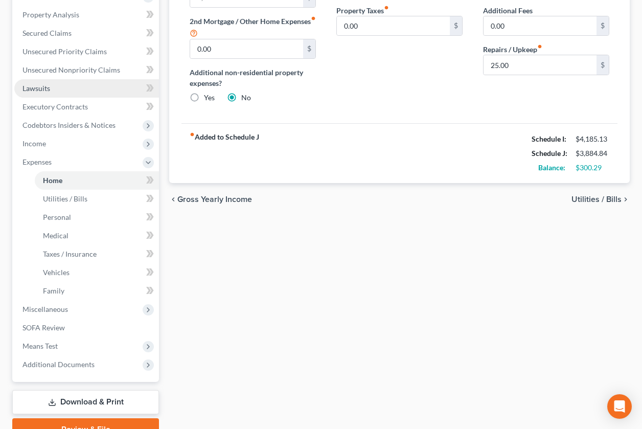
click at [60, 92] on link "Lawsuits" at bounding box center [86, 88] width 145 height 18
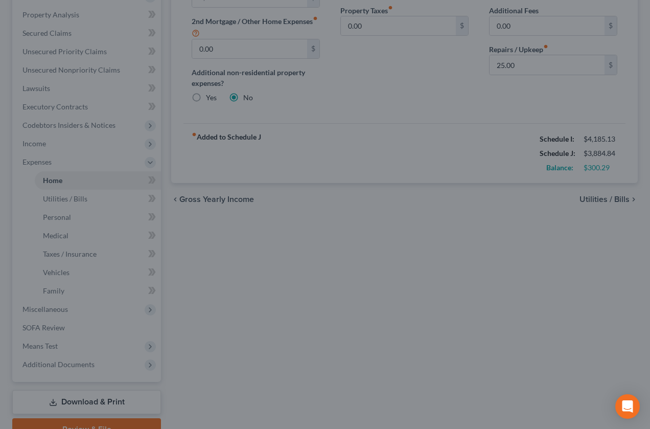
drag, startPoint x: 78, startPoint y: 182, endPoint x: 128, endPoint y: 191, distance: 51.0
click at [79, 182] on div at bounding box center [325, 214] width 650 height 429
click at [264, 221] on div at bounding box center [325, 214] width 650 height 429
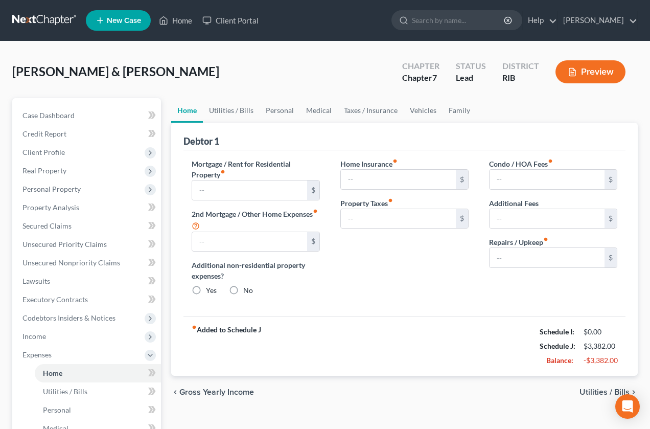
type input "1,570.00"
type input "0.00"
radio input "true"
type input "0.00"
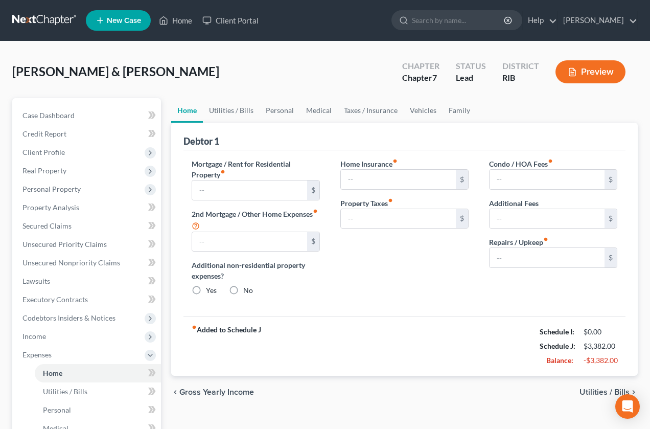
type input "0.00"
type input "25.00"
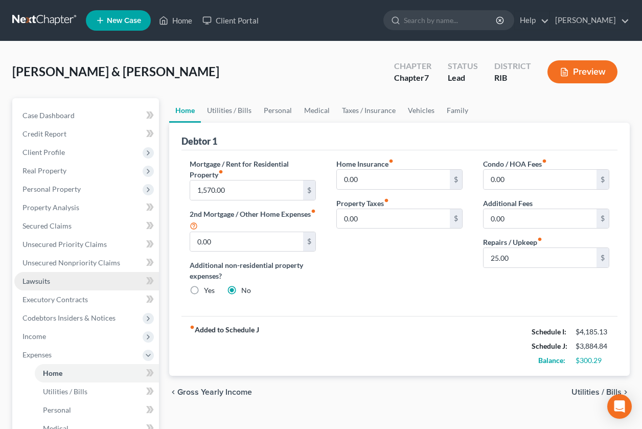
click at [53, 285] on link "Lawsuits" at bounding box center [86, 281] width 145 height 18
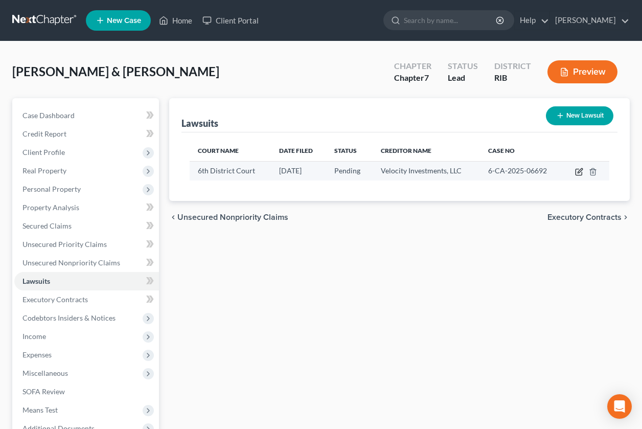
click at [577, 174] on icon "button" at bounding box center [579, 172] width 8 height 8
select select "41"
select select "0"
select select "4"
select select "41"
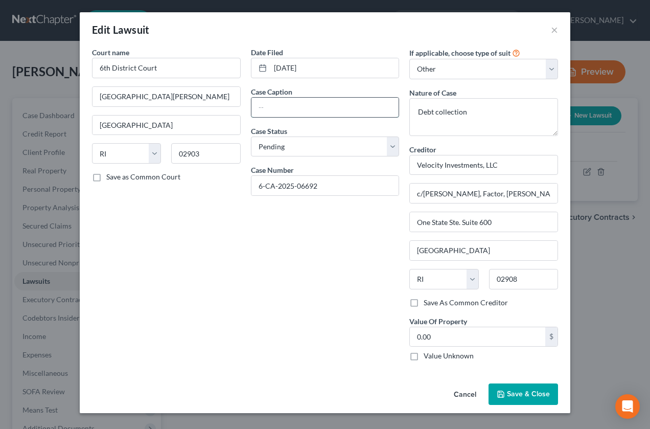
click at [263, 105] on input "text" at bounding box center [326, 107] width 148 height 19
type input "Velocity Investment v Molina"
click at [495, 398] on button "Save & Close" at bounding box center [524, 394] width 70 height 21
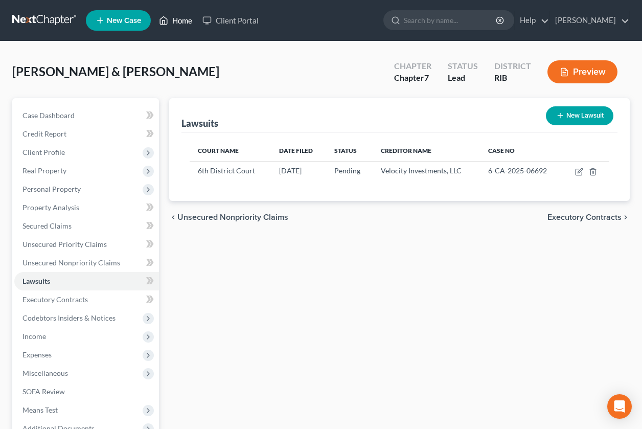
click at [178, 23] on link "Home" at bounding box center [175, 20] width 43 height 18
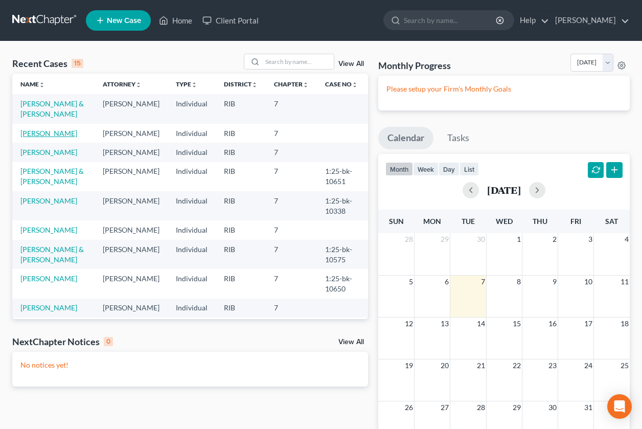
click at [33, 130] on link "Dasilva, Doria" at bounding box center [48, 133] width 57 height 9
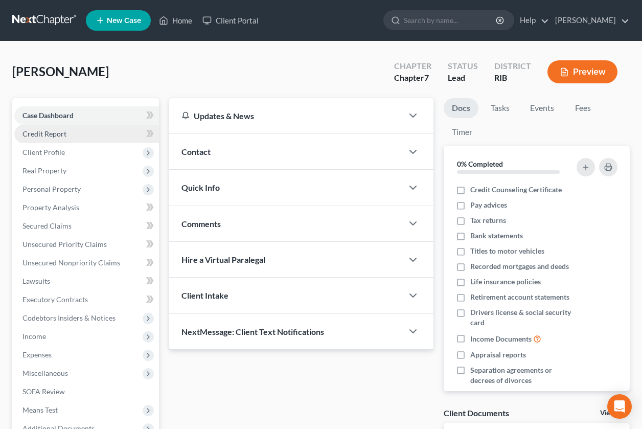
click at [73, 138] on link "Credit Report" at bounding box center [86, 134] width 145 height 18
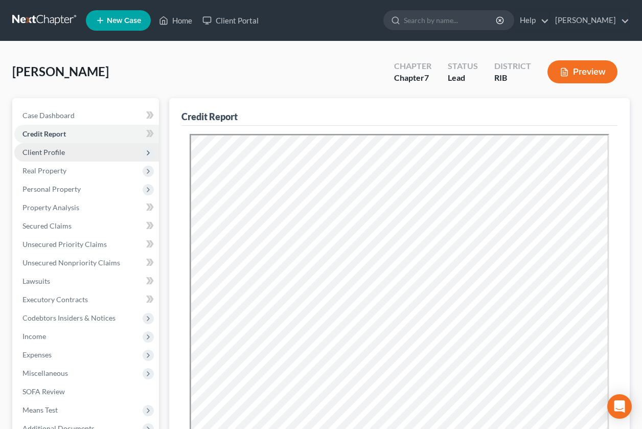
click at [72, 158] on span "Client Profile" at bounding box center [86, 152] width 145 height 18
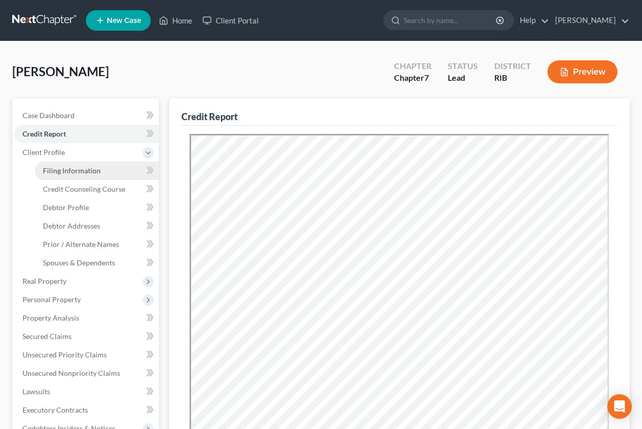
click at [72, 169] on span "Filing Information" at bounding box center [72, 170] width 58 height 9
select select "1"
select select "0"
select select "41"
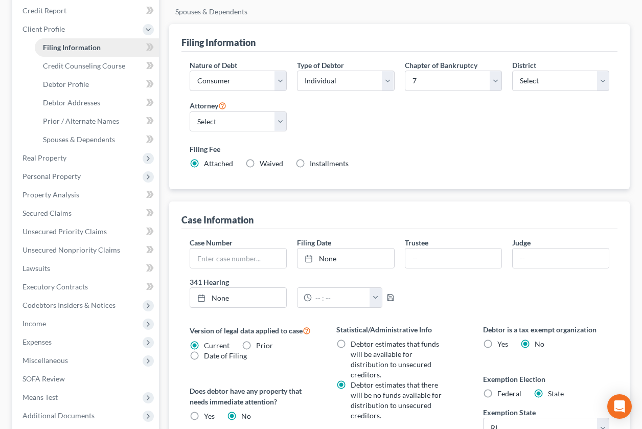
scroll to position [128, 0]
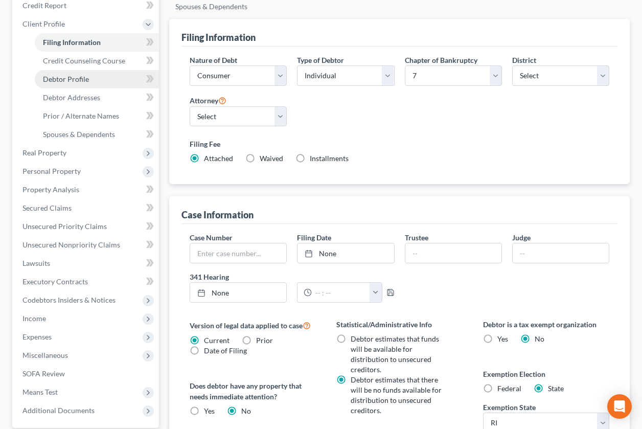
click at [80, 77] on span "Debtor Profile" at bounding box center [66, 79] width 46 height 9
select select "0"
select select "1"
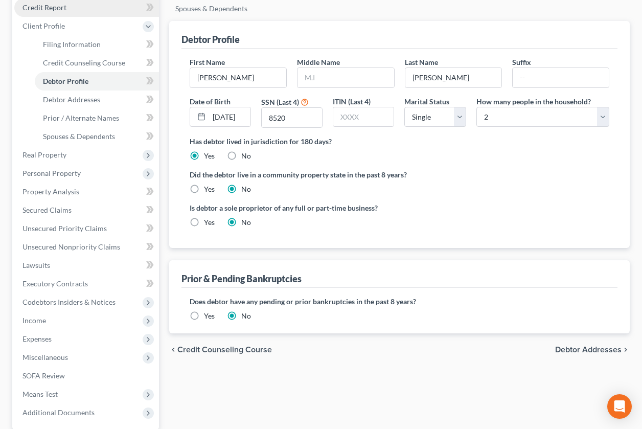
scroll to position [128, 0]
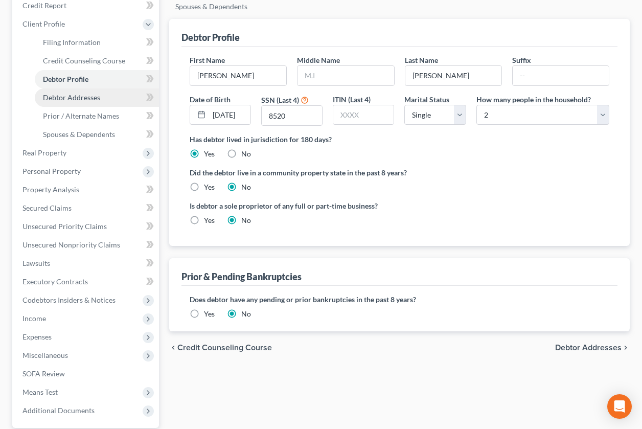
click at [81, 99] on span "Debtor Addresses" at bounding box center [71, 97] width 57 height 9
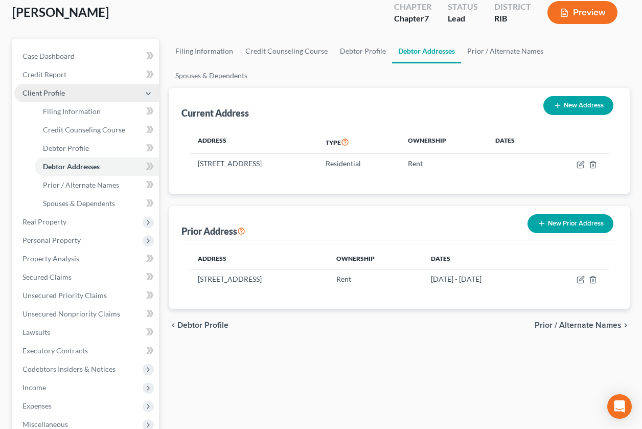
scroll to position [64, 0]
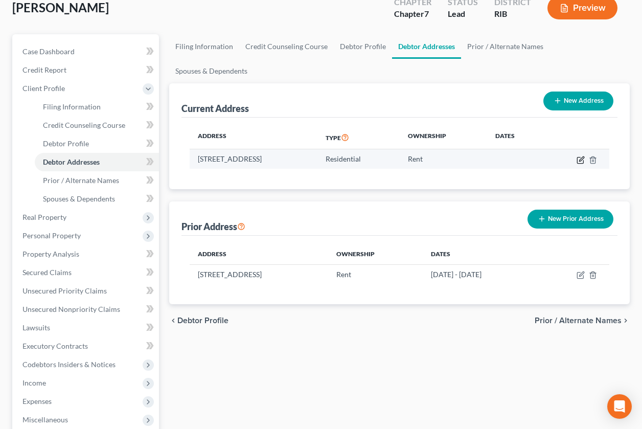
click at [581, 156] on icon "button" at bounding box center [581, 160] width 8 height 8
select select "41"
select select "3"
select select "0"
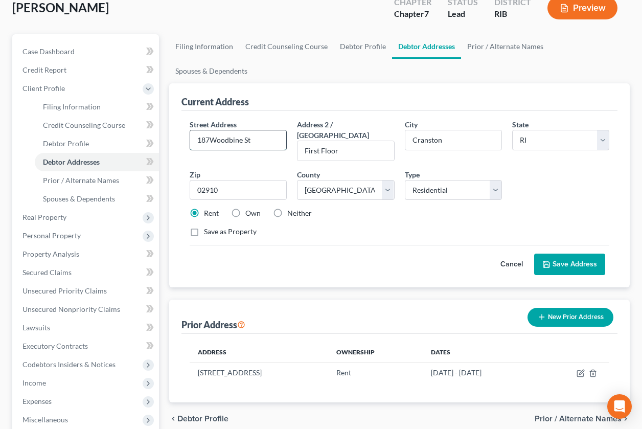
click at [209, 130] on input "187Woodbine St" at bounding box center [238, 139] width 96 height 19
type input "187 Woodbine St"
click at [564, 254] on button "Save Address" at bounding box center [569, 264] width 71 height 21
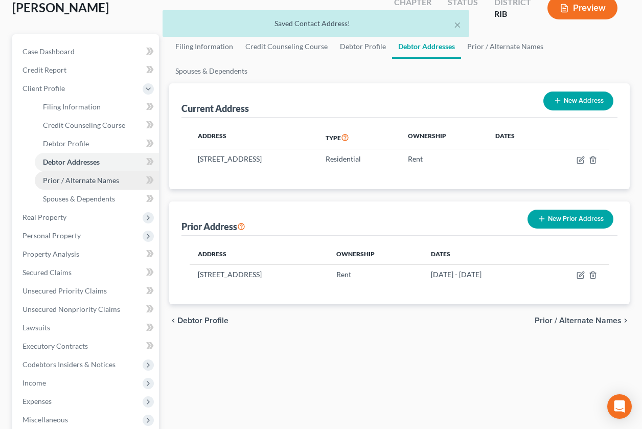
click at [108, 184] on link "Prior / Alternate Names" at bounding box center [97, 180] width 124 height 18
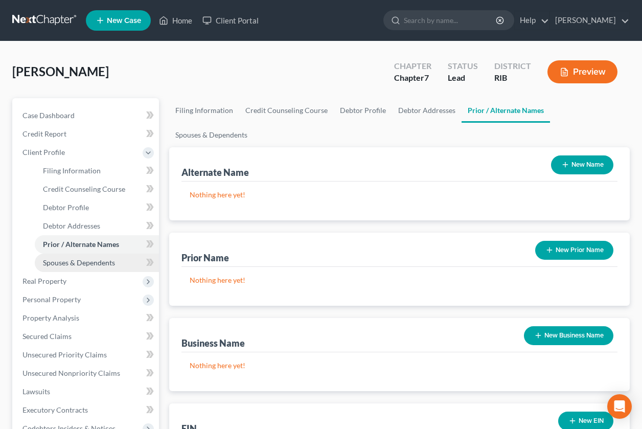
click at [102, 264] on span "Spouses & Dependents" at bounding box center [79, 262] width 72 height 9
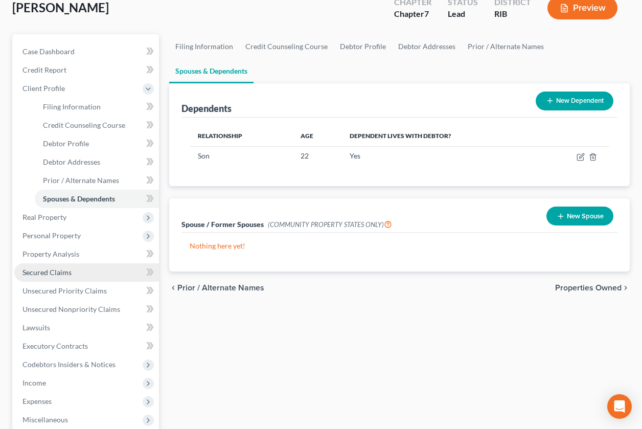
scroll to position [64, 0]
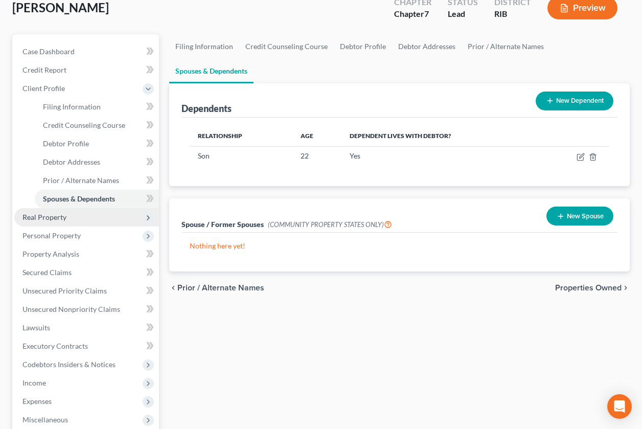
click at [91, 221] on span "Real Property" at bounding box center [86, 217] width 145 height 18
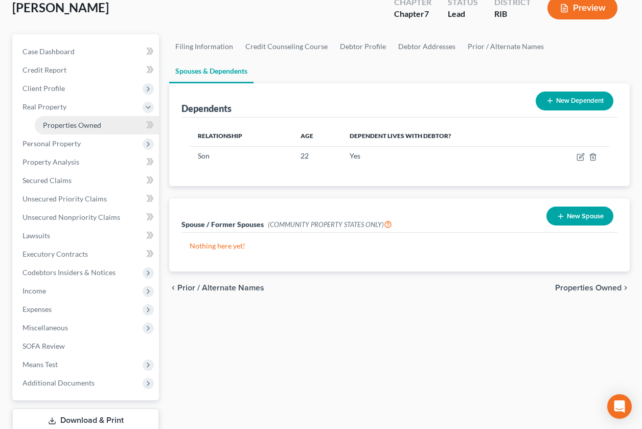
click at [100, 121] on span "Properties Owned" at bounding box center [72, 125] width 58 height 9
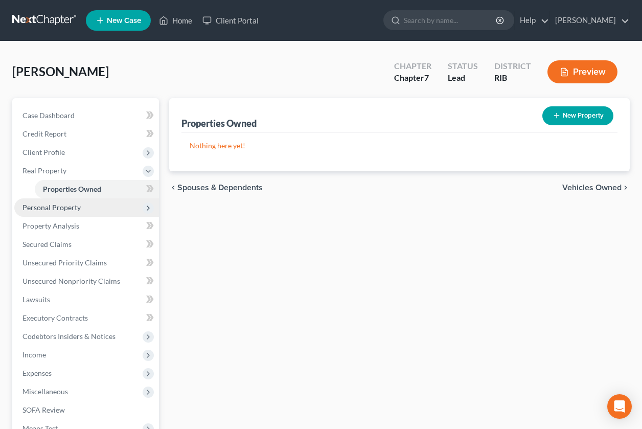
click at [77, 210] on span "Personal Property" at bounding box center [52, 207] width 58 height 9
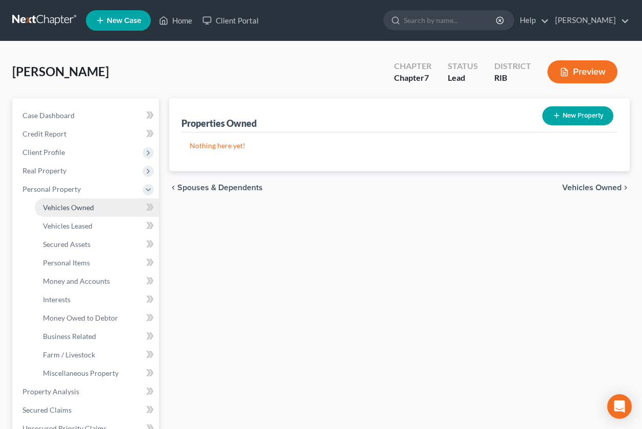
click at [77, 210] on span "Vehicles Owned" at bounding box center [68, 207] width 51 height 9
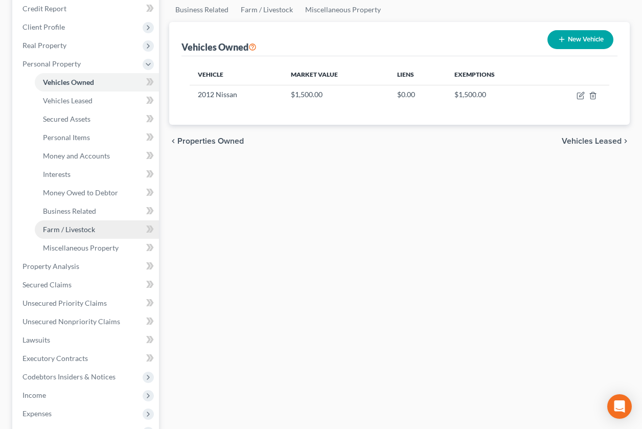
scroll to position [128, 0]
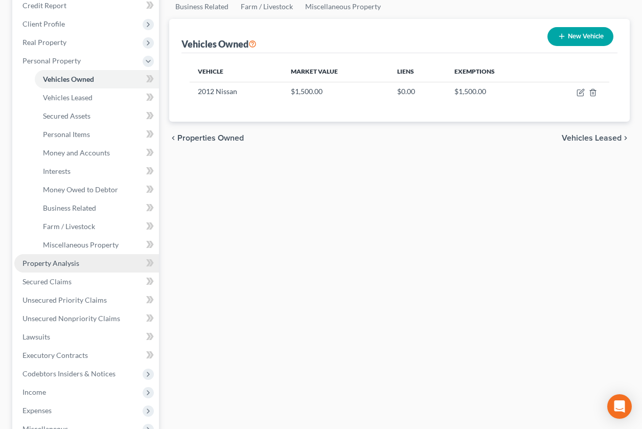
click at [91, 262] on link "Property Analysis" at bounding box center [86, 263] width 145 height 18
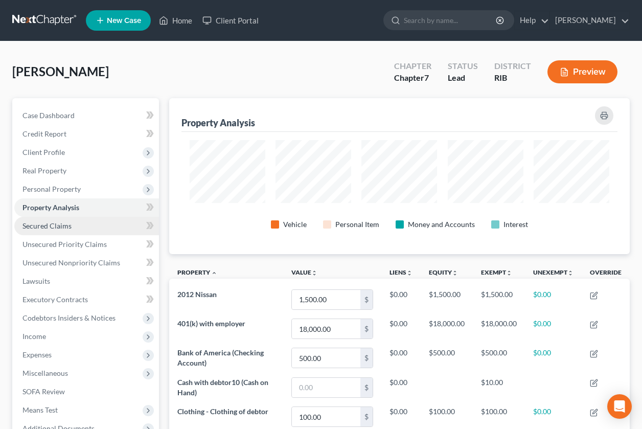
click at [53, 229] on span "Secured Claims" at bounding box center [47, 225] width 49 height 9
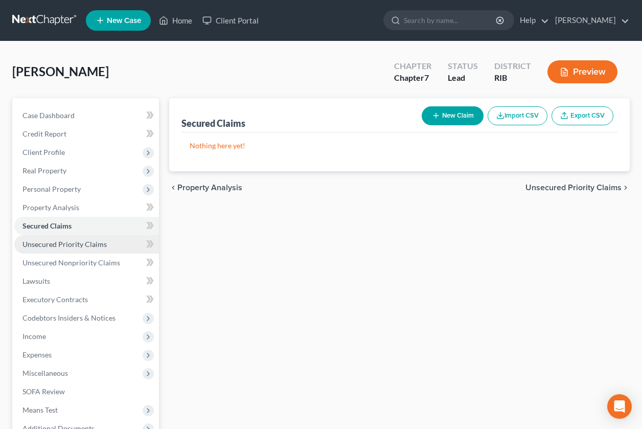
click at [60, 250] on link "Unsecured Priority Claims" at bounding box center [86, 244] width 145 height 18
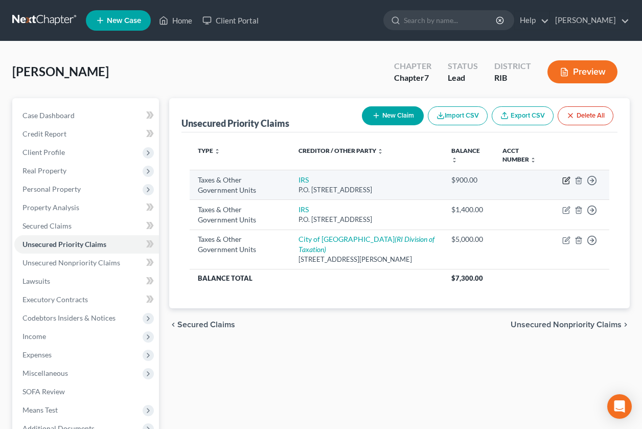
click at [566, 181] on icon "button" at bounding box center [567, 179] width 5 height 5
select select "0"
select select "39"
select select "0"
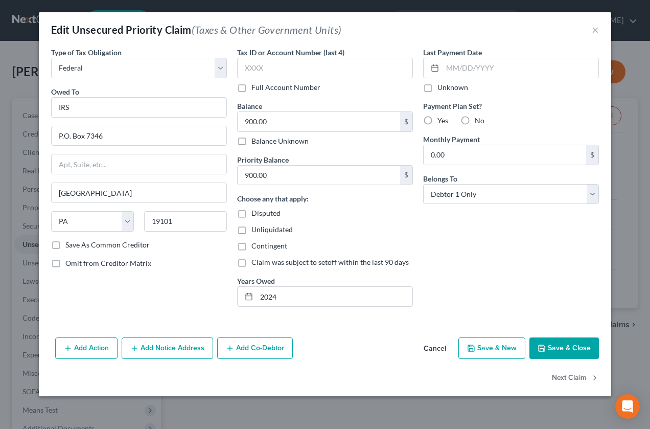
click at [562, 355] on button "Save & Close" at bounding box center [565, 348] width 70 height 21
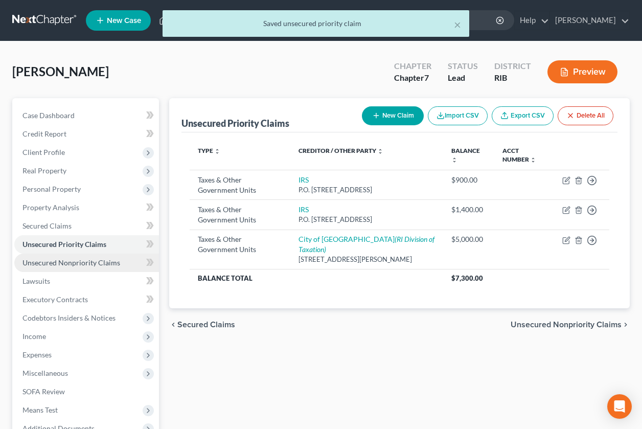
click at [106, 263] on span "Unsecured Nonpriority Claims" at bounding box center [72, 262] width 98 height 9
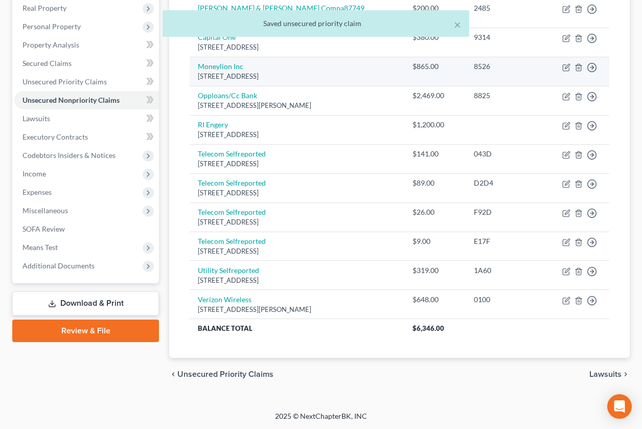
scroll to position [163, 0]
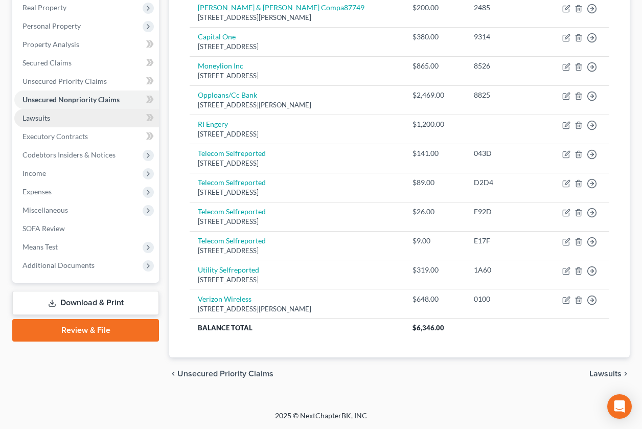
click at [46, 120] on span "Lawsuits" at bounding box center [37, 118] width 28 height 9
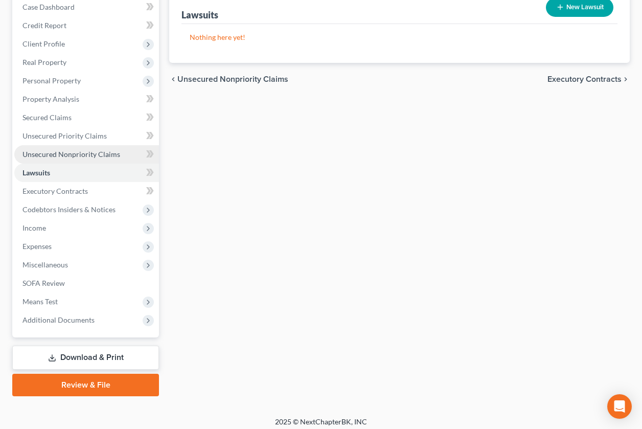
scroll to position [115, 0]
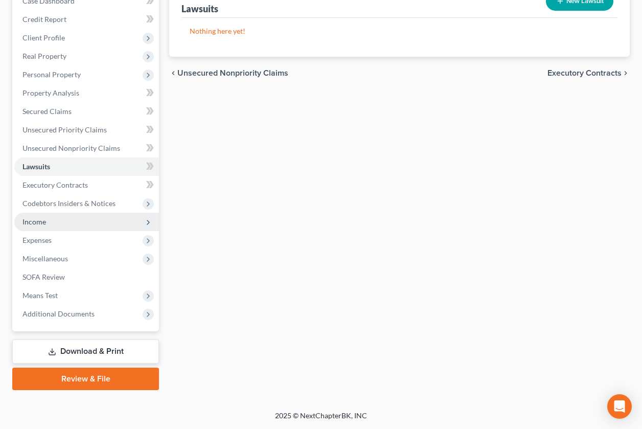
drag, startPoint x: 59, startPoint y: 226, endPoint x: 64, endPoint y: 223, distance: 5.5
click at [61, 226] on span "Income" at bounding box center [86, 222] width 145 height 18
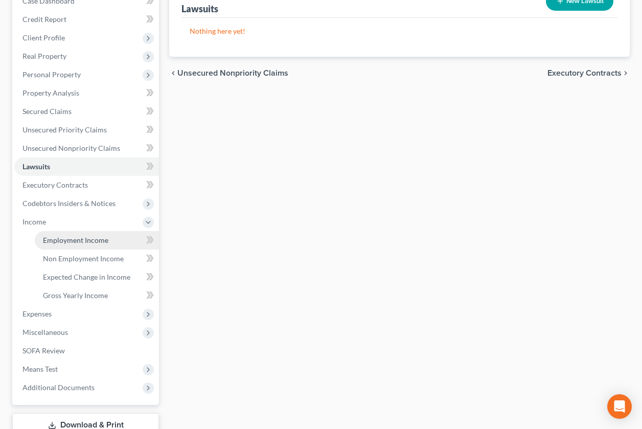
click at [72, 238] on span "Employment Income" at bounding box center [75, 240] width 65 height 9
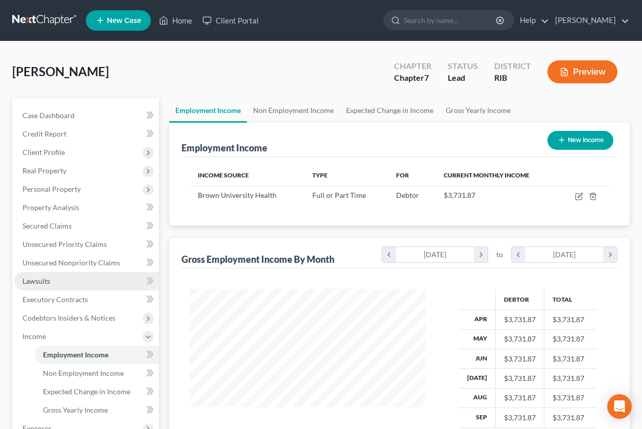
scroll to position [184, 257]
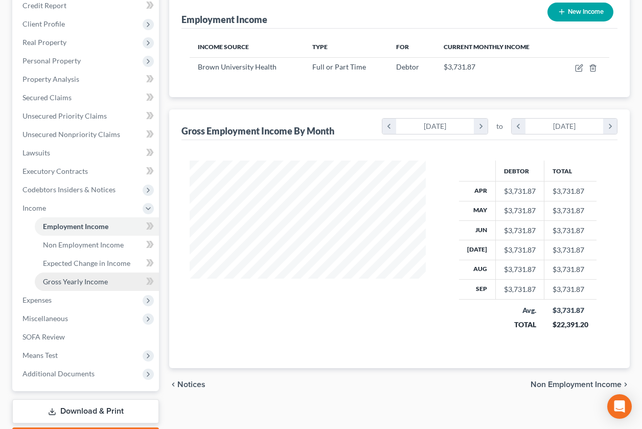
click at [83, 278] on span "Gross Yearly Income" at bounding box center [75, 281] width 65 height 9
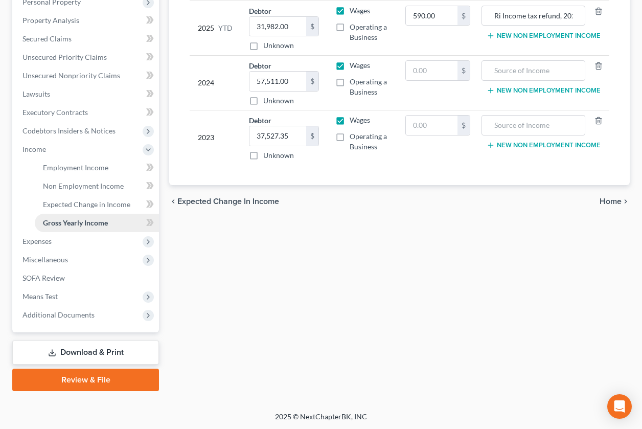
scroll to position [188, 0]
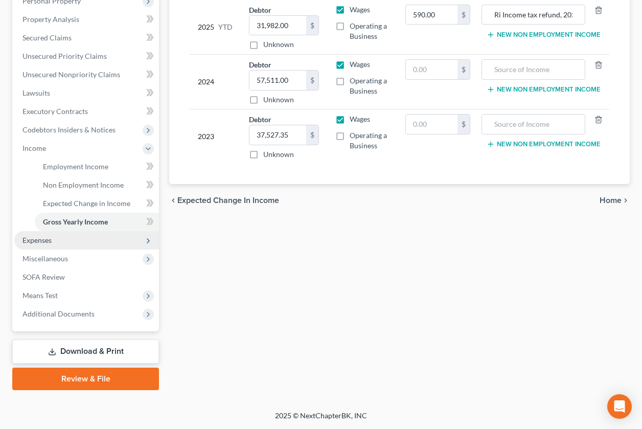
click at [70, 246] on span "Expenses" at bounding box center [86, 240] width 145 height 18
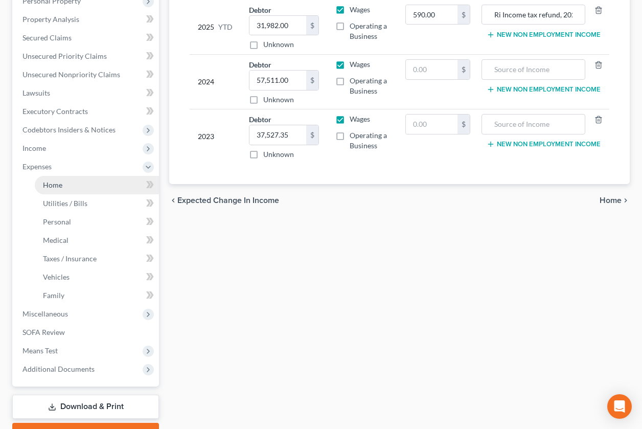
click at [61, 185] on span "Home" at bounding box center [52, 185] width 19 height 9
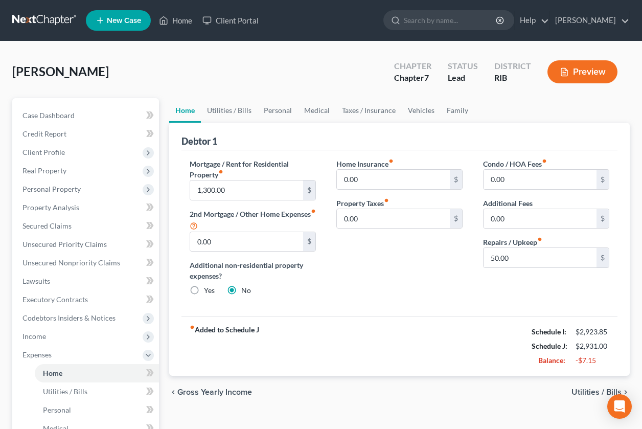
click at [581, 390] on span "Utilities / Bills" at bounding box center [597, 392] width 50 height 8
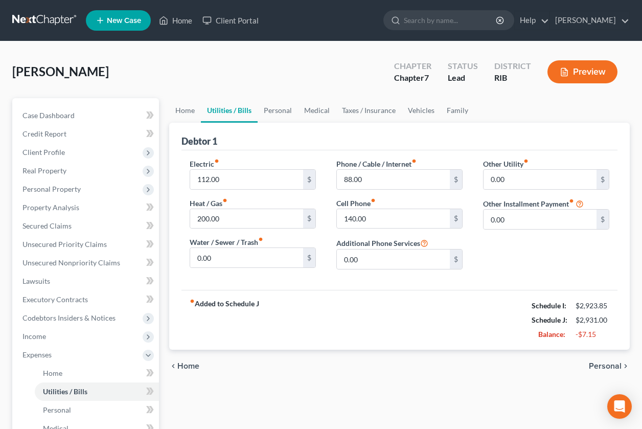
click at [601, 367] on span "Personal" at bounding box center [605, 366] width 33 height 8
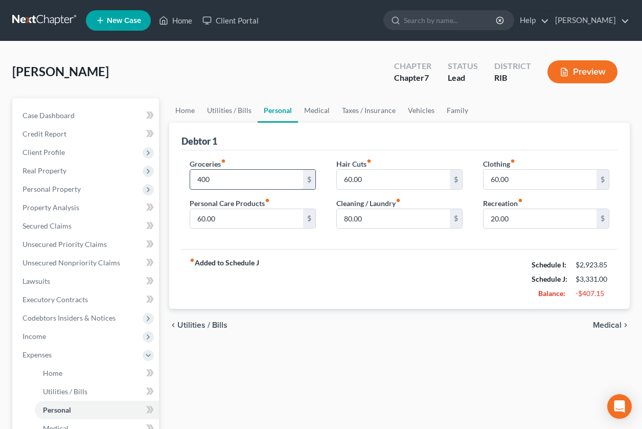
click at [199, 180] on input "400" at bounding box center [246, 179] width 113 height 19
type input "450"
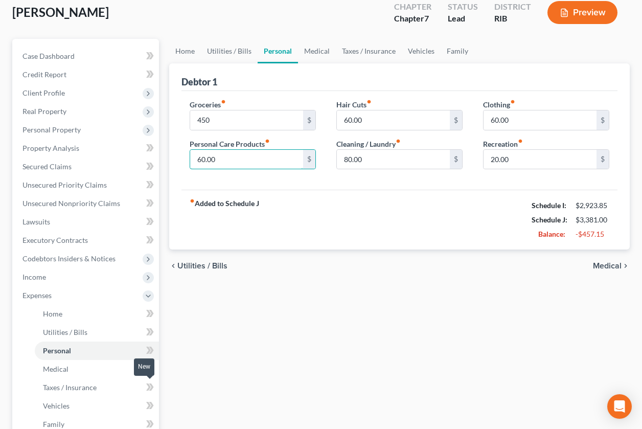
scroll to position [64, 0]
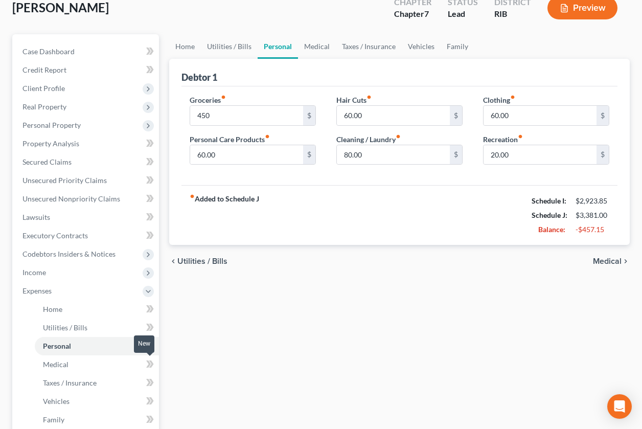
click at [145, 369] on span at bounding box center [150, 365] width 18 height 15
click at [601, 255] on div "chevron_left Utilities / Bills Medical chevron_right" at bounding box center [399, 261] width 461 height 33
click at [597, 261] on span "Medical" at bounding box center [607, 261] width 29 height 8
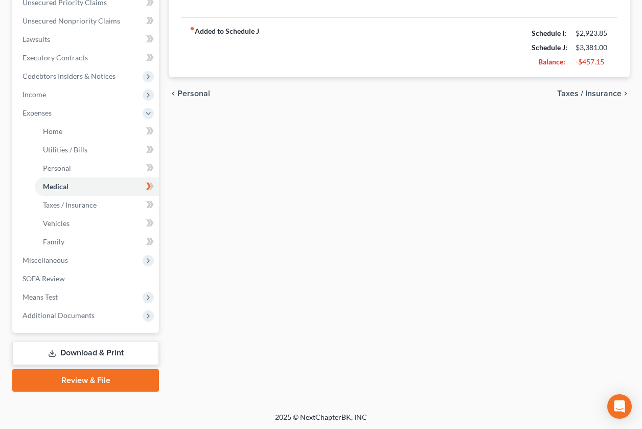
scroll to position [243, 0]
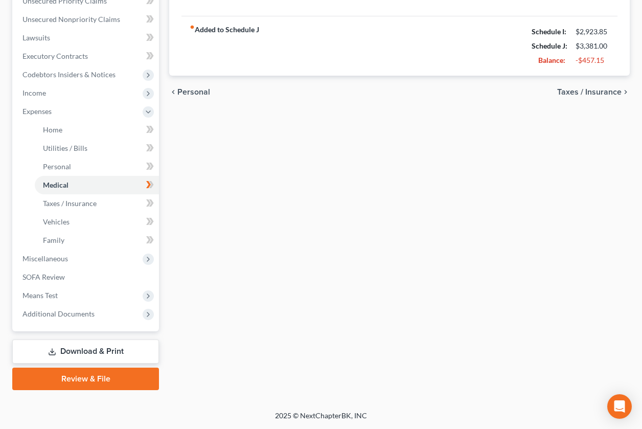
click at [580, 92] on span "Taxes / Insurance" at bounding box center [589, 92] width 64 height 8
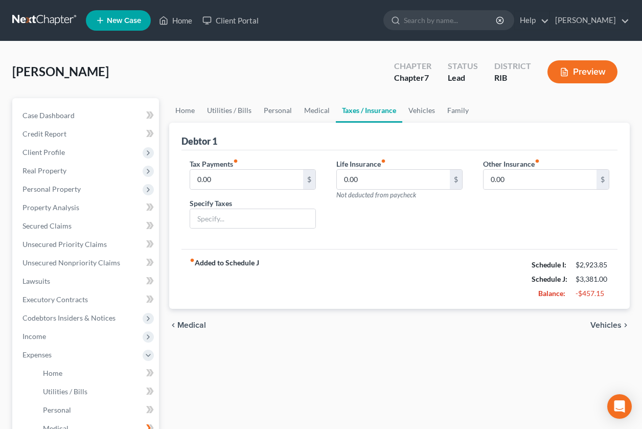
click at [598, 323] on span "Vehicles" at bounding box center [606, 325] width 31 height 8
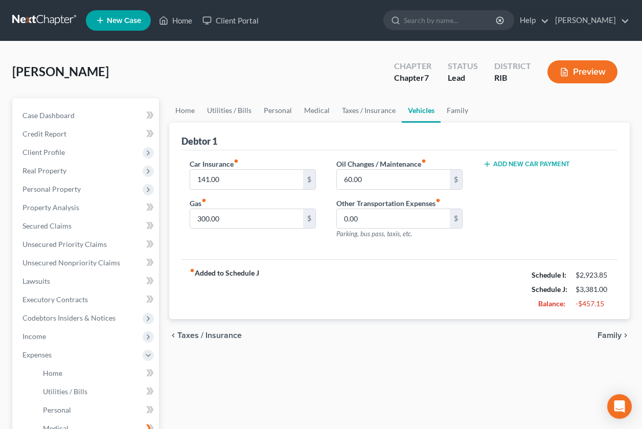
click at [600, 335] on span "Family" at bounding box center [610, 335] width 24 height 8
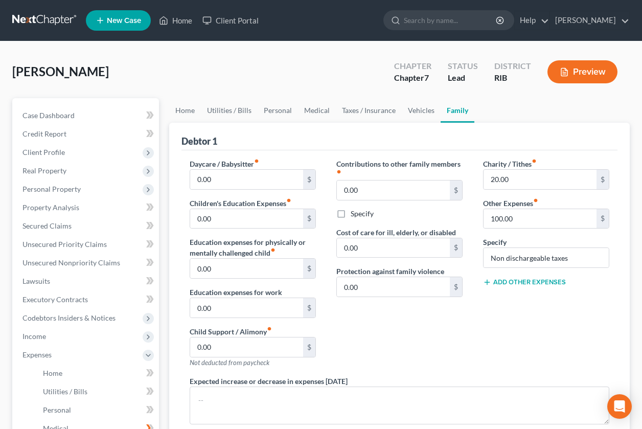
click at [600, 335] on div "Charity / Tithes fiber_manual_record 20.00 $ Other Expenses fiber_manual_record…" at bounding box center [546, 267] width 147 height 217
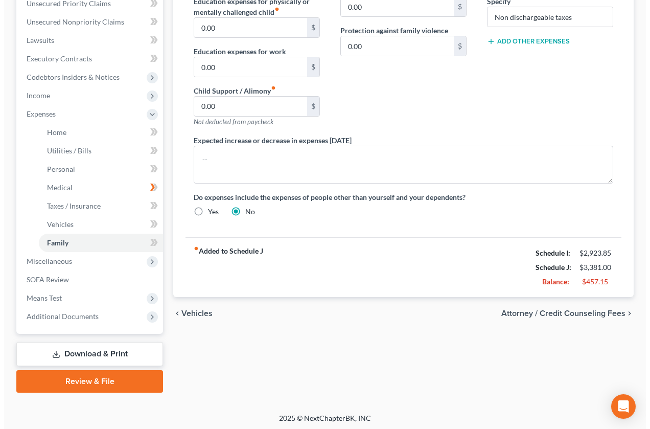
scroll to position [243, 0]
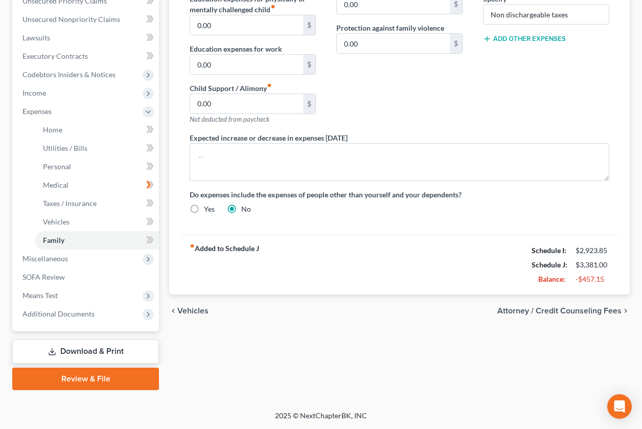
click at [563, 310] on span "Attorney / Credit Counseling Fees" at bounding box center [560, 311] width 124 height 8
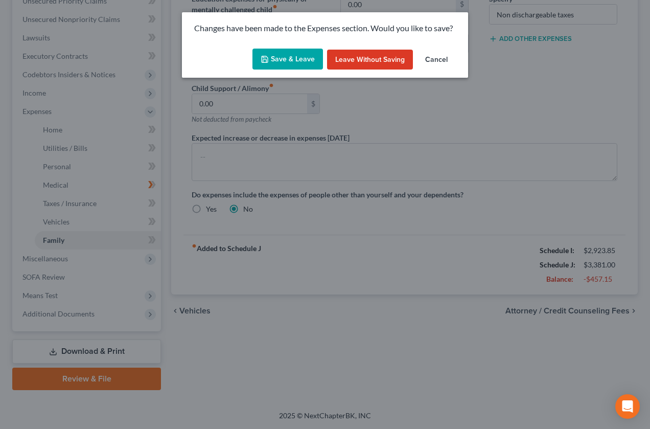
click at [288, 58] on button "Save & Leave" at bounding box center [288, 59] width 71 height 21
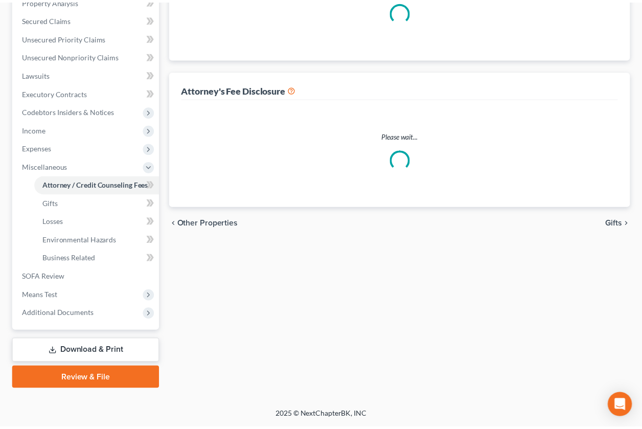
scroll to position [31, 0]
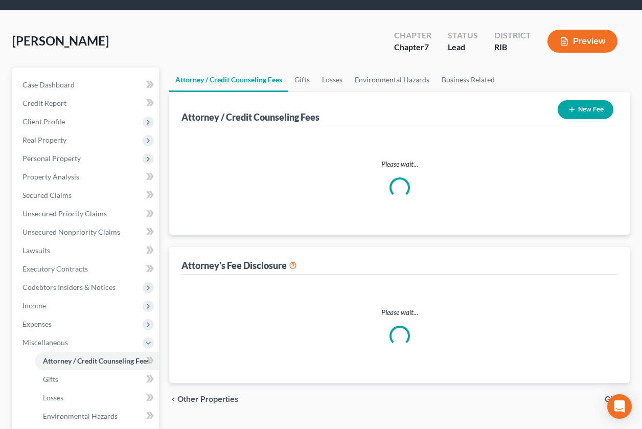
select select "0"
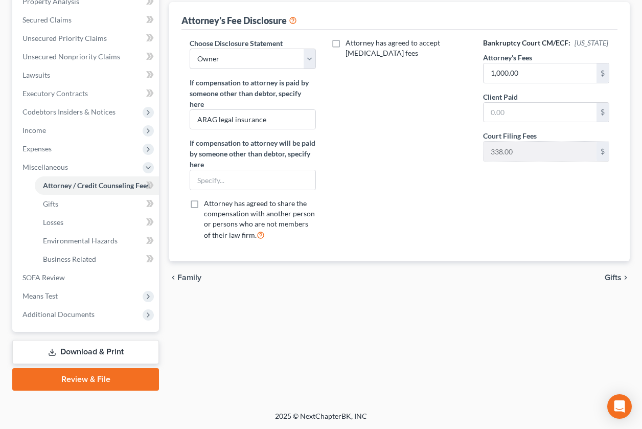
scroll to position [207, 0]
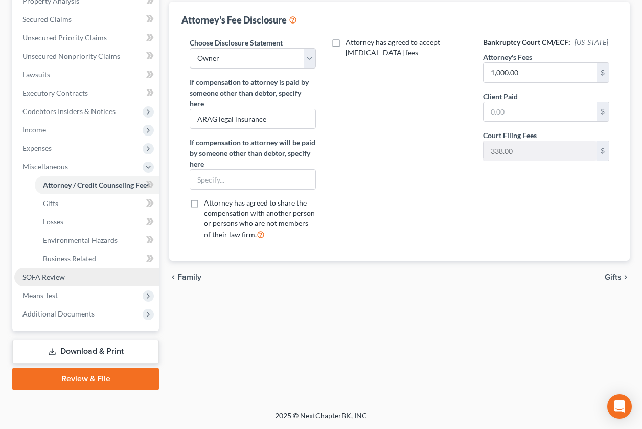
click at [73, 275] on link "SOFA Review" at bounding box center [86, 277] width 145 height 18
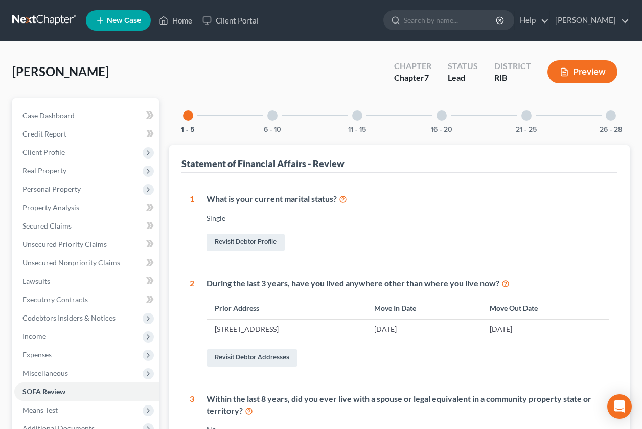
drag, startPoint x: 438, startPoint y: 118, endPoint x: 418, endPoint y: 145, distance: 33.6
click at [438, 118] on div at bounding box center [442, 115] width 10 height 10
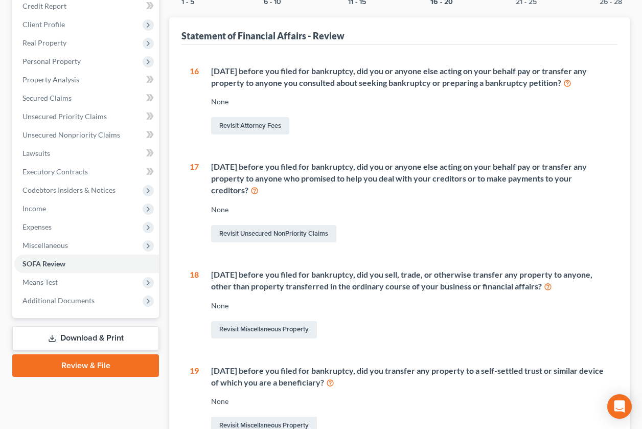
scroll to position [193, 0]
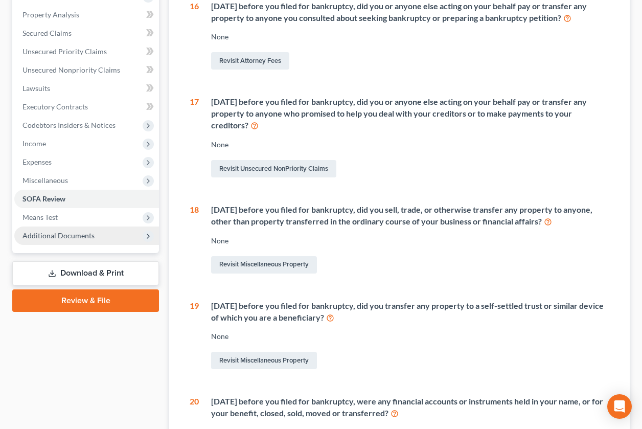
click at [54, 234] on span "Additional Documents" at bounding box center [59, 235] width 72 height 9
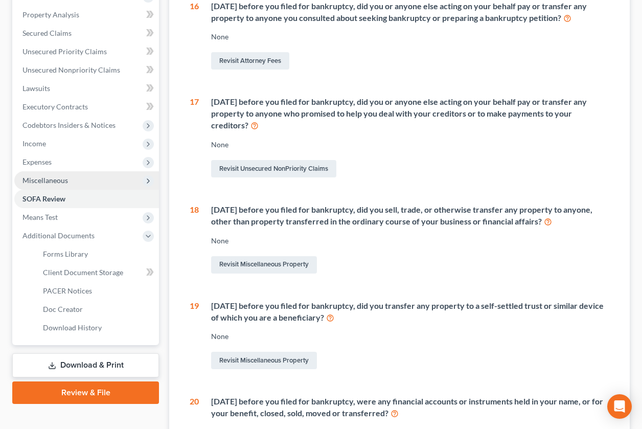
click at [68, 180] on span "Miscellaneous" at bounding box center [86, 180] width 145 height 18
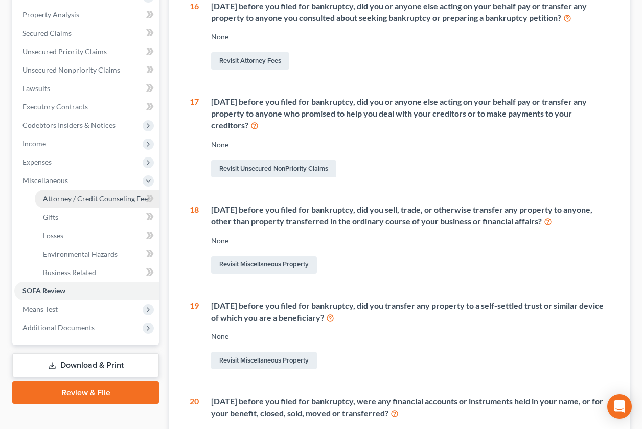
click at [72, 192] on link "Attorney / Credit Counseling Fees" at bounding box center [97, 199] width 124 height 18
select select "0"
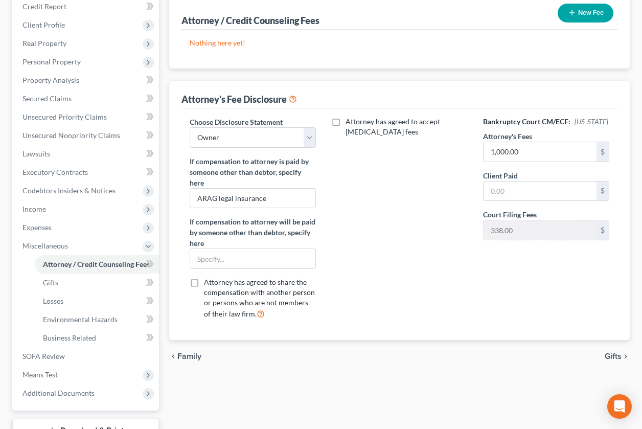
scroll to position [128, 0]
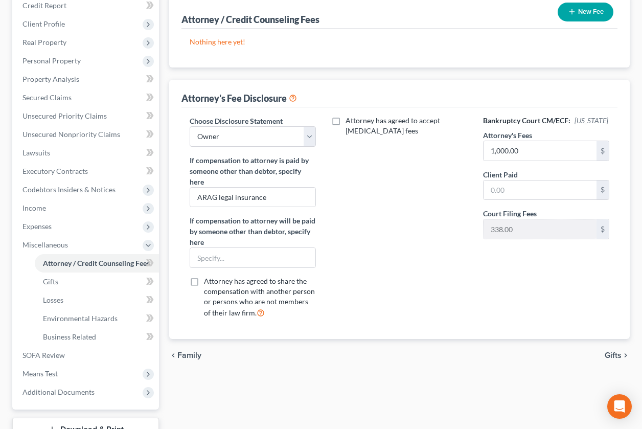
click at [585, 8] on button "New Fee" at bounding box center [586, 12] width 56 height 19
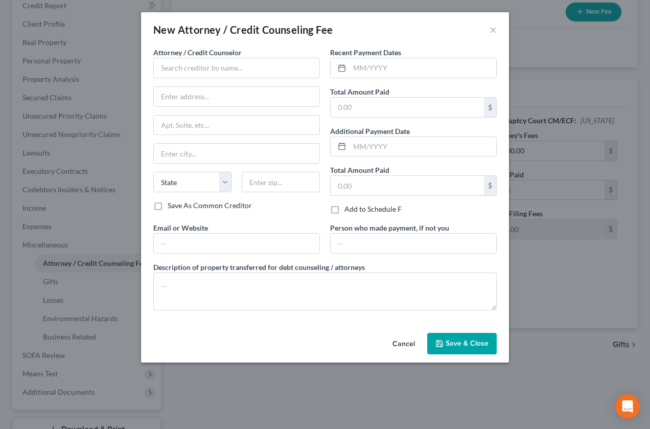
click at [460, 343] on span "Save & Close" at bounding box center [467, 343] width 43 height 9
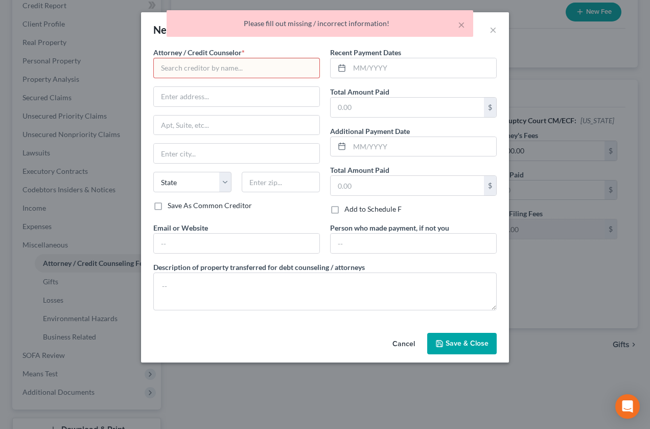
click at [411, 344] on button "Cancel" at bounding box center [404, 344] width 39 height 20
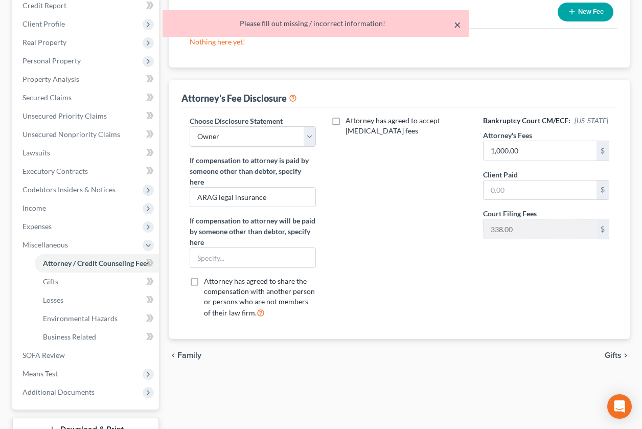
click at [456, 23] on button "×" at bounding box center [457, 24] width 7 height 12
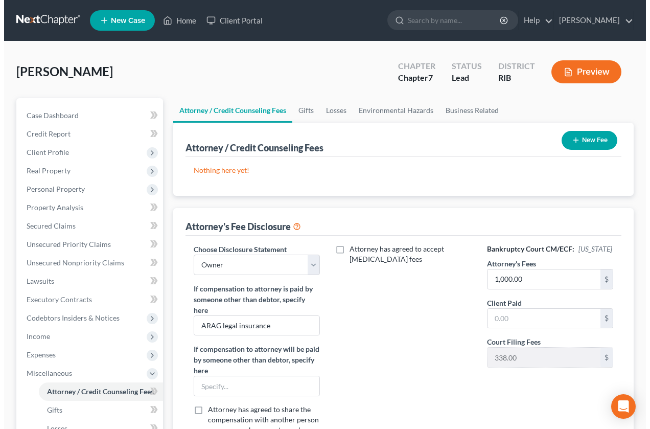
scroll to position [0, 0]
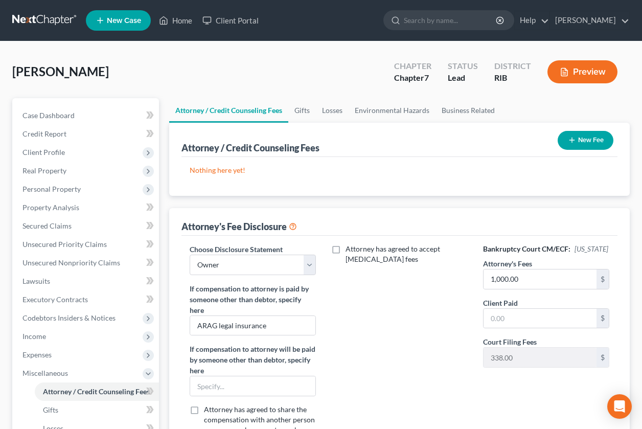
click at [570, 69] on button "Preview" at bounding box center [583, 71] width 70 height 23
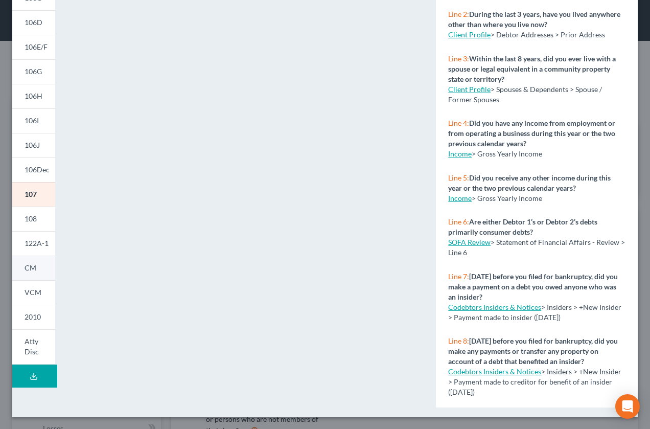
scroll to position [148, 0]
drag, startPoint x: 24, startPoint y: 344, endPoint x: 84, endPoint y: 350, distance: 60.1
click at [24, 344] on link "Atty Disc" at bounding box center [33, 346] width 43 height 35
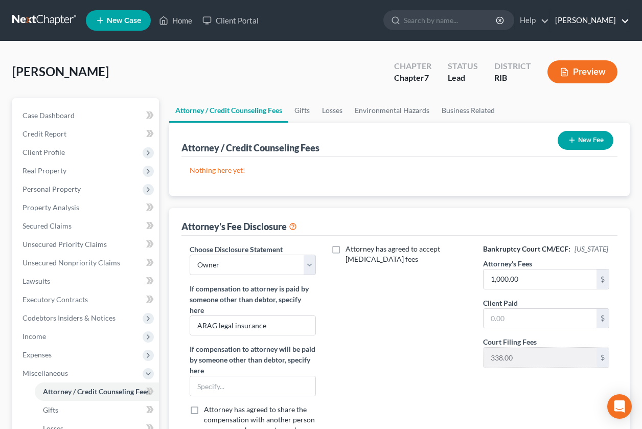
click at [572, 17] on link "Robert Lapointe" at bounding box center [589, 20] width 79 height 18
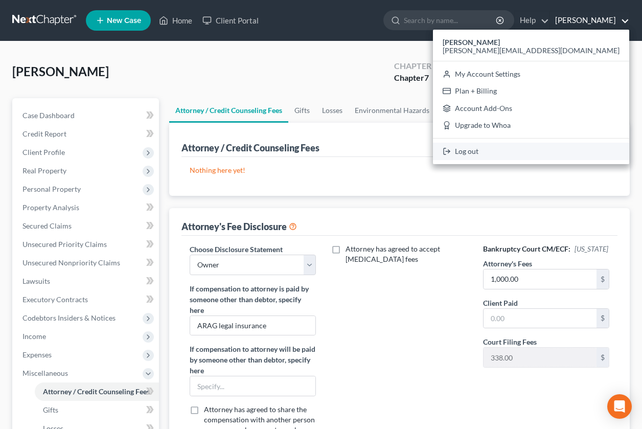
drag, startPoint x: 558, startPoint y: 150, endPoint x: 572, endPoint y: 5, distance: 145.8
click at [558, 150] on link "Log out" at bounding box center [531, 151] width 196 height 17
